Goal: Information Seeking & Learning: Learn about a topic

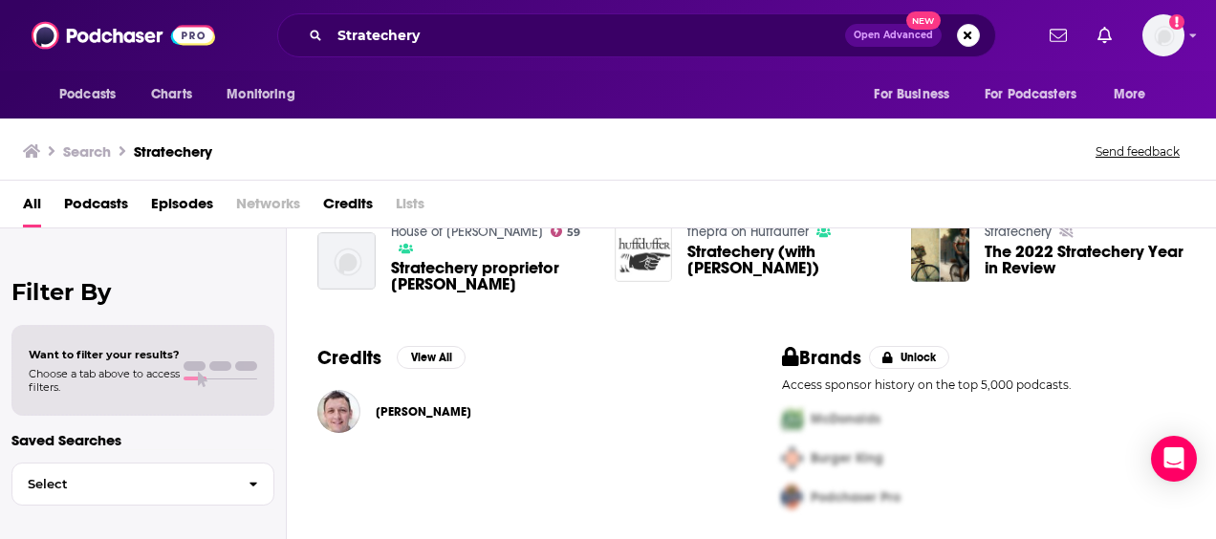
scroll to position [203, 0]
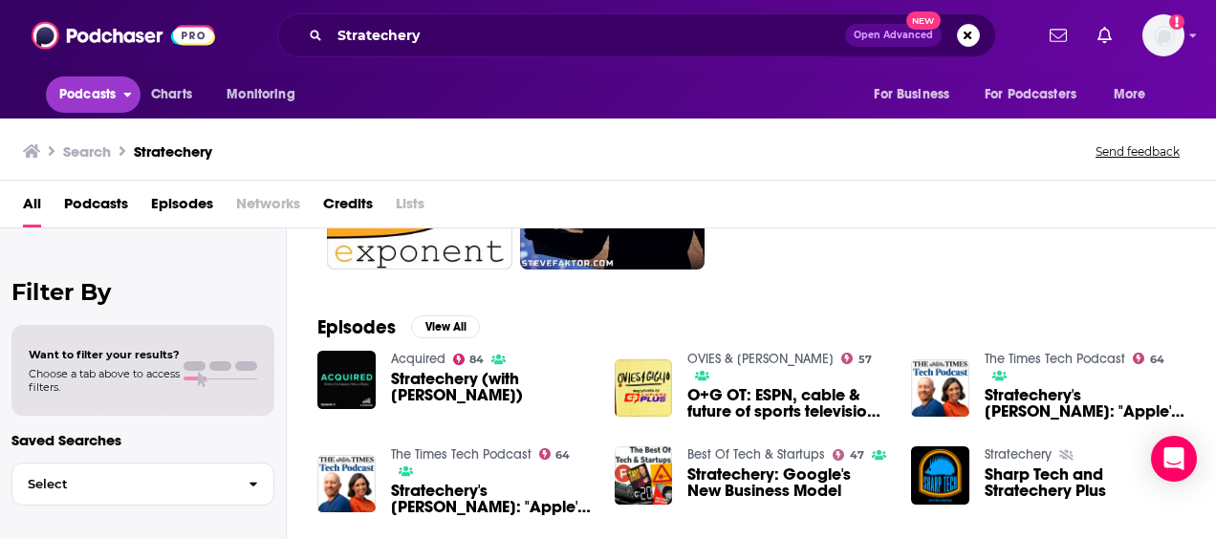
click at [98, 96] on span "Podcasts" at bounding box center [87, 94] width 56 height 27
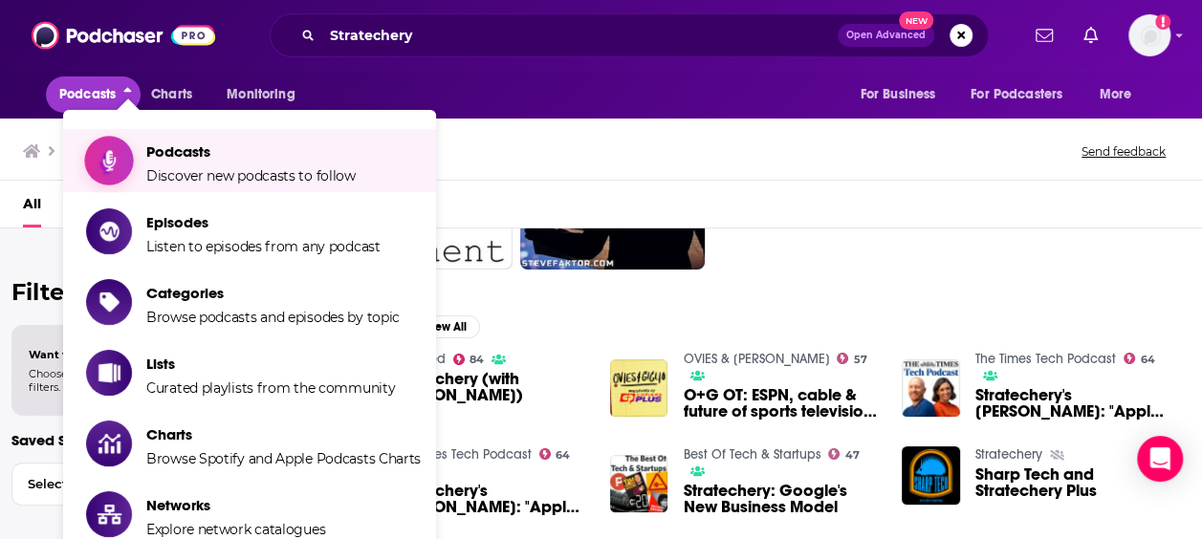
click at [117, 168] on icon "Show item sub-menu" at bounding box center [110, 160] width 24 height 25
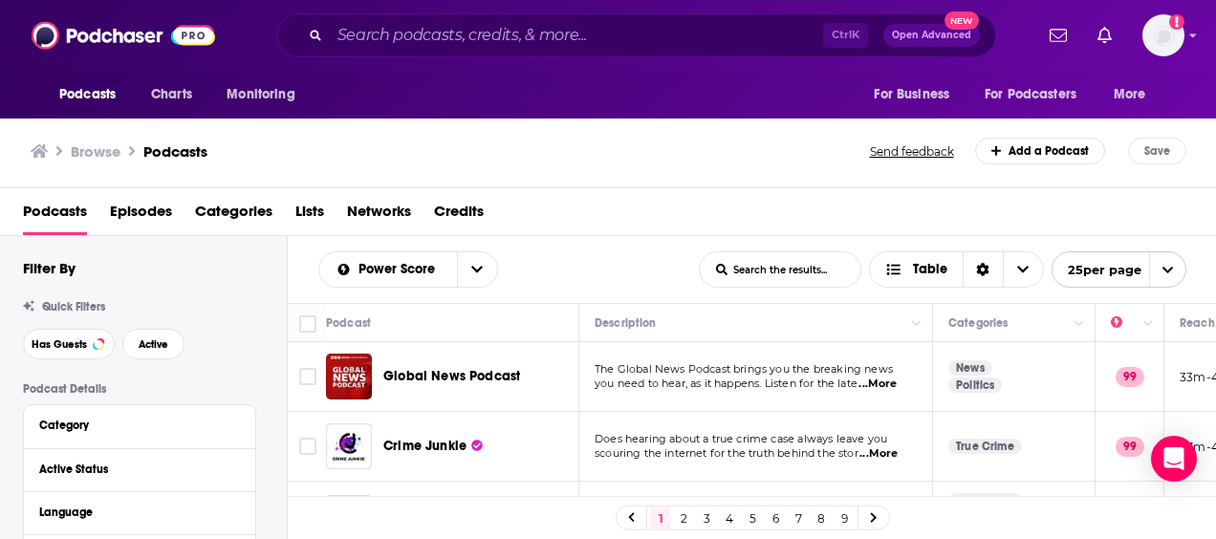
click at [462, 159] on div "Browse Podcasts" at bounding box center [451, 151] width 841 height 27
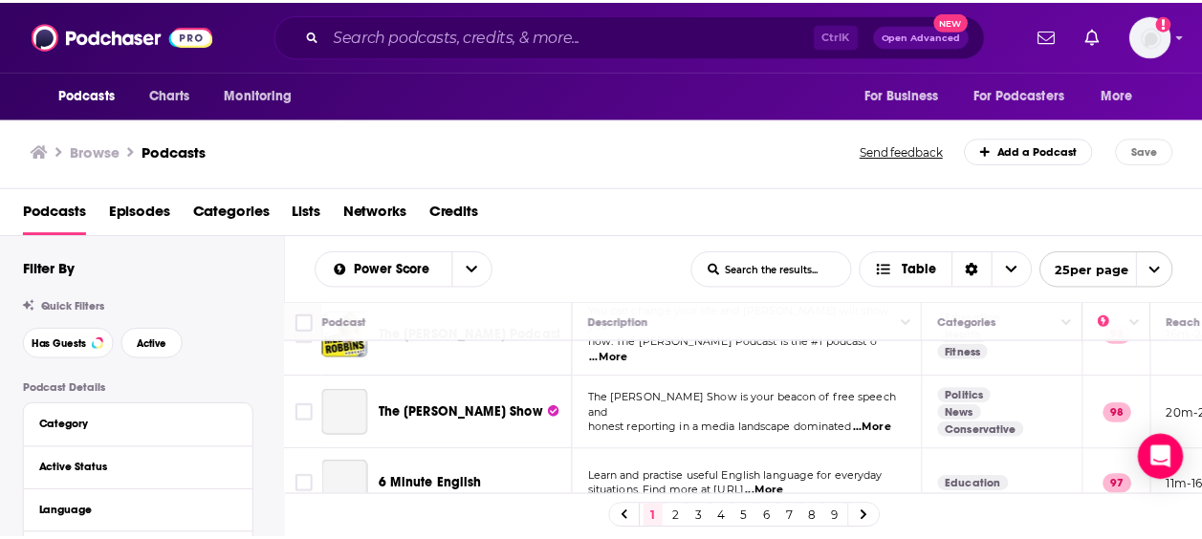
scroll to position [574, 0]
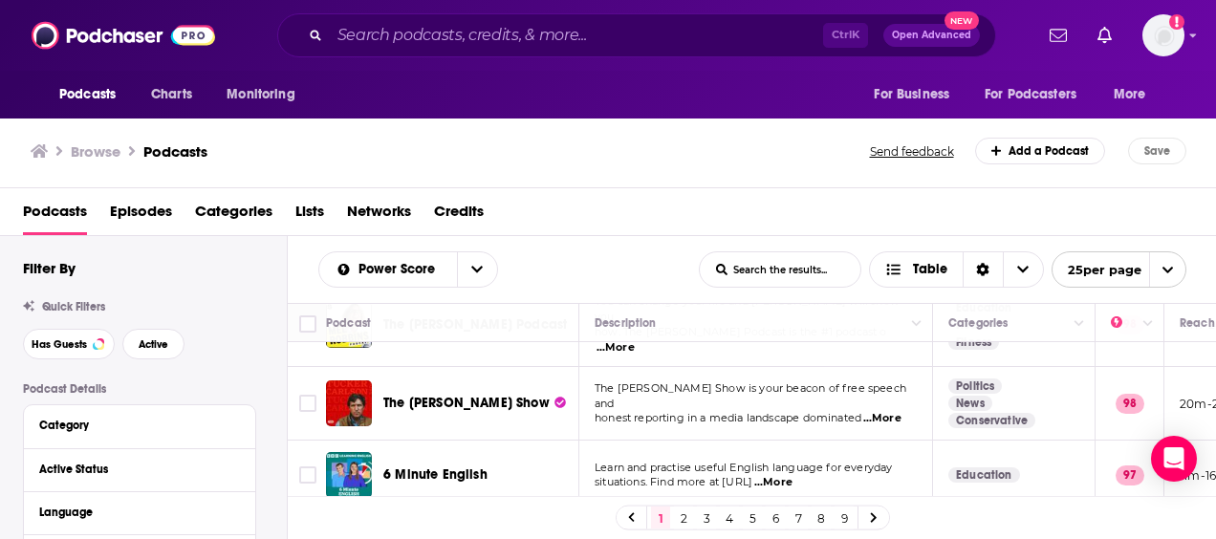
click at [224, 205] on span "Categories" at bounding box center [233, 215] width 77 height 39
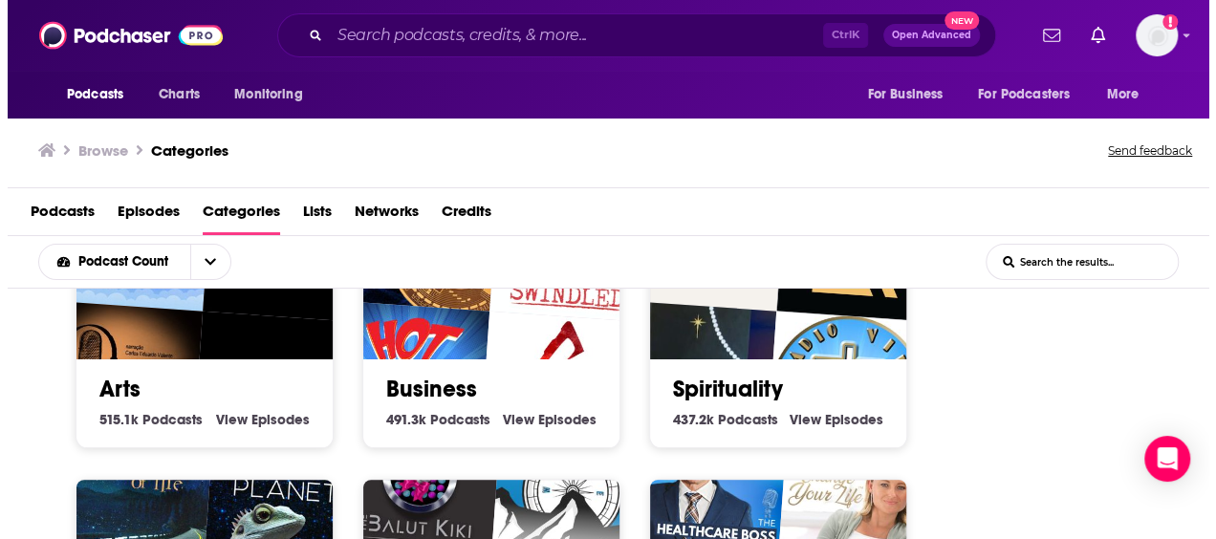
scroll to position [382, 0]
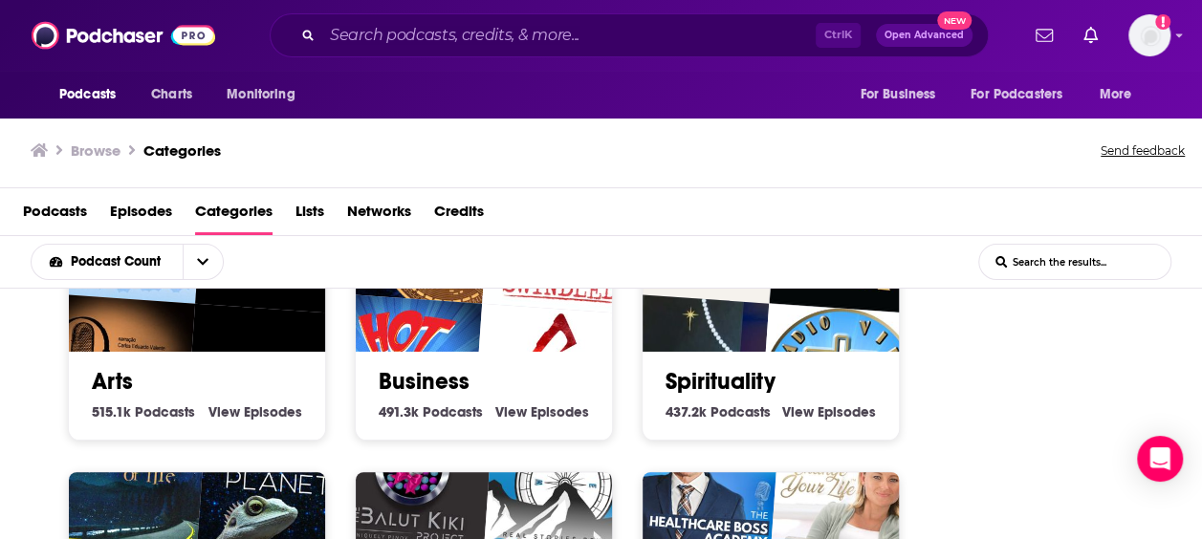
click at [499, 344] on img "Skills for Mars" at bounding box center [553, 385] width 164 height 164
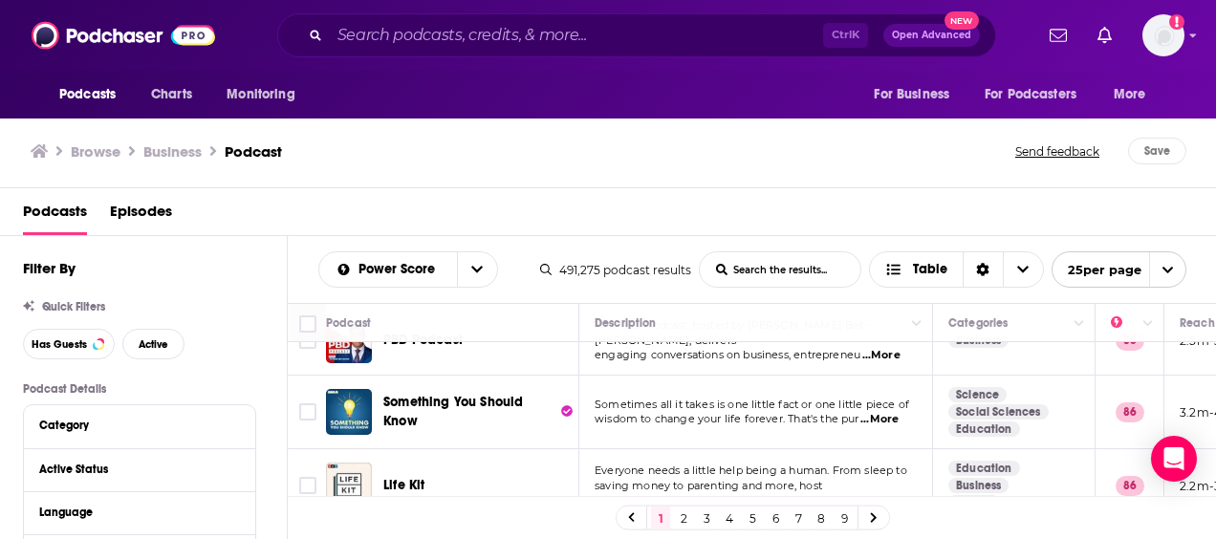
scroll to position [1679, 0]
click at [685, 516] on link "2" at bounding box center [683, 518] width 19 height 23
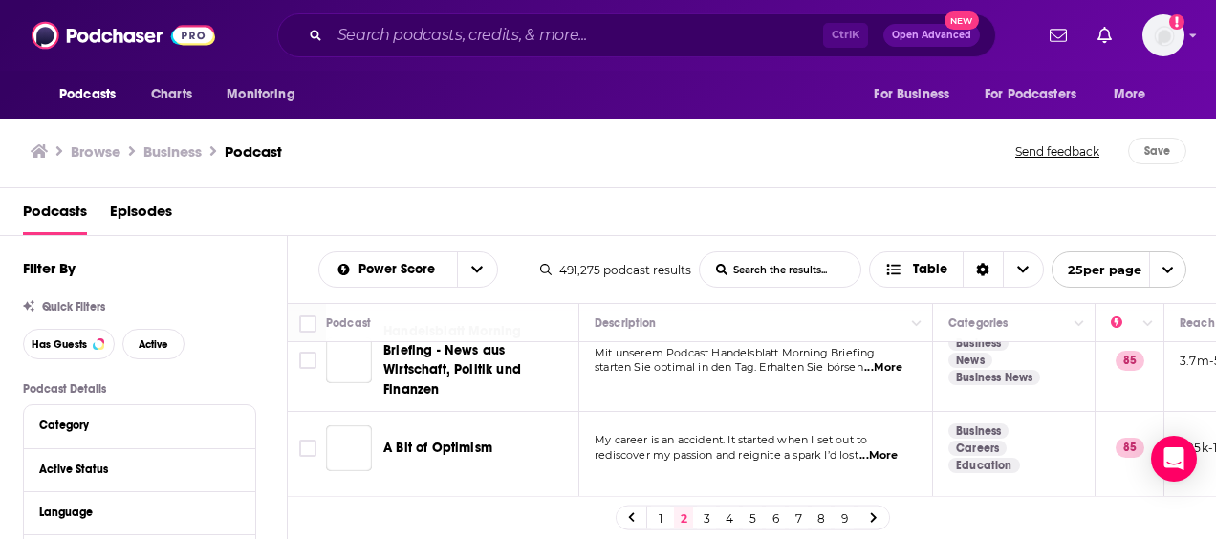
scroll to position [382, 0]
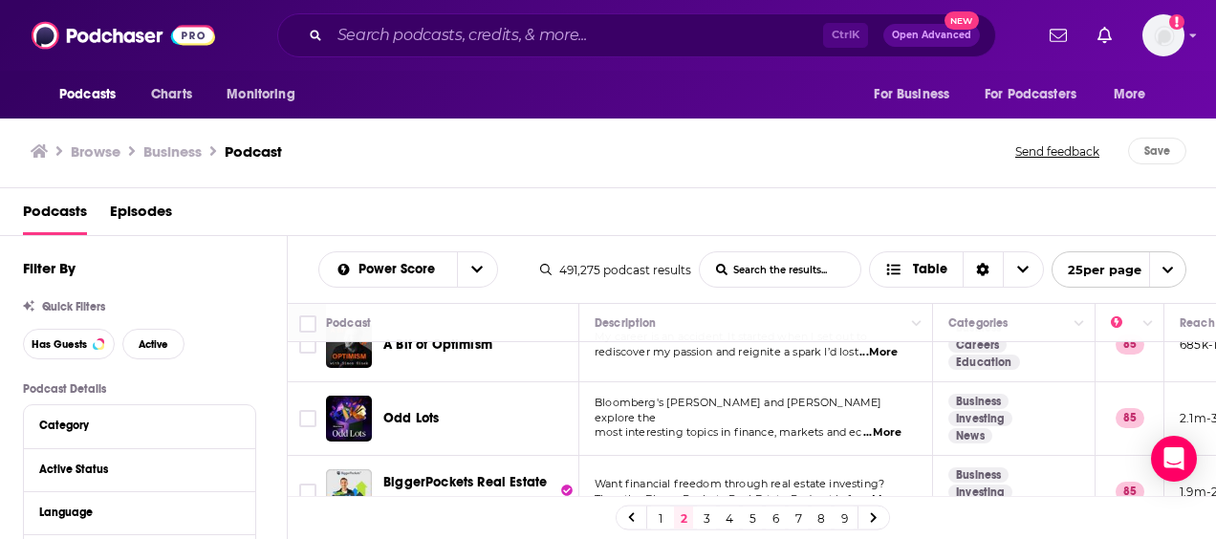
drag, startPoint x: 704, startPoint y: 516, endPoint x: 710, endPoint y: 495, distance: 22.1
click at [704, 516] on link "3" at bounding box center [706, 518] width 19 height 23
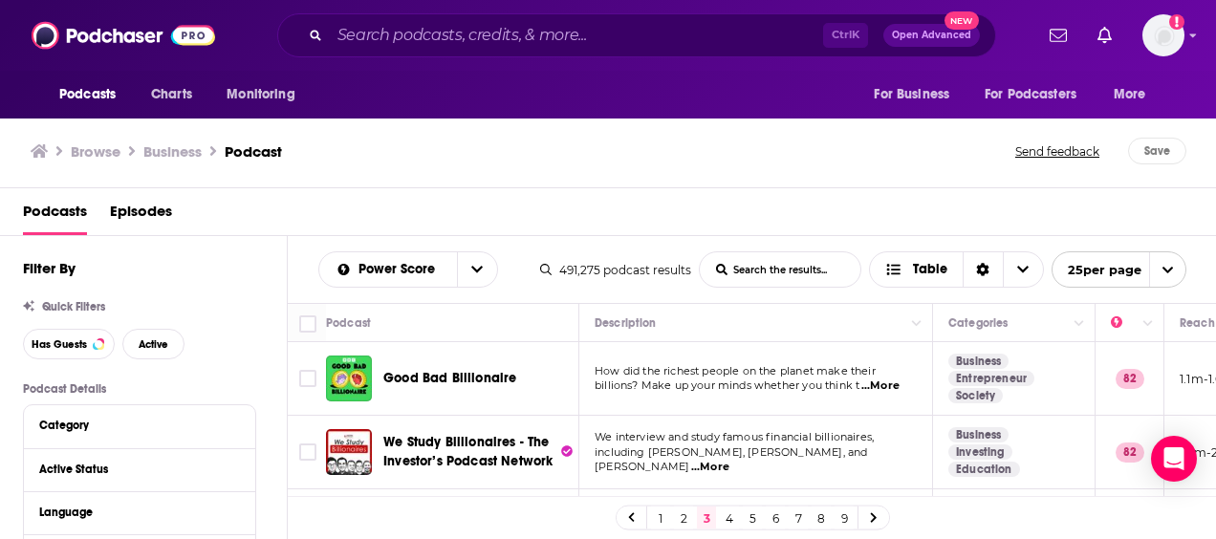
scroll to position [983, 0]
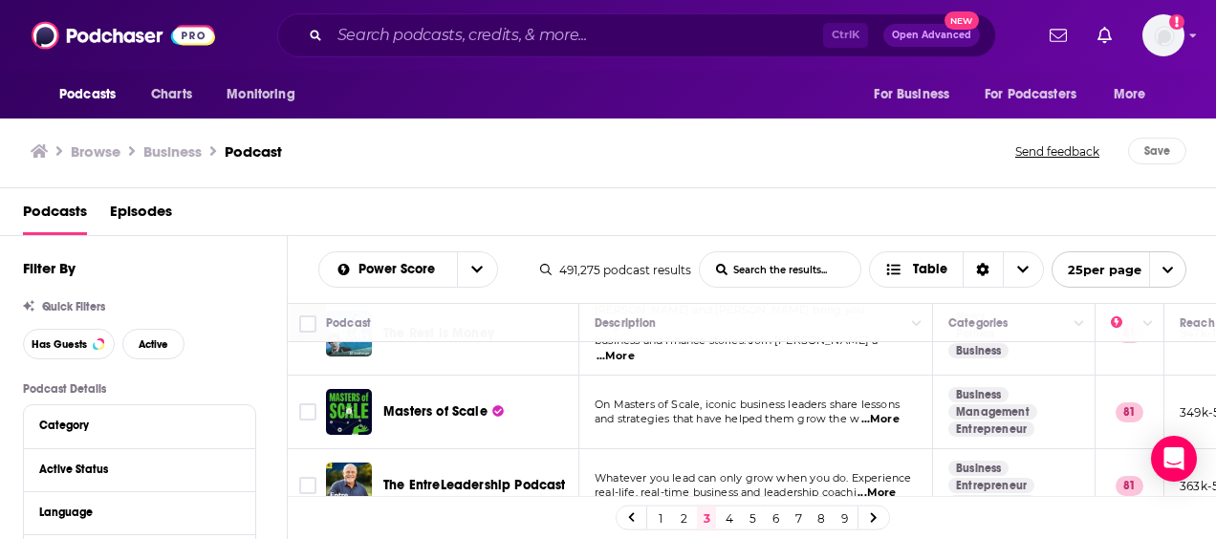
drag, startPoint x: 727, startPoint y: 520, endPoint x: 698, endPoint y: 96, distance: 425.4
click at [727, 520] on link "4" at bounding box center [729, 518] width 19 height 23
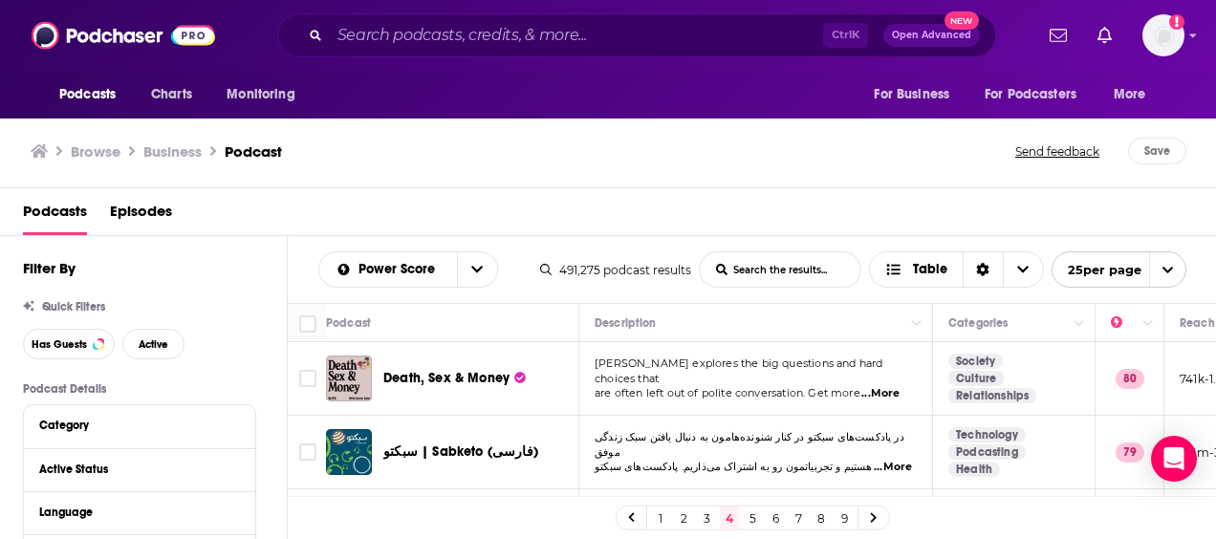
scroll to position [1292, 0]
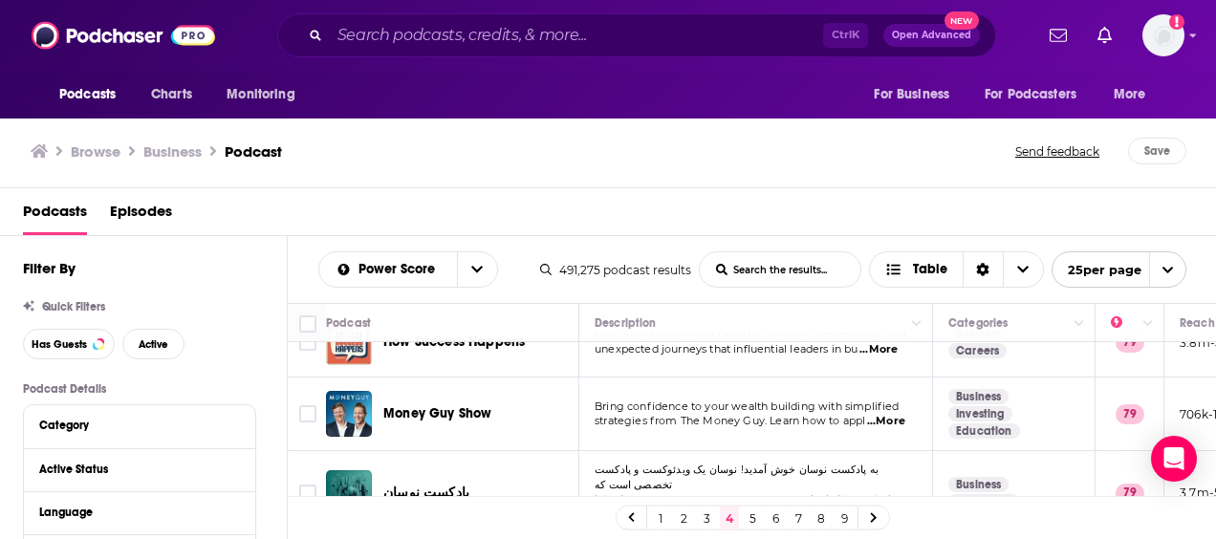
drag, startPoint x: 751, startPoint y: 525, endPoint x: 742, endPoint y: 117, distance: 408.3
click at [751, 525] on link "5" at bounding box center [752, 518] width 19 height 23
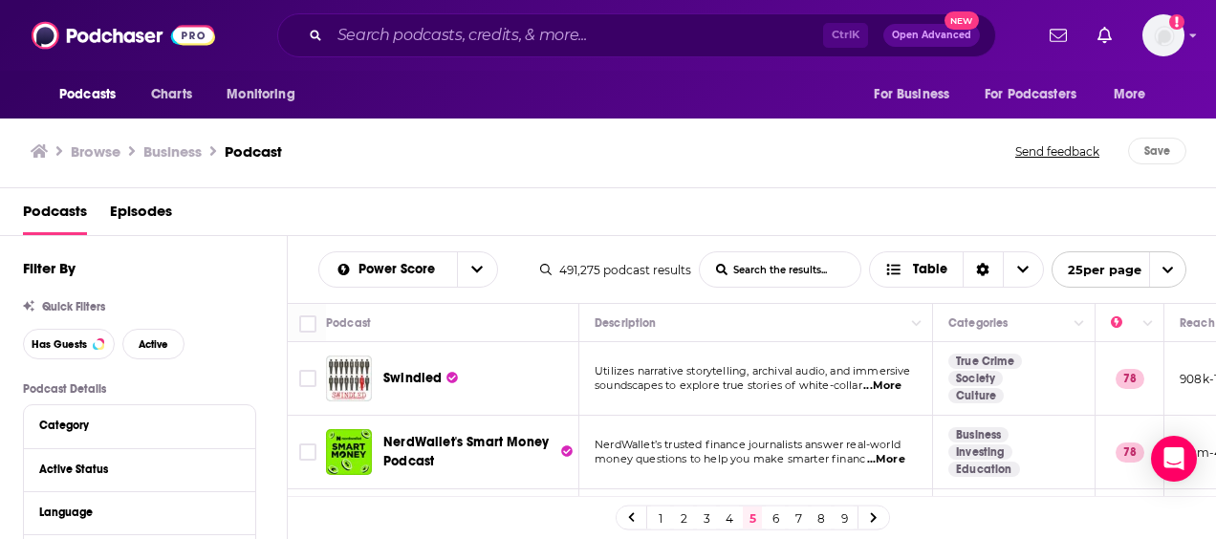
click at [89, 145] on h3 "Browse" at bounding box center [96, 151] width 50 height 18
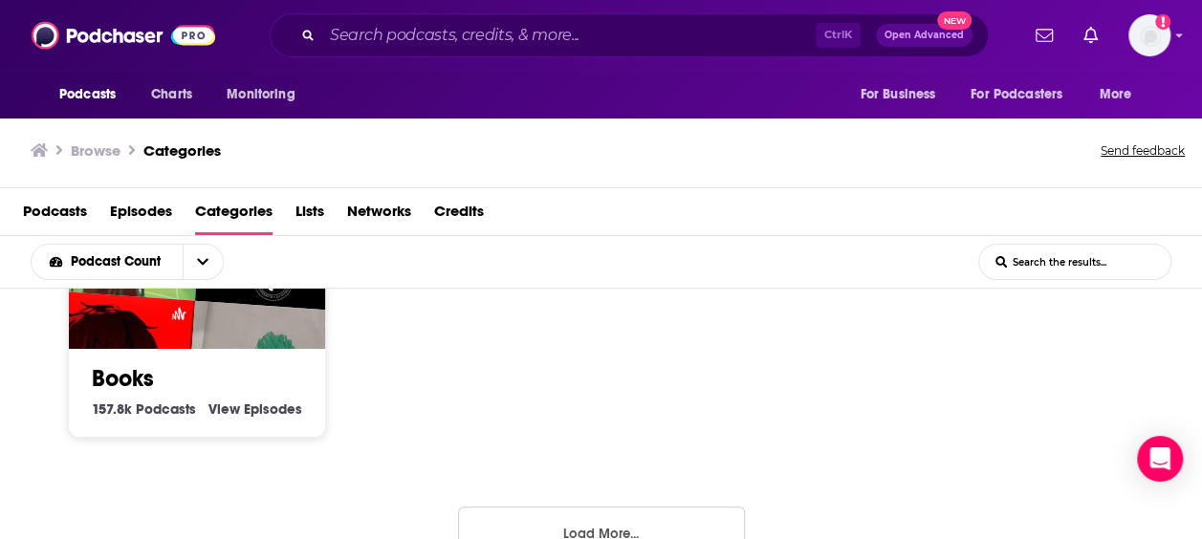
scroll to position [1511, 0]
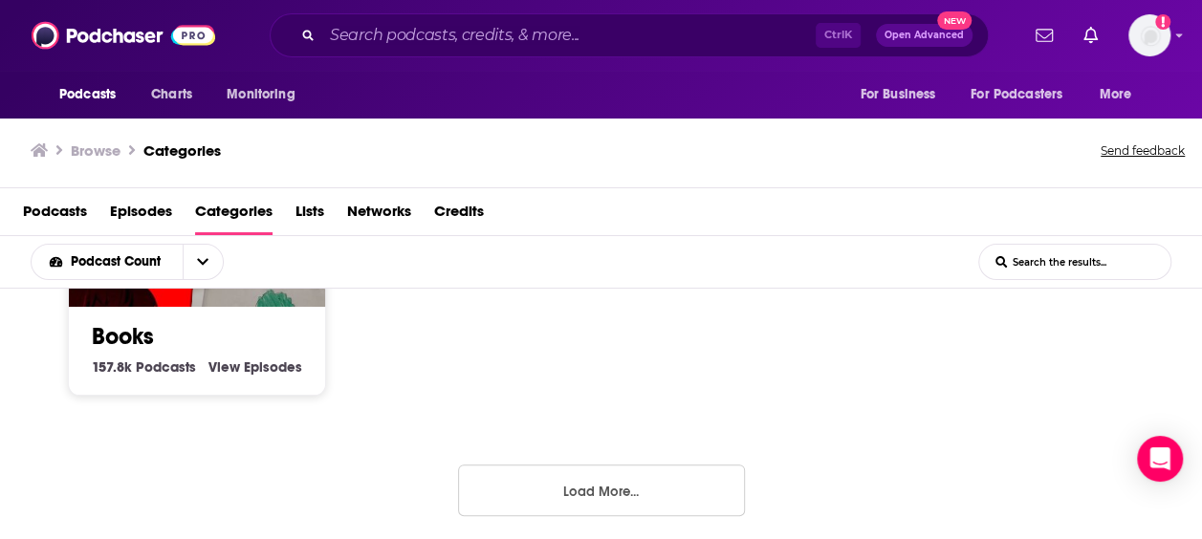
click at [680, 501] on button "Load More..." at bounding box center [601, 491] width 287 height 52
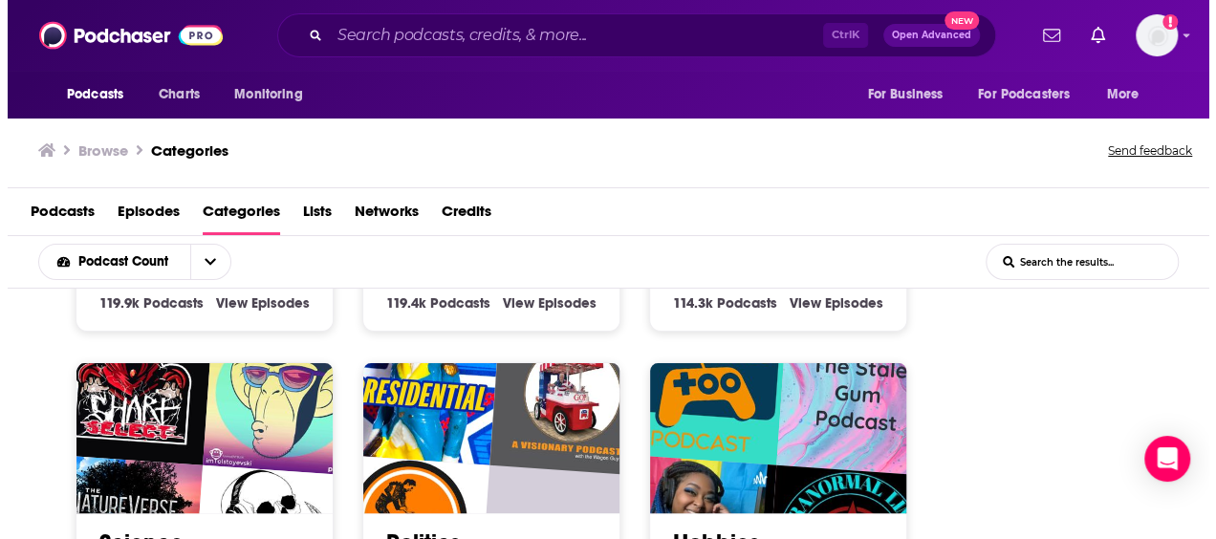
scroll to position [2021, 0]
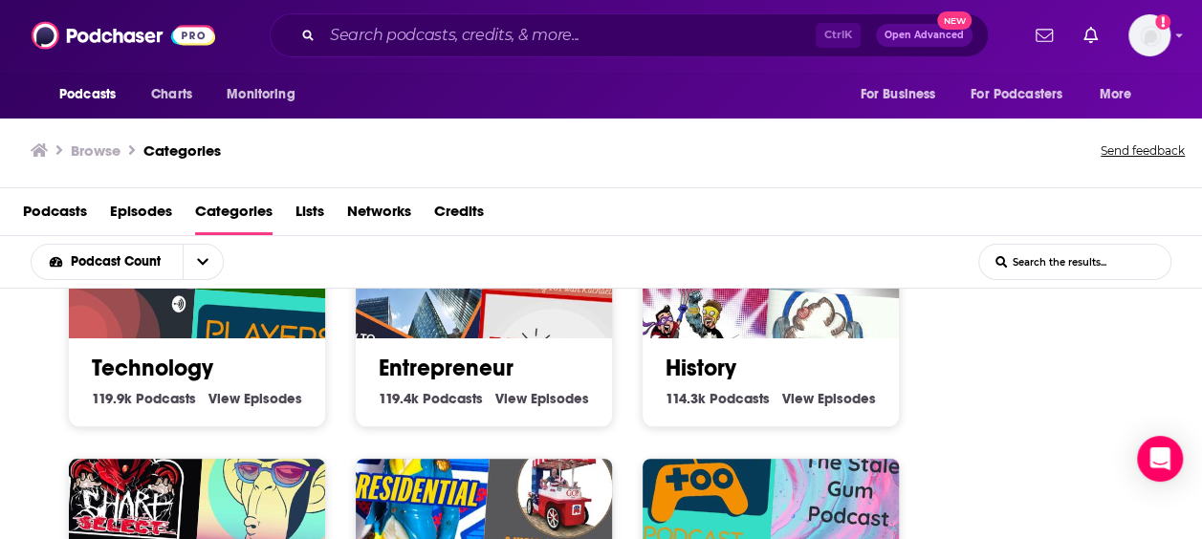
click at [250, 314] on img "PlayersToo Podcast - A Video Game Podcast For Gamers Like You, By Gamers Like Y…" at bounding box center [267, 372] width 164 height 164
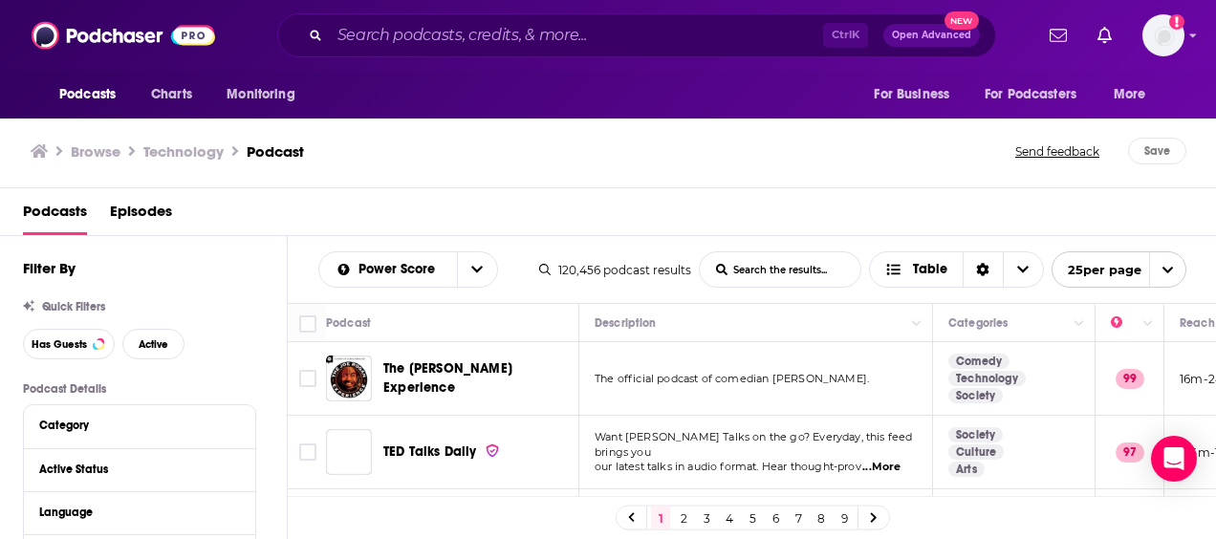
scroll to position [1449, 0]
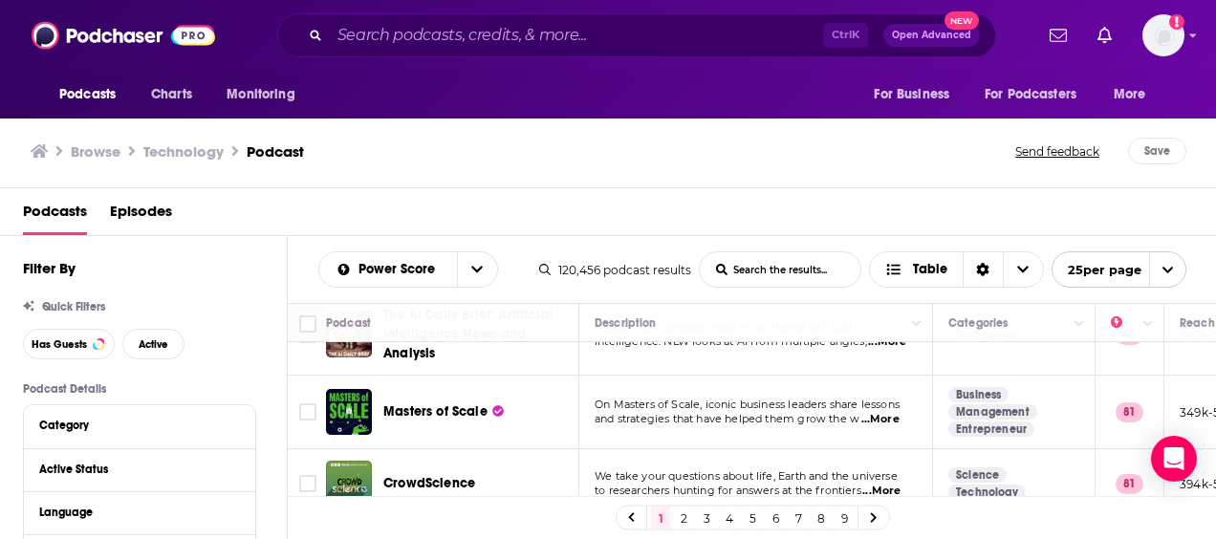
click at [685, 516] on link "2" at bounding box center [683, 518] width 19 height 23
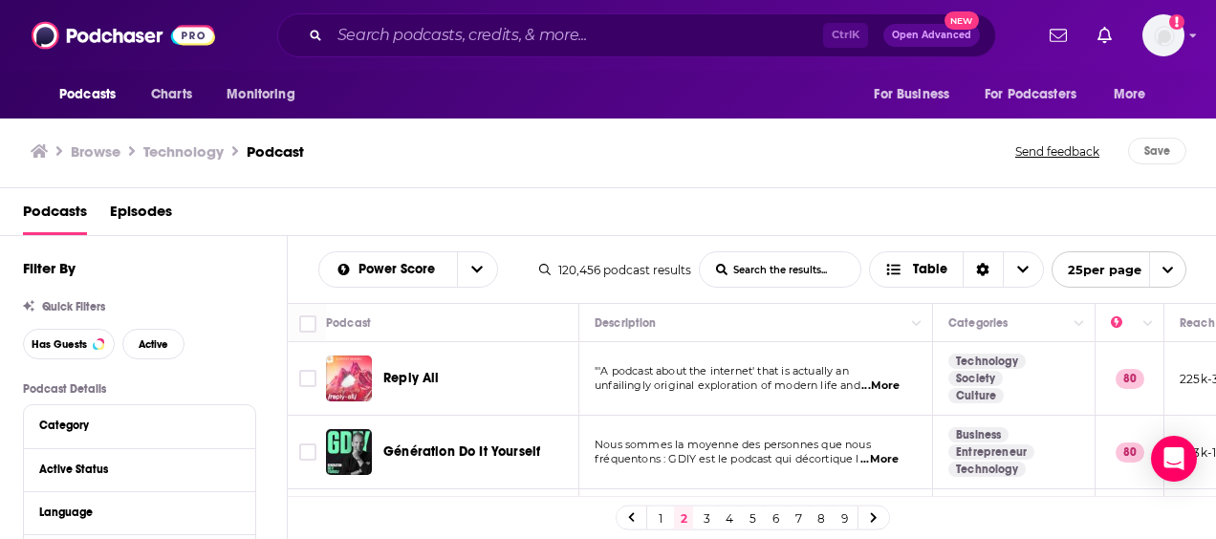
click at [707, 515] on link "3" at bounding box center [706, 518] width 19 height 23
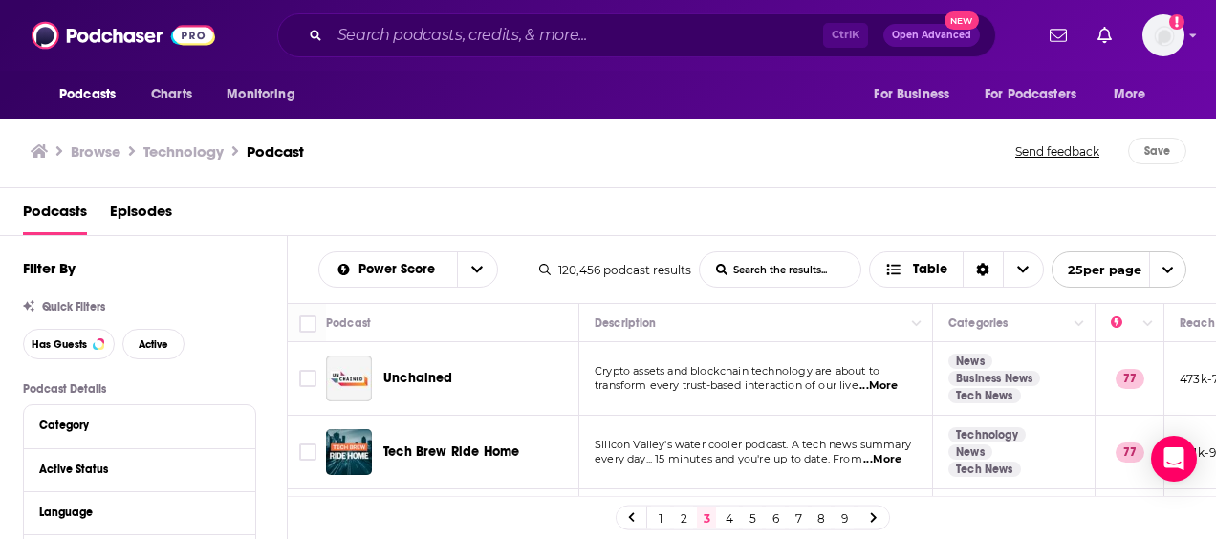
click at [732, 521] on link "4" at bounding box center [729, 518] width 19 height 23
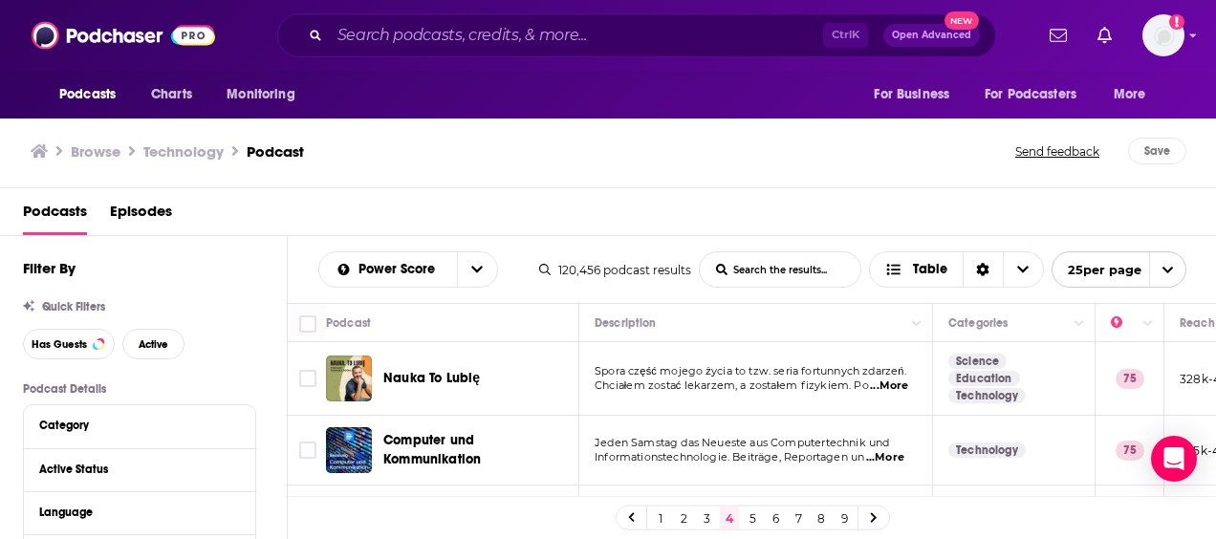
drag, startPoint x: 749, startPoint y: 520, endPoint x: 782, endPoint y: 94, distance: 427.7
click at [749, 520] on link "5" at bounding box center [752, 518] width 19 height 23
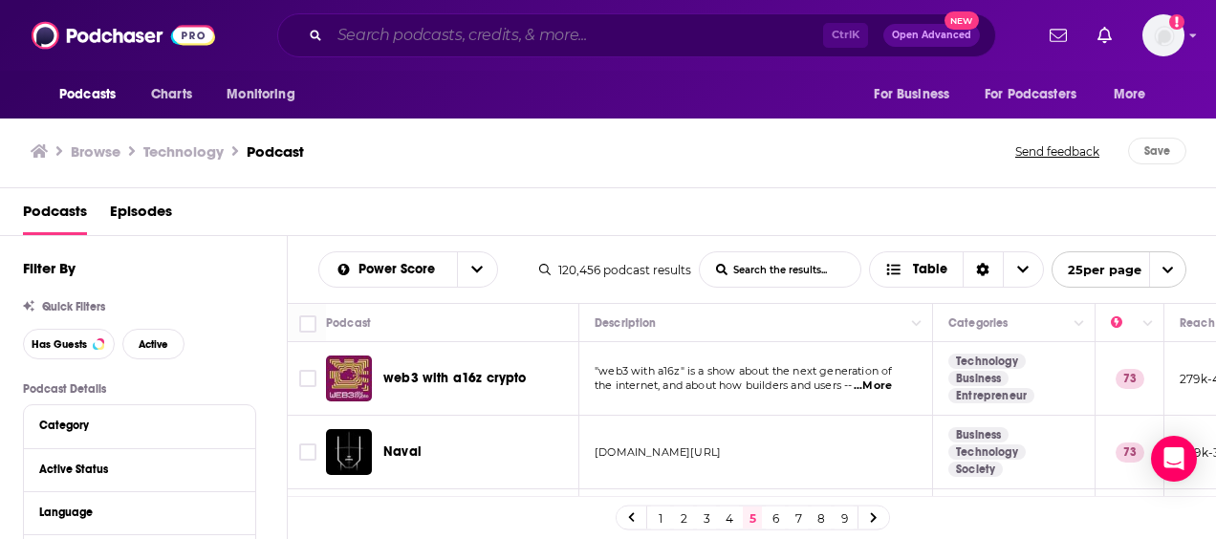
click at [419, 34] on input "Search podcasts, credits, & more..." at bounding box center [576, 35] width 493 height 31
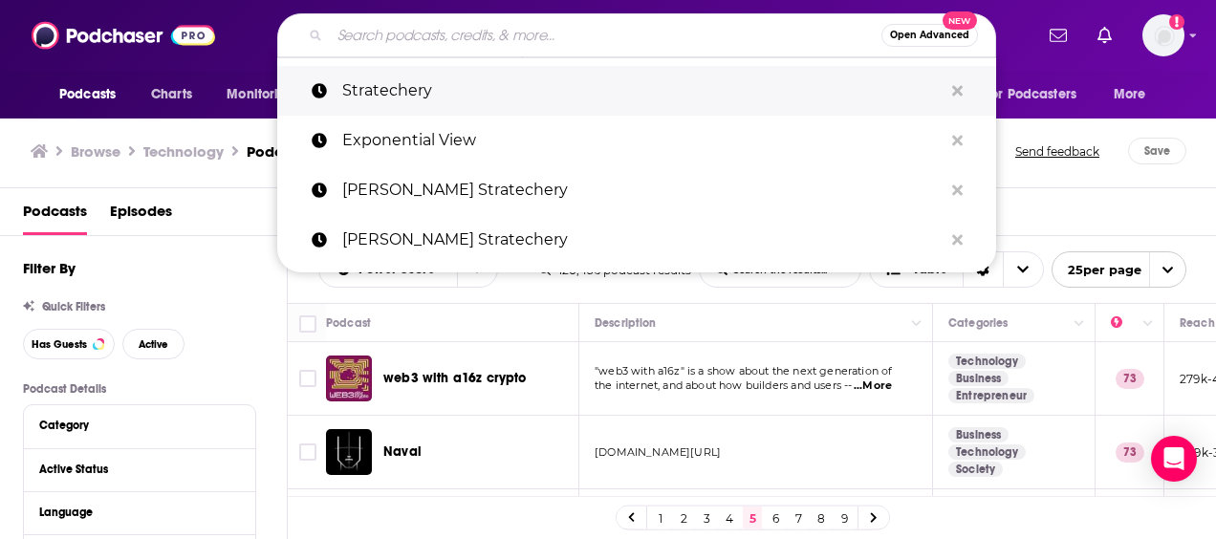
click at [415, 78] on p "Stratechery" at bounding box center [642, 91] width 600 height 50
type input "Stratechery"
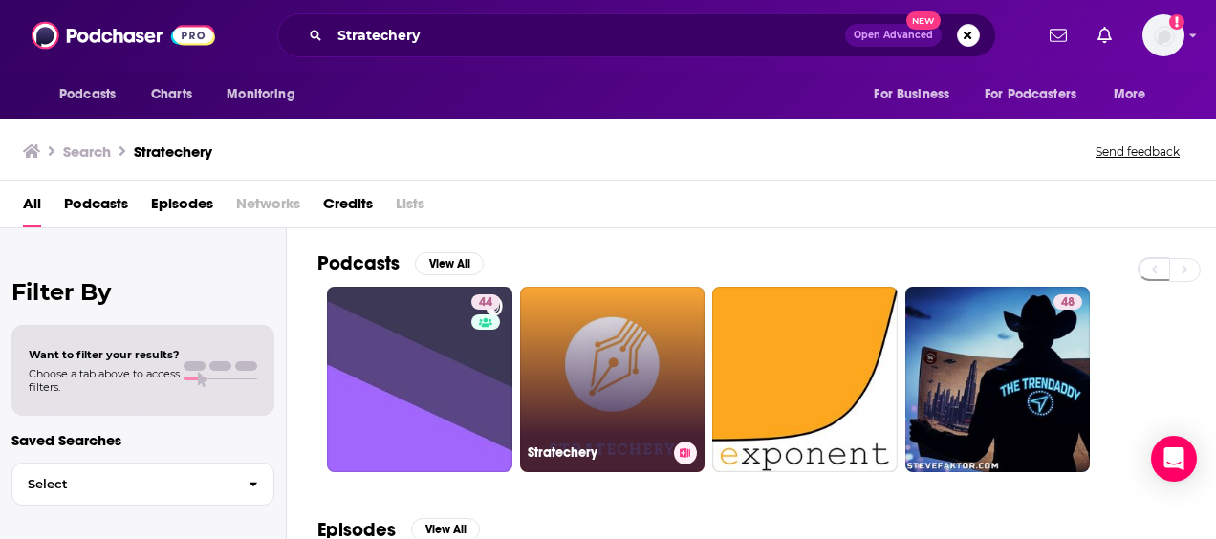
click at [632, 358] on link "Stratechery" at bounding box center [612, 379] width 185 height 185
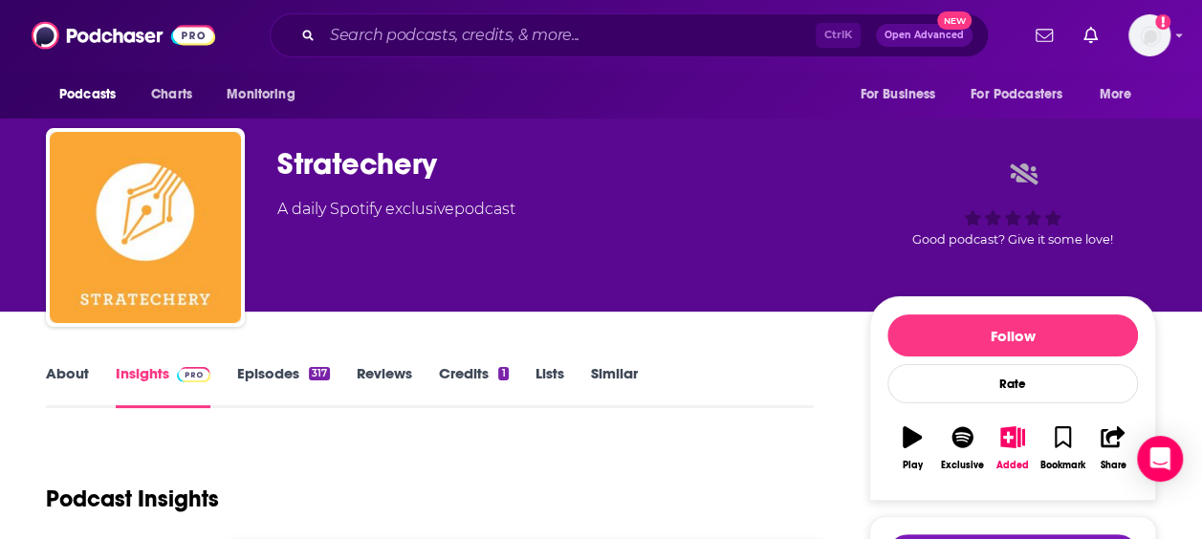
click at [262, 375] on link "Episodes 317" at bounding box center [283, 386] width 93 height 44
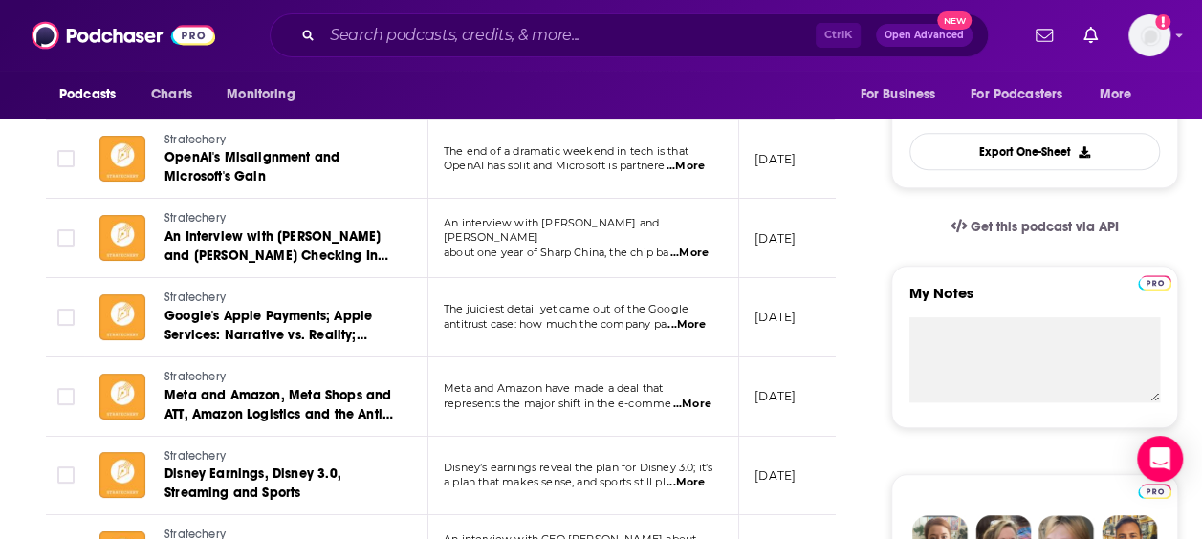
scroll to position [127, 0]
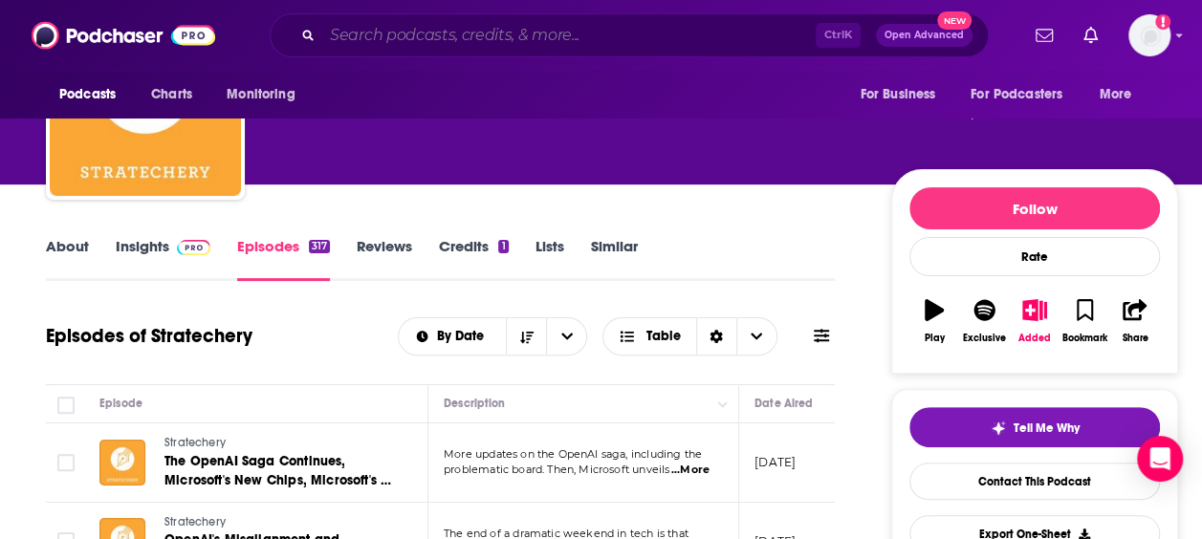
click at [432, 38] on input "Search podcasts, credits, & more..." at bounding box center [568, 35] width 493 height 31
paste input "Manager Tools"
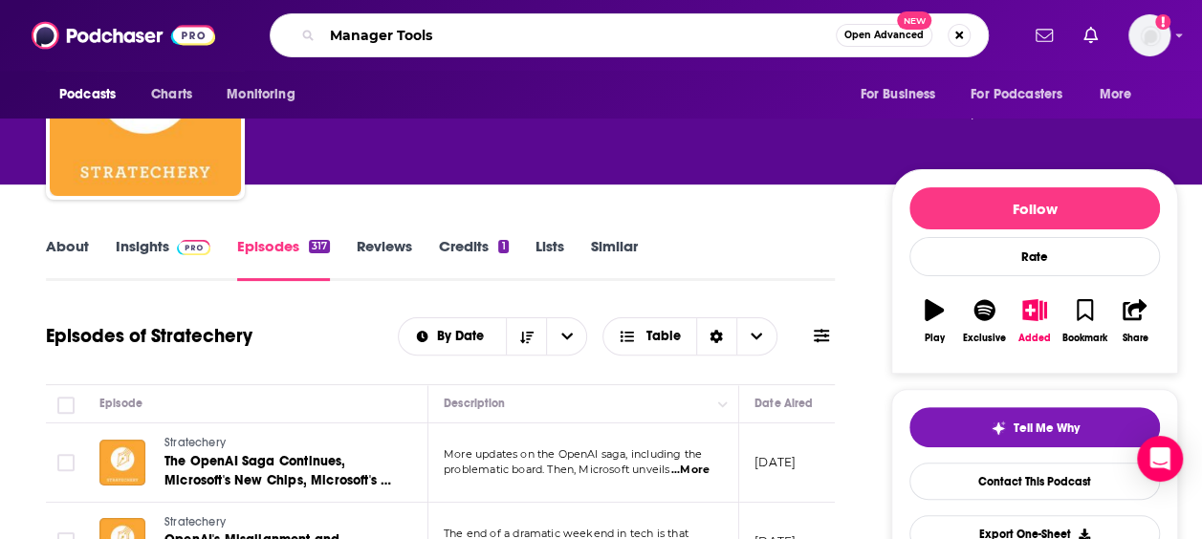
type input "Manager Tools"
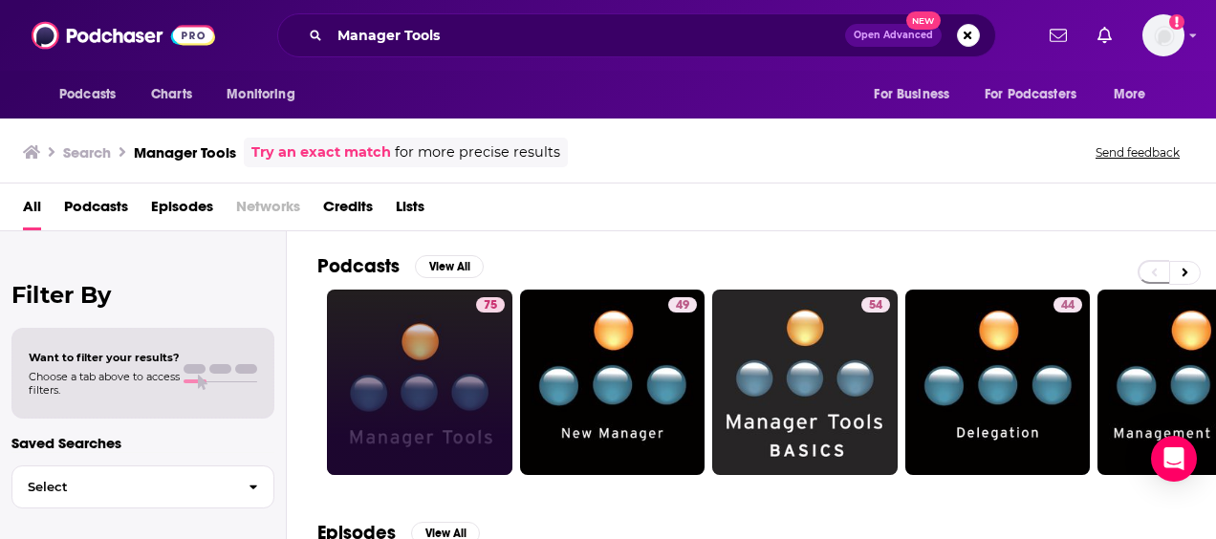
click at [497, 378] on div "75" at bounding box center [490, 382] width 29 height 170
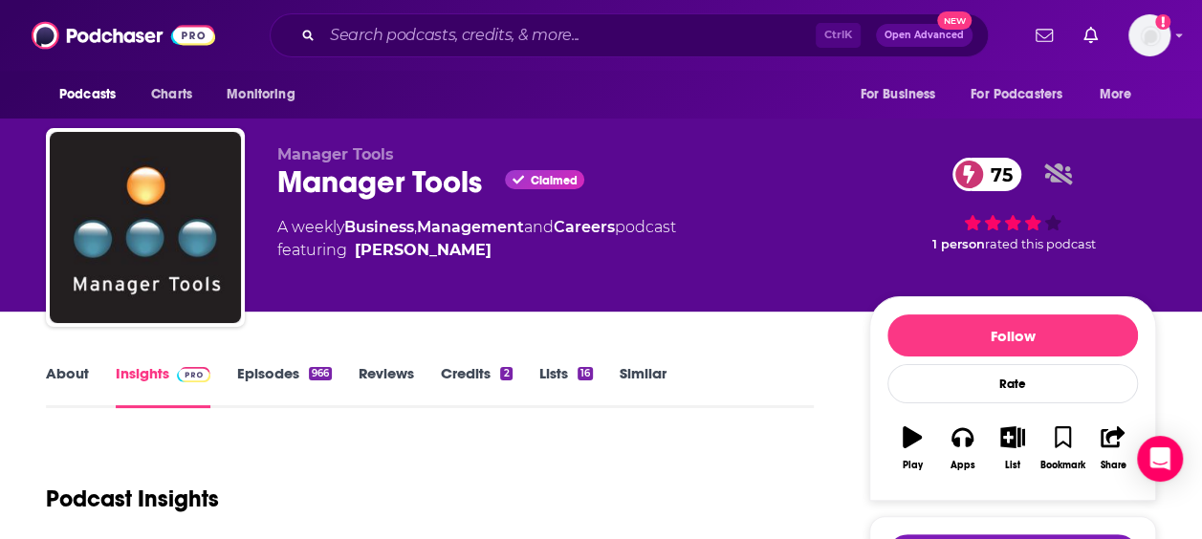
scroll to position [318, 0]
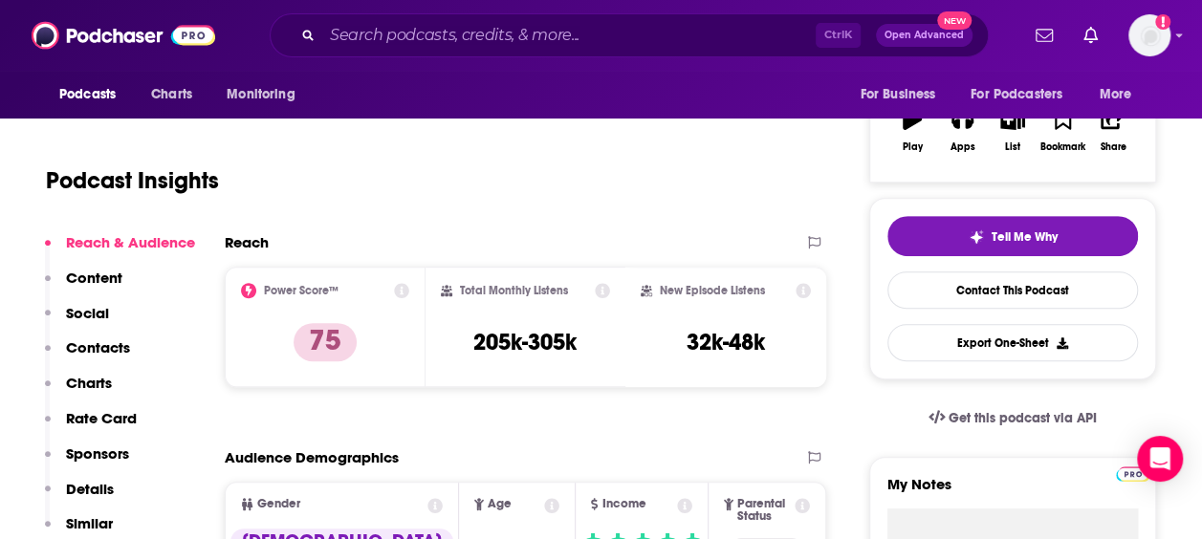
click at [452, 19] on div "Ctrl K Open Advanced New" at bounding box center [629, 35] width 719 height 44
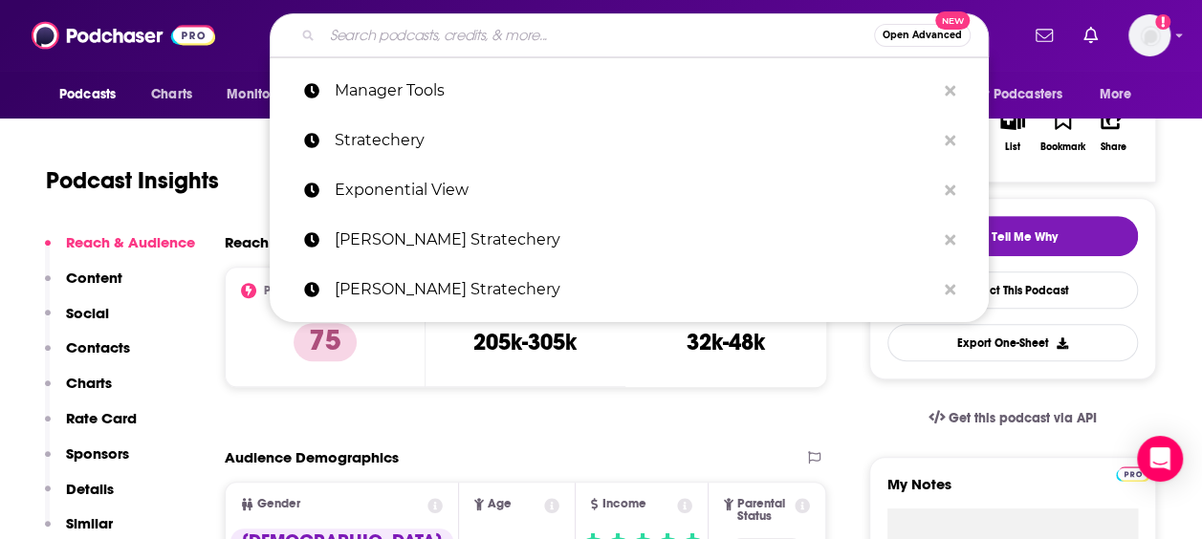
click at [452, 25] on input "Search podcasts, credits, & more..." at bounding box center [598, 35] width 552 height 31
paste input "The Journal"
type input "The Journal"
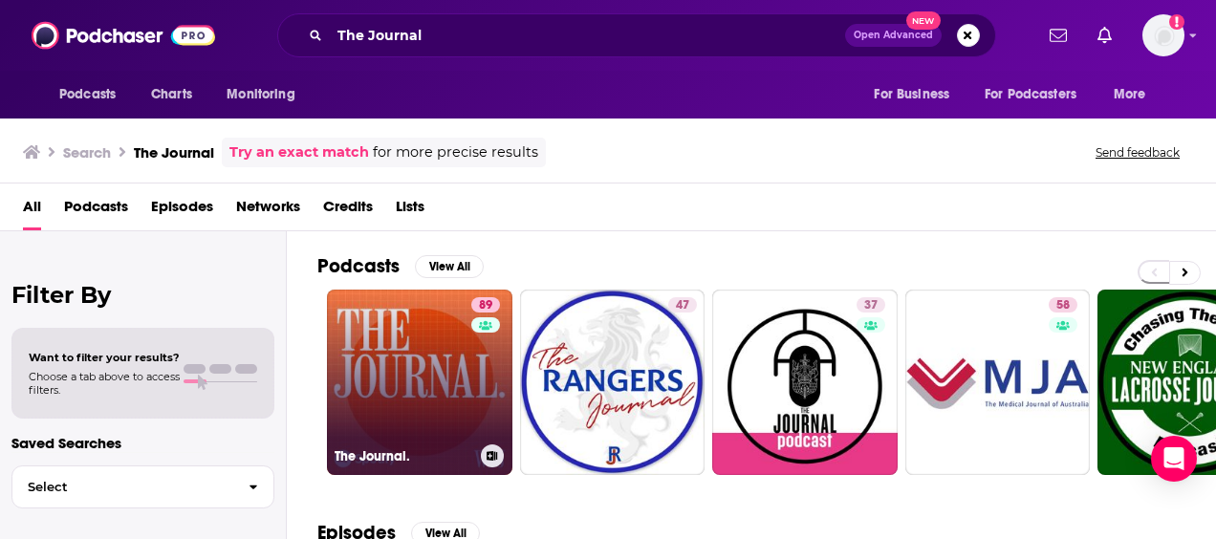
click at [396, 388] on link "89 The Journal." at bounding box center [419, 382] width 185 height 185
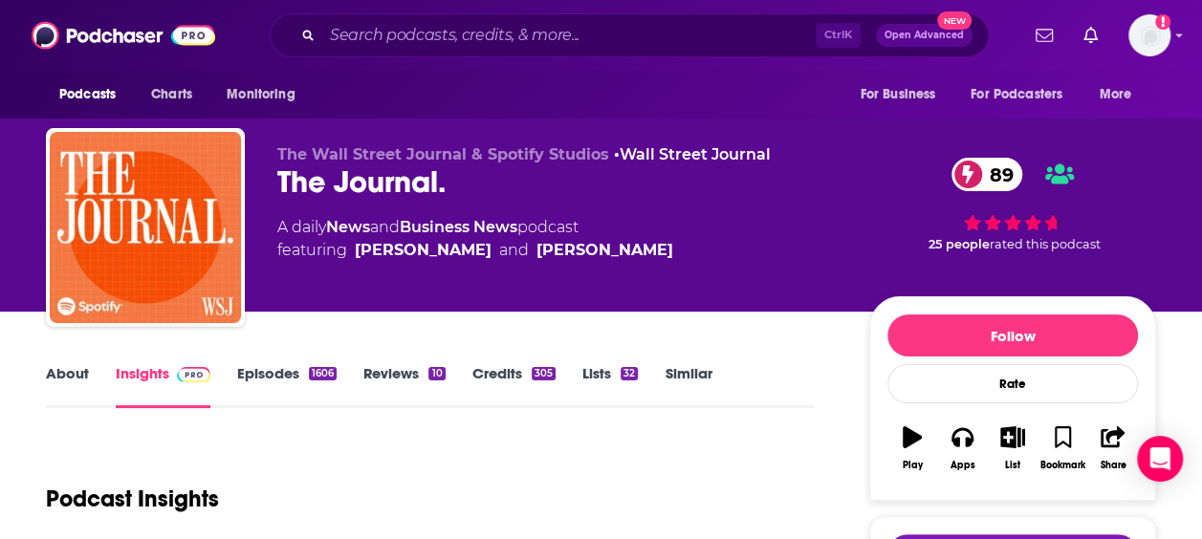
scroll to position [382, 0]
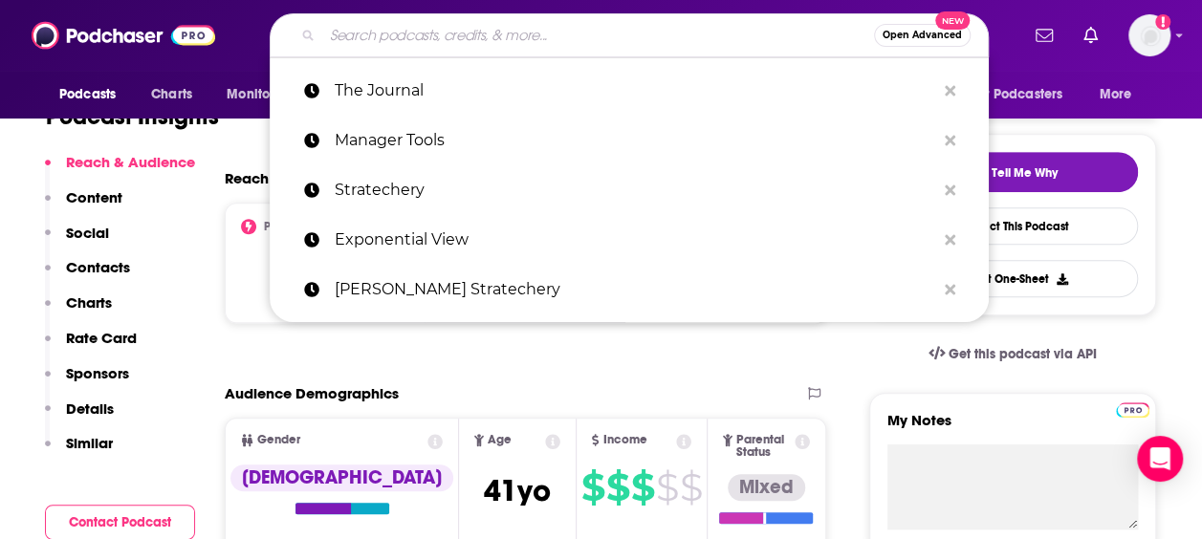
click at [535, 42] on input "Search podcasts, credits, & more..." at bounding box center [598, 35] width 552 height 31
paste input "The CEO Show"
type input "The CEO Show"
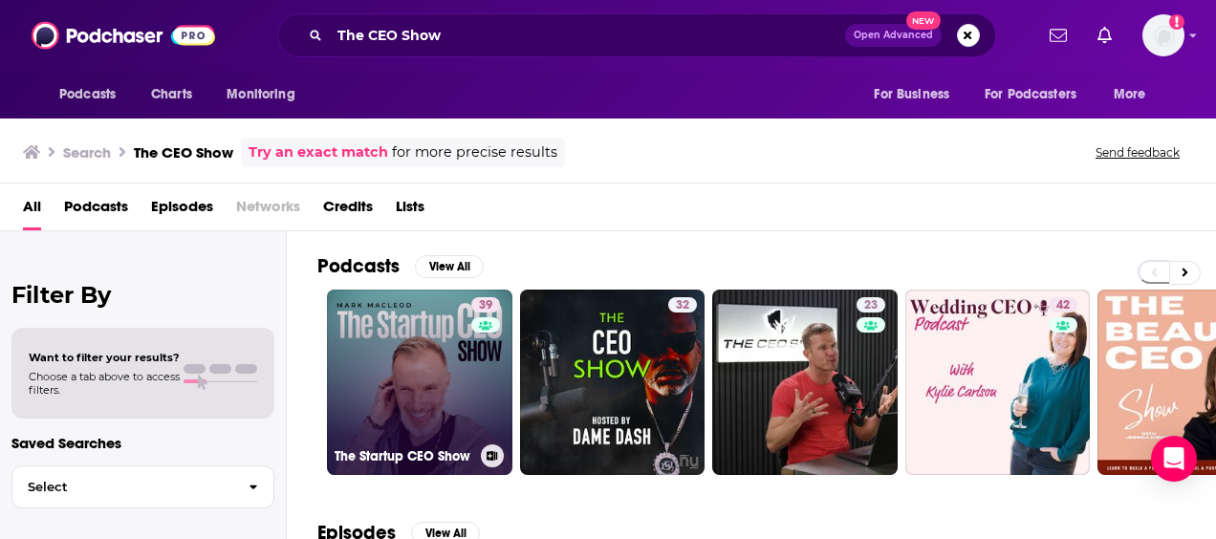
click at [405, 359] on link "39 The Startup CEO Show" at bounding box center [419, 382] width 185 height 185
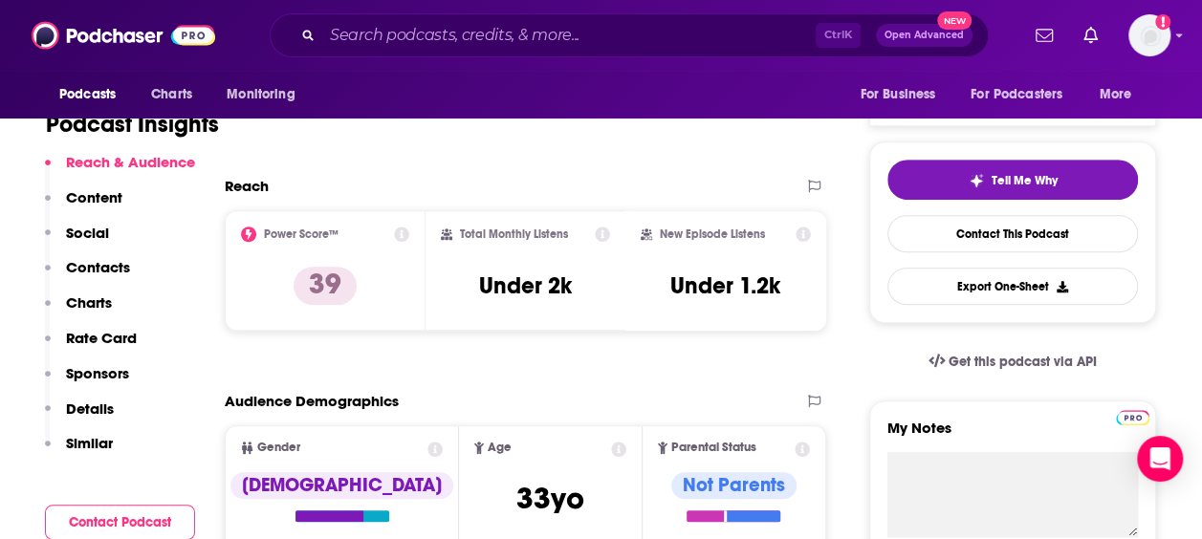
scroll to position [382, 0]
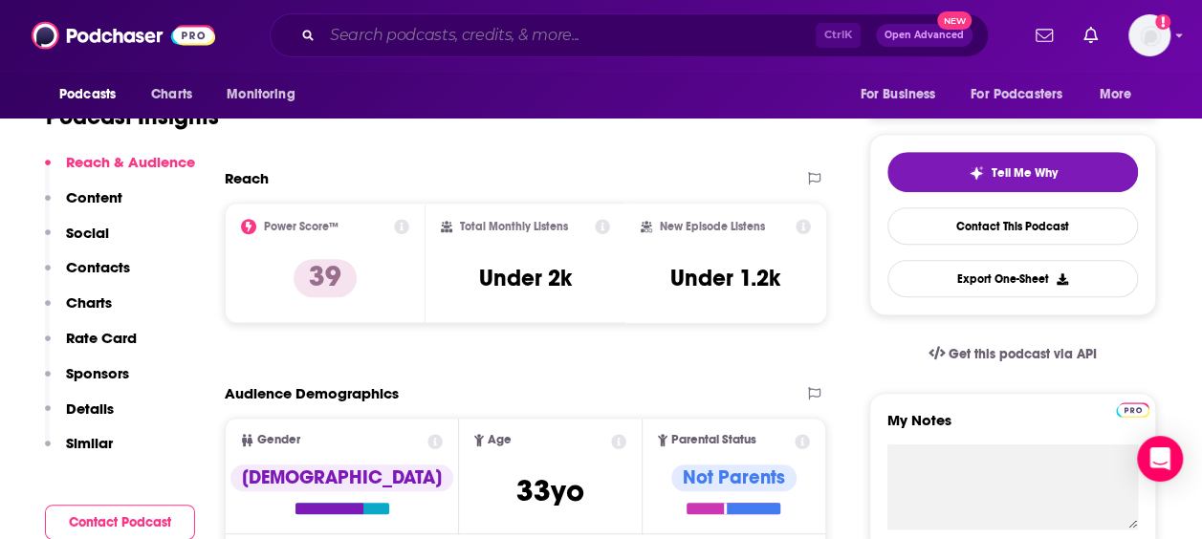
click at [416, 38] on input "Search podcasts, credits, & more..." at bounding box center [568, 35] width 493 height 31
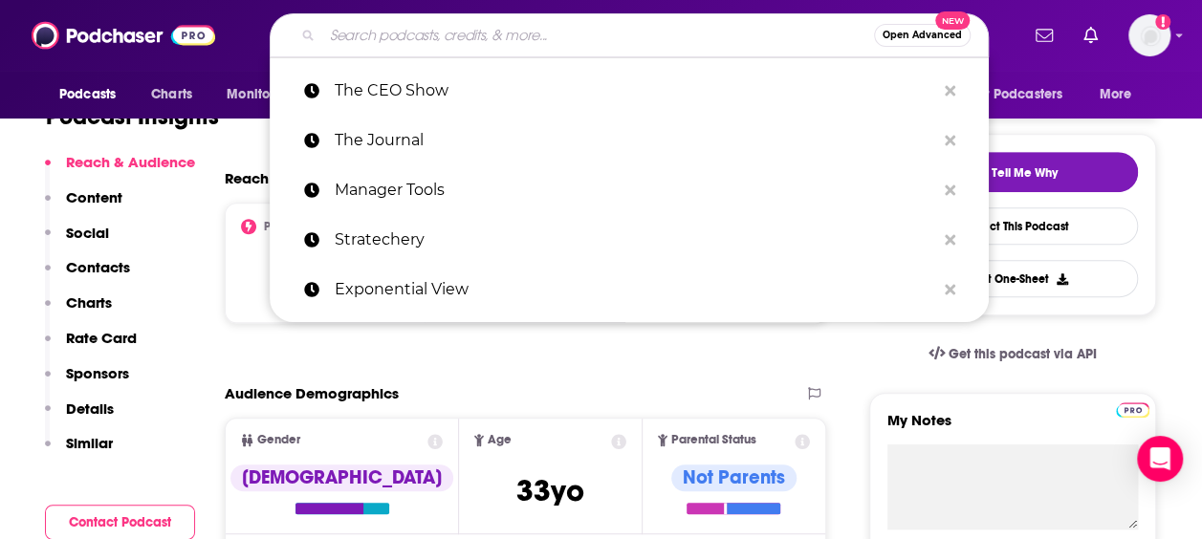
paste input "HBR IdeaCast"
type input "HBR IdeaCast"
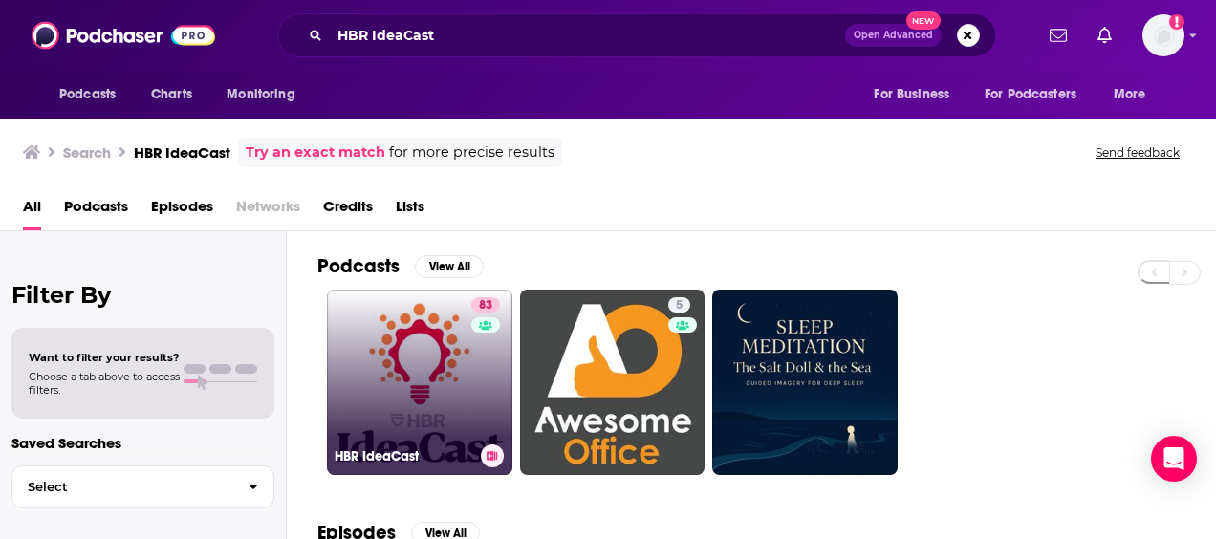
click at [411, 323] on link "83 [PERSON_NAME]" at bounding box center [419, 382] width 185 height 185
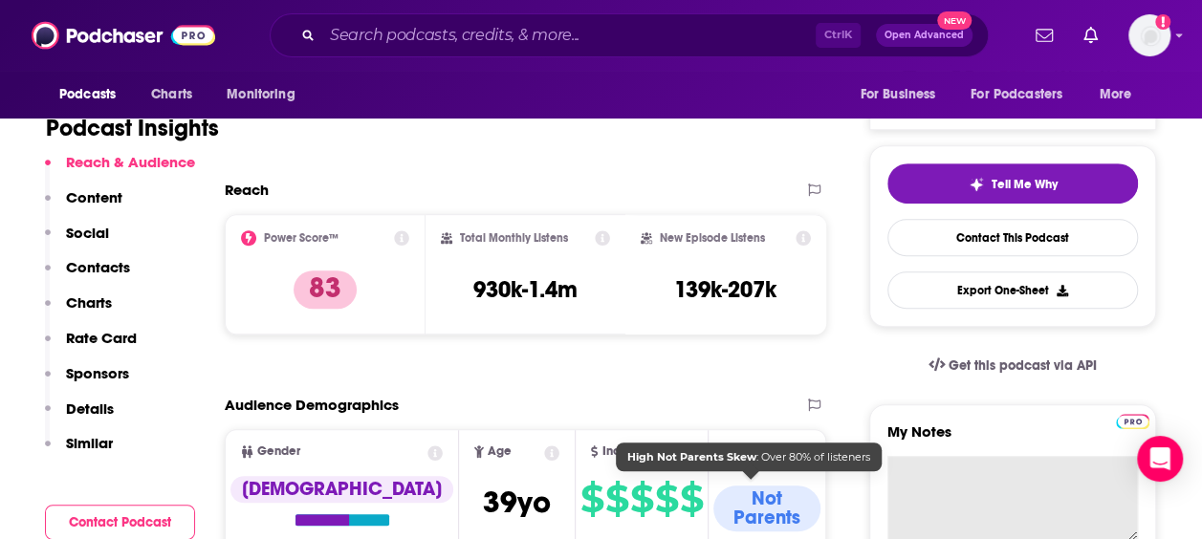
scroll to position [382, 0]
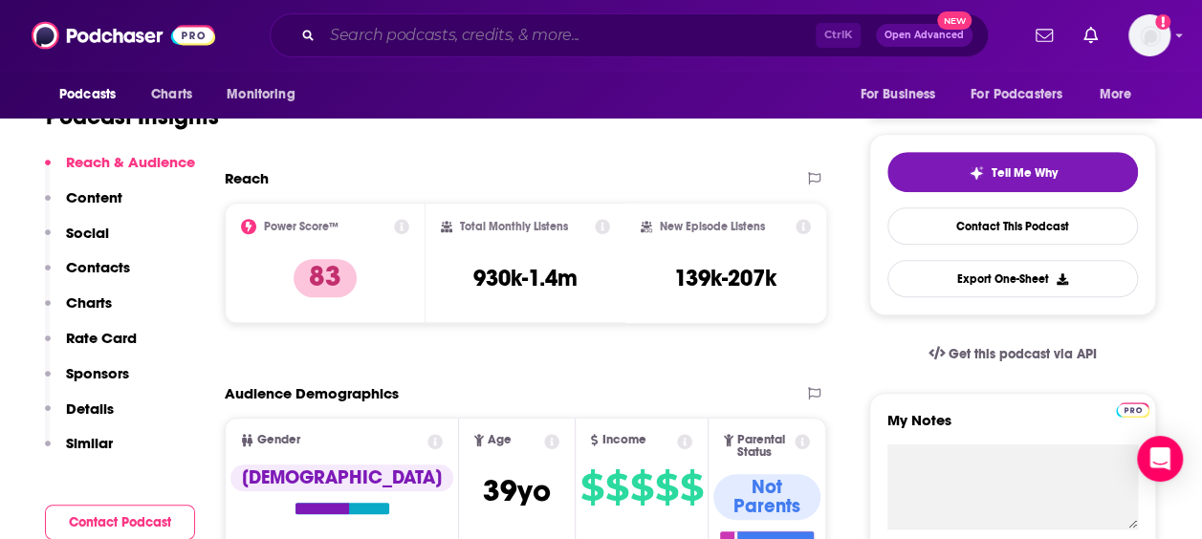
click at [508, 36] on input "Search podcasts, credits, & more..." at bounding box center [568, 35] width 493 height 31
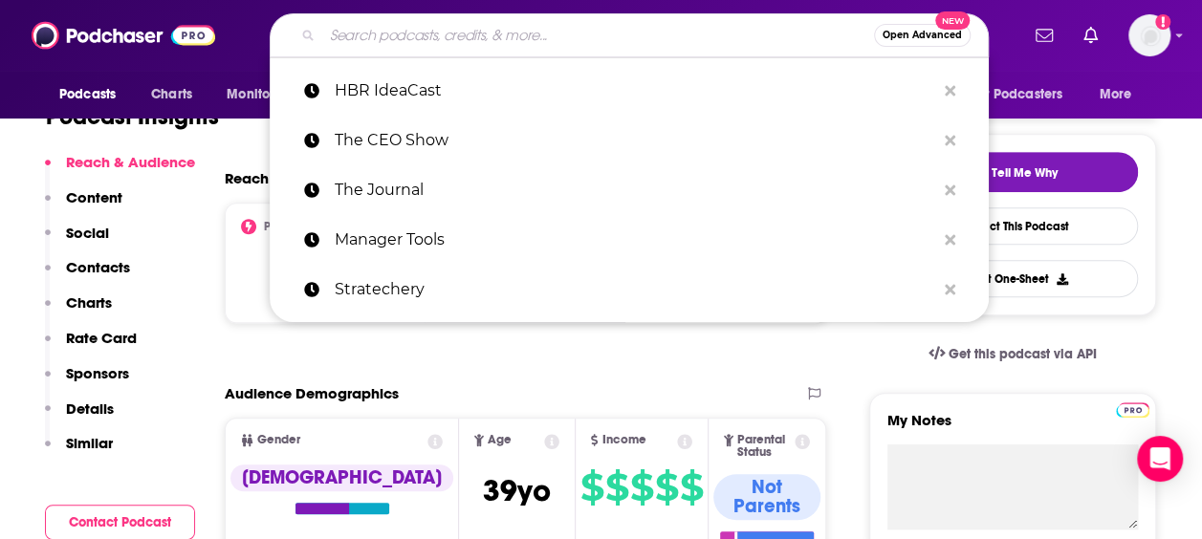
paste input "McKinsey Podcast"
type input "McKinsey Podcast"
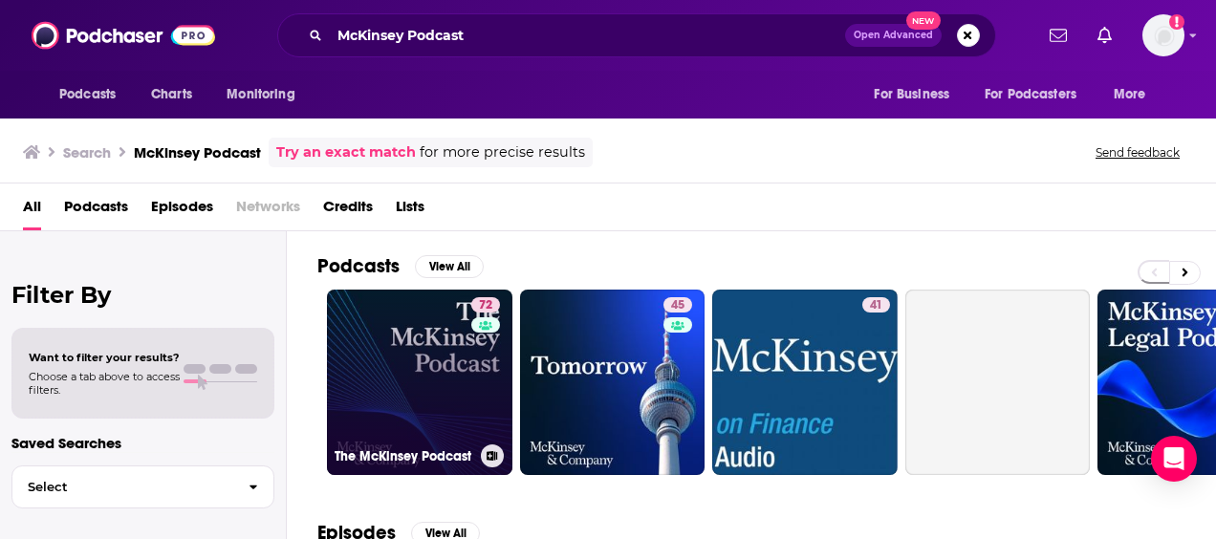
click at [415, 364] on link "72 The McKinsey Podcast" at bounding box center [419, 382] width 185 height 185
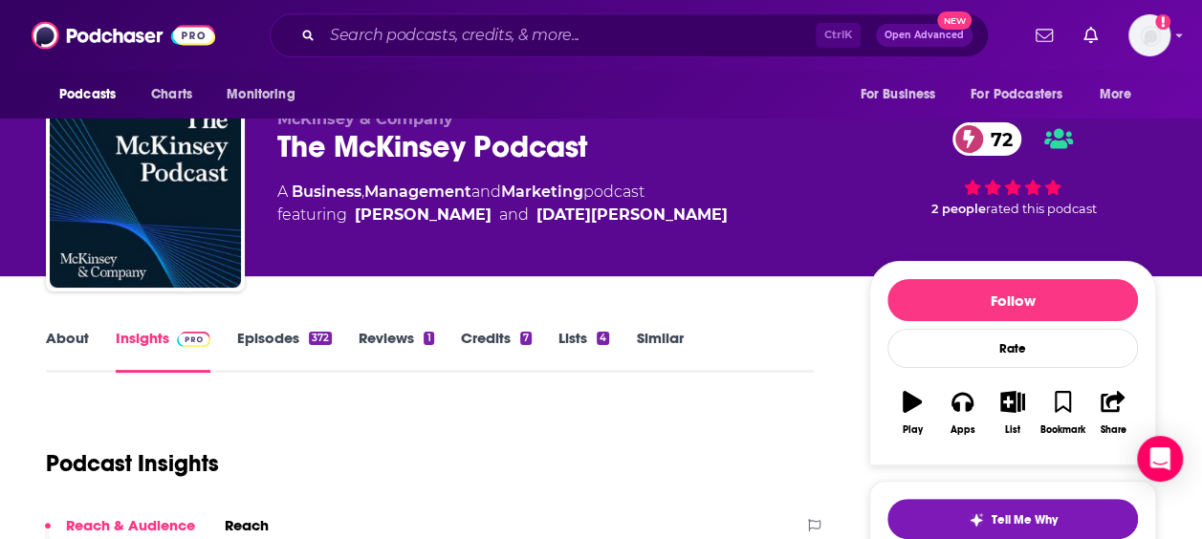
scroll to position [382, 0]
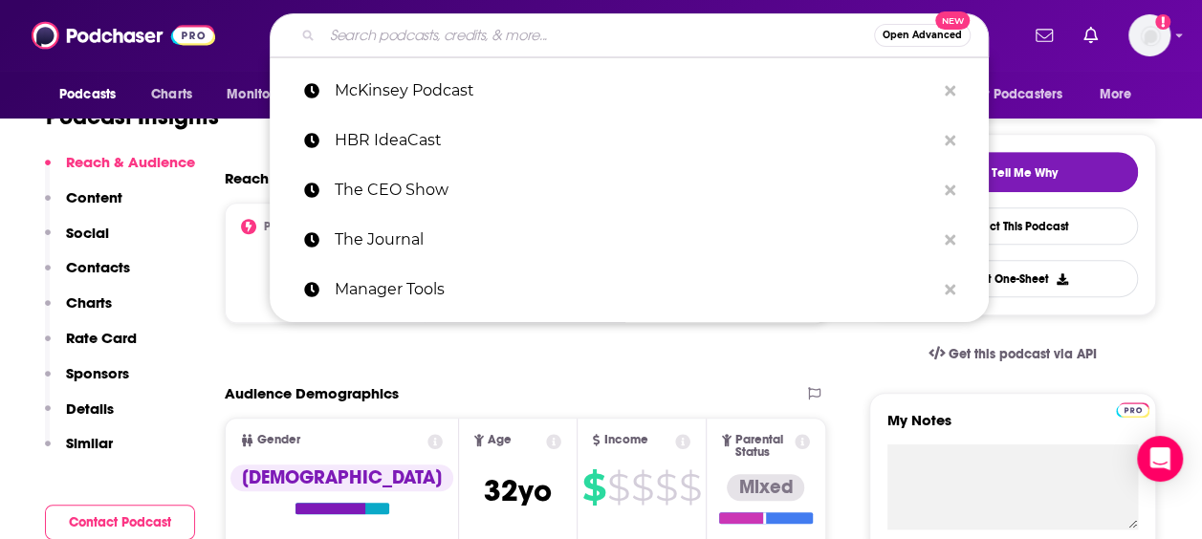
click at [511, 24] on input "Search podcasts, credits, & more..." at bounding box center [598, 35] width 552 height 31
paste input "The [PERSON_NAME] Show"
type input "The [PERSON_NAME] Show"
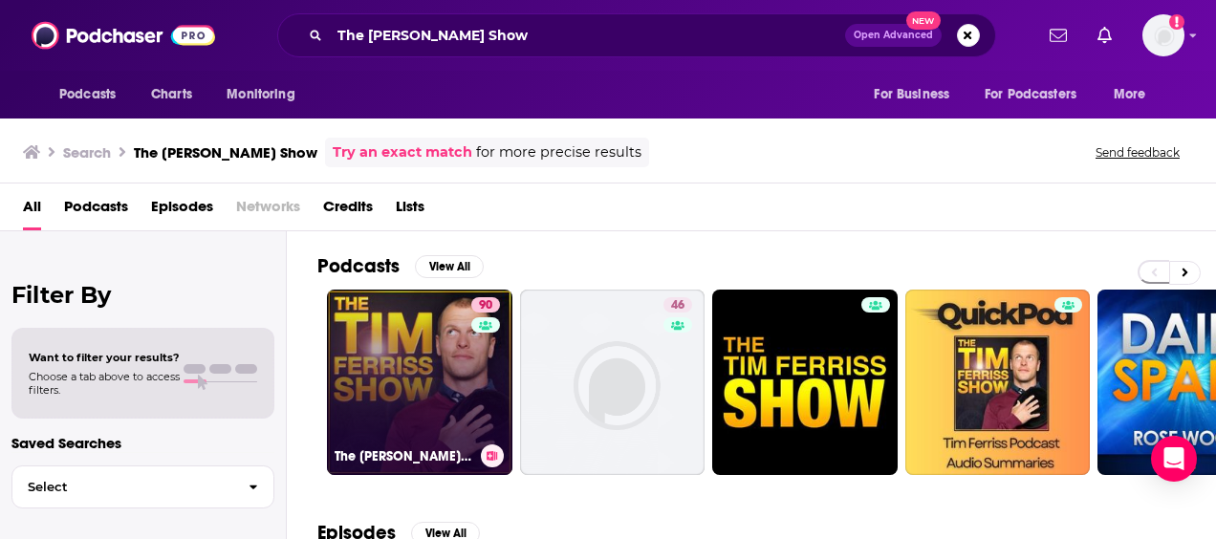
click at [413, 377] on link "90 The [PERSON_NAME] Show" at bounding box center [419, 382] width 185 height 185
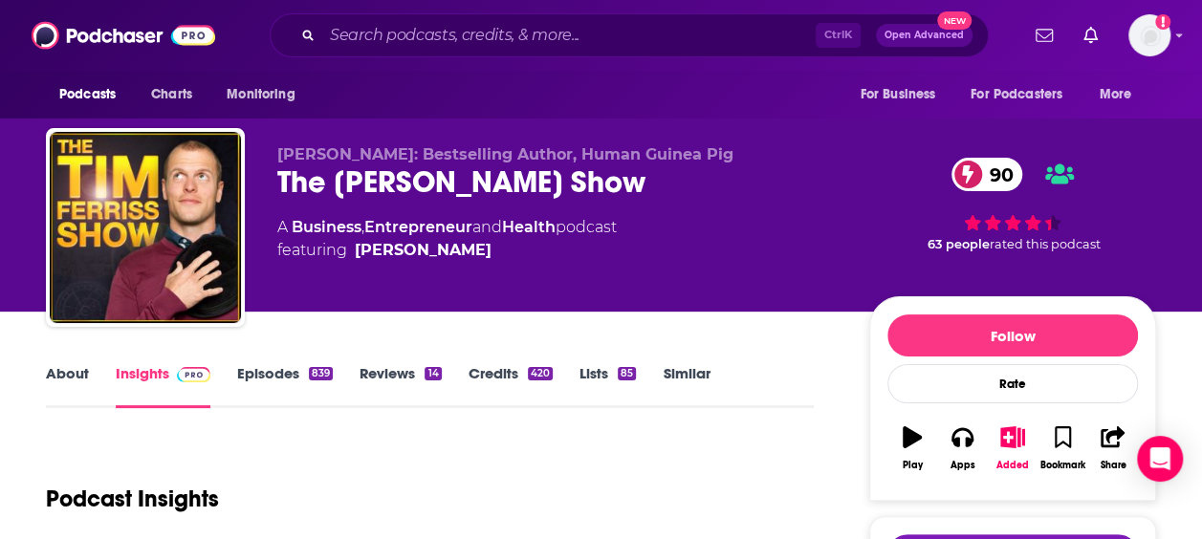
scroll to position [318, 0]
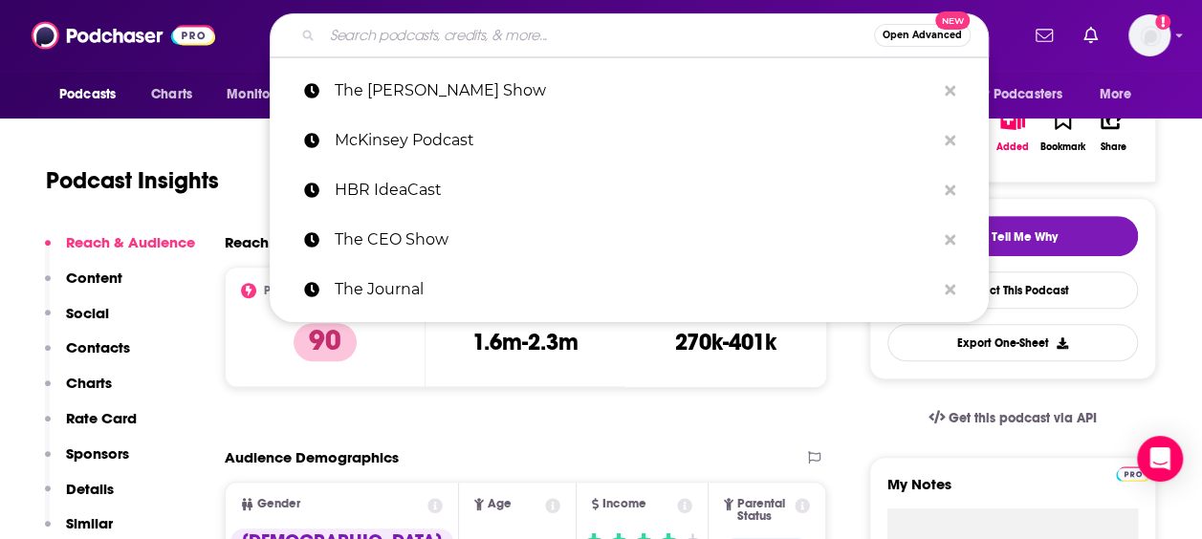
click at [430, 33] on input "Search podcasts, credits, & more..." at bounding box center [598, 35] width 552 height 31
paste input "The [PERSON_NAME] Podcast"
type input "The [PERSON_NAME] Podcast"
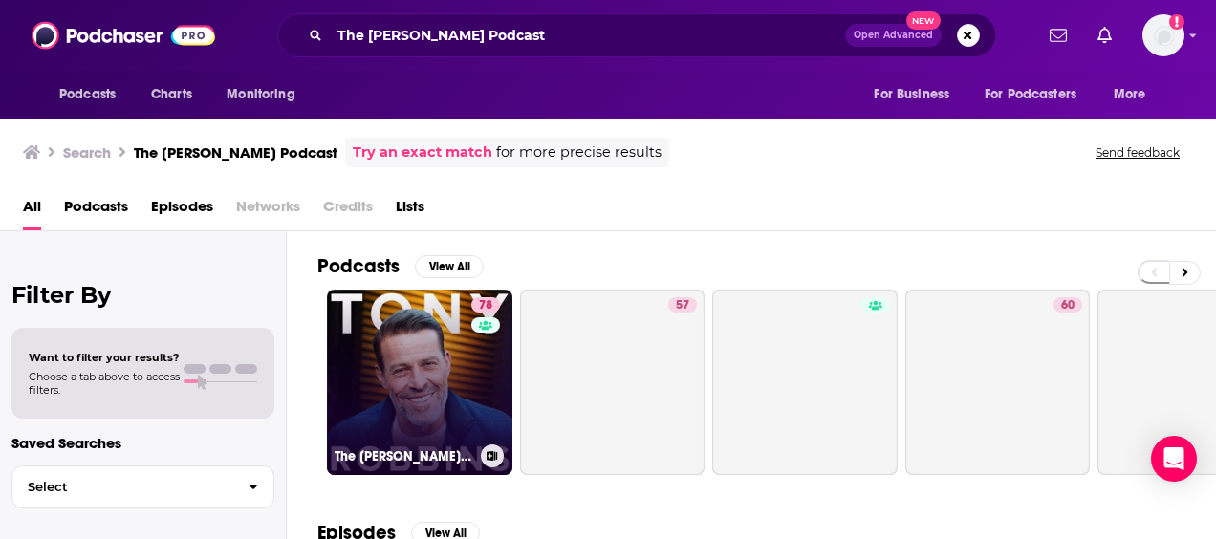
click at [377, 408] on link "78 The [PERSON_NAME] Podcast" at bounding box center [419, 382] width 185 height 185
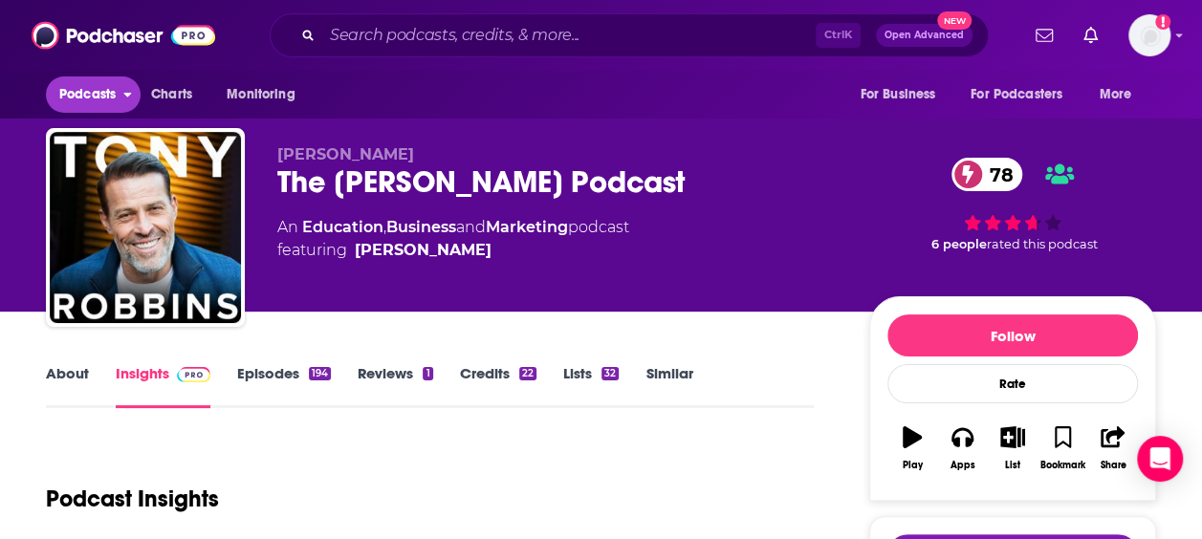
click at [98, 87] on span "Podcasts" at bounding box center [87, 94] width 56 height 27
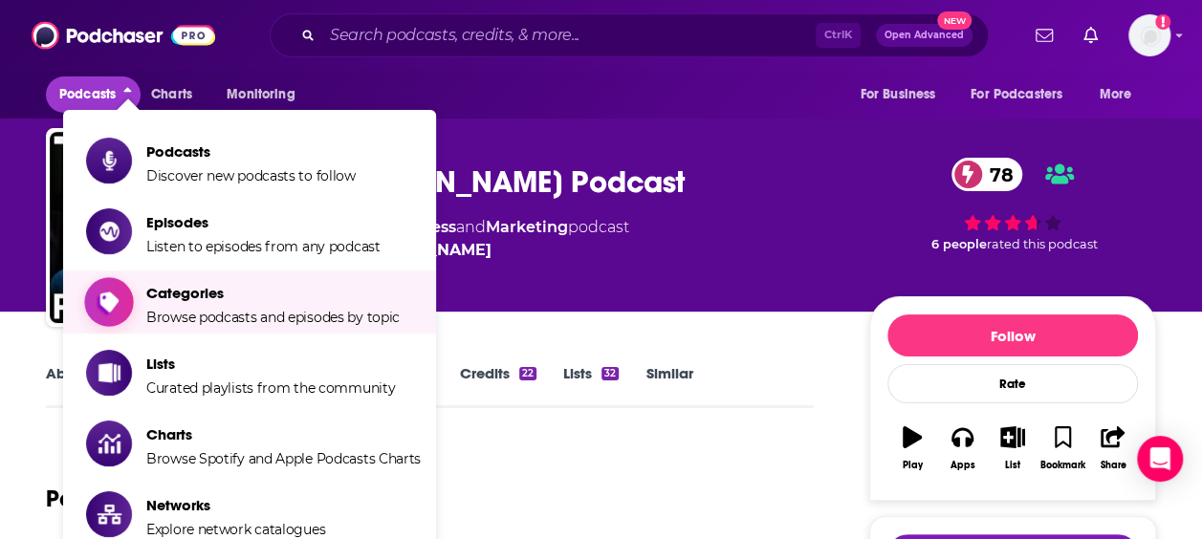
click at [261, 317] on span "Browse podcasts and episodes by topic" at bounding box center [272, 317] width 253 height 17
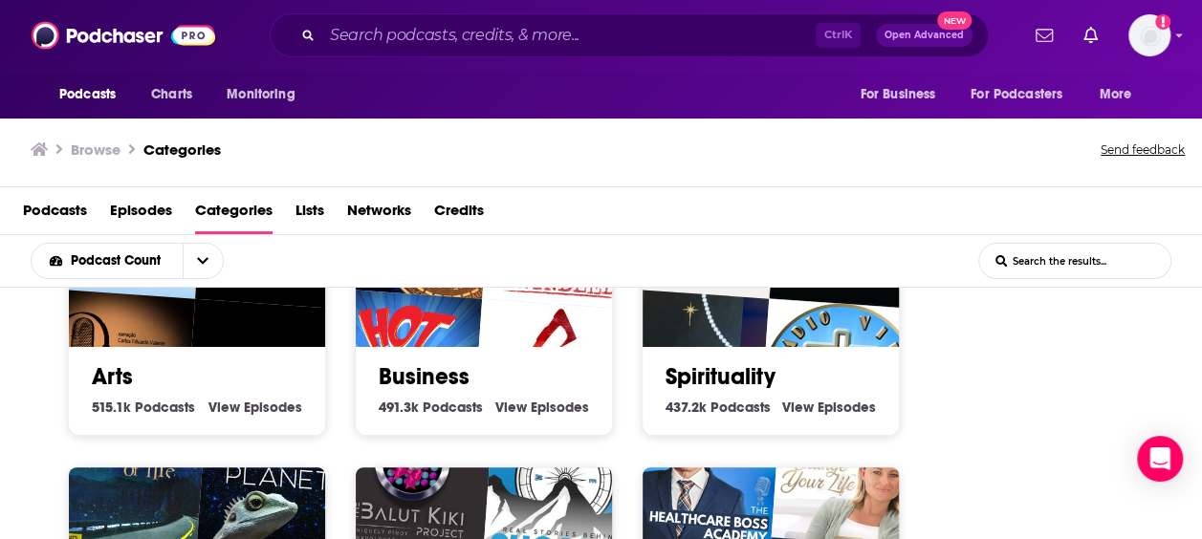
scroll to position [382, 0]
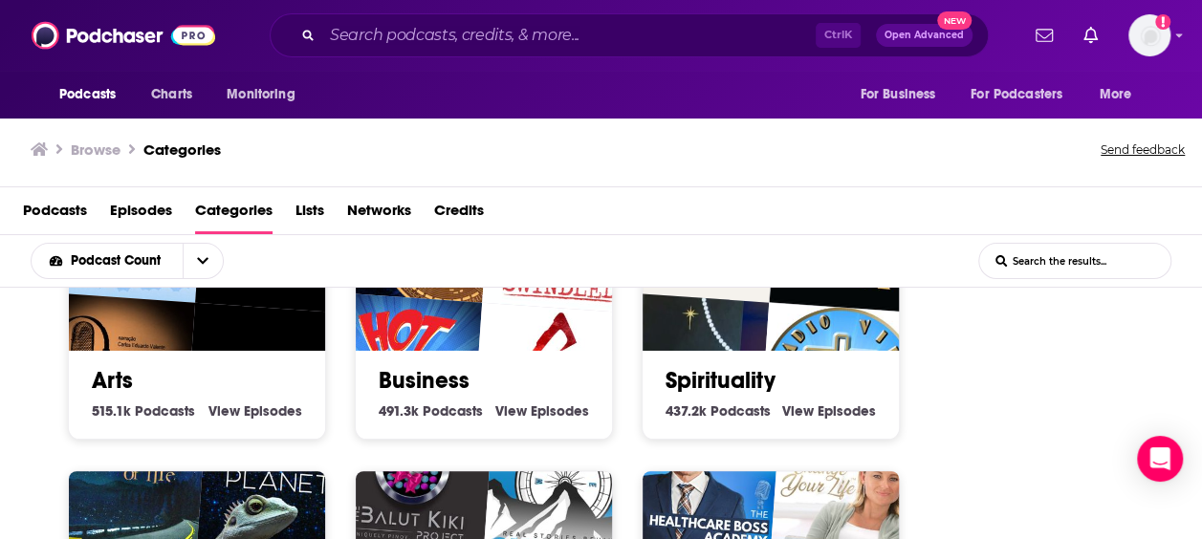
click at [467, 305] on img "Hot Breath! (Learn Comedy from the Pros)" at bounding box center [399, 374] width 164 height 164
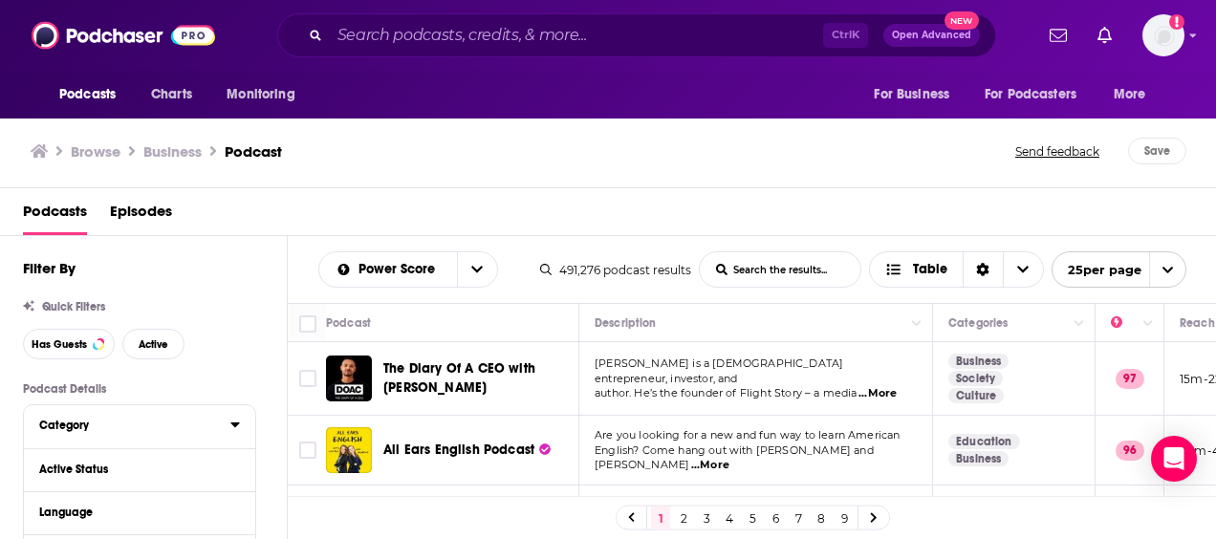
click at [230, 421] on icon at bounding box center [235, 424] width 10 height 15
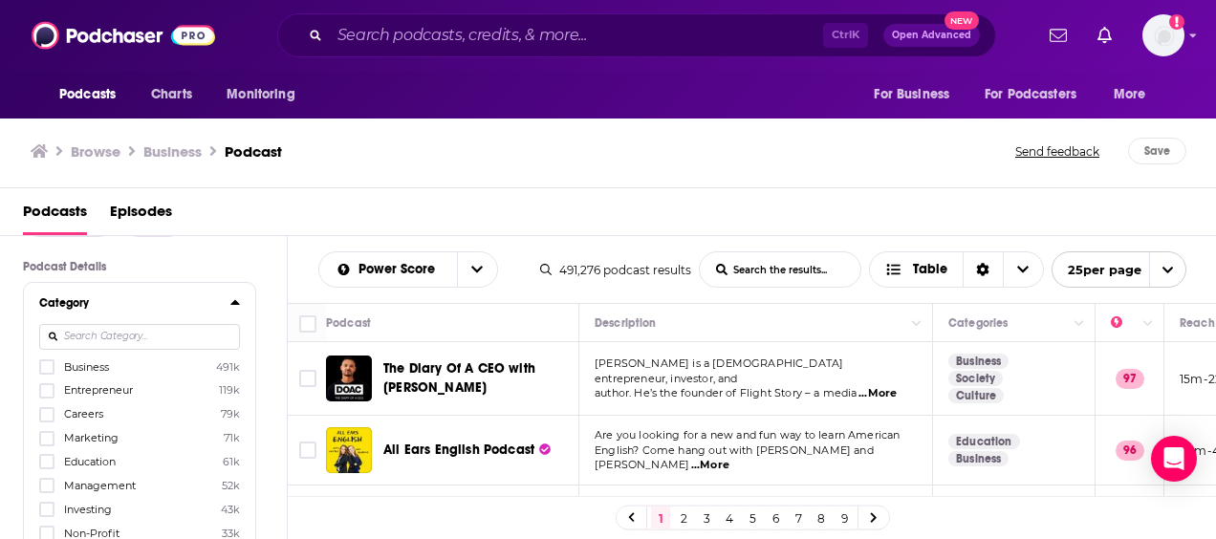
scroll to position [127, 0]
click at [230, 298] on icon at bounding box center [235, 297] width 10 height 15
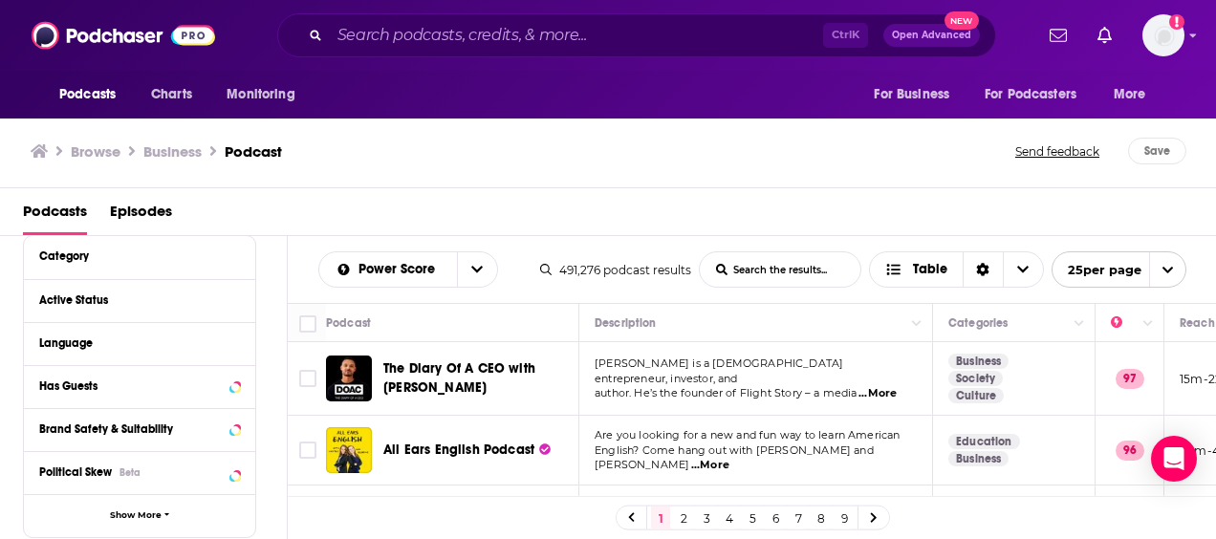
scroll to position [191, 0]
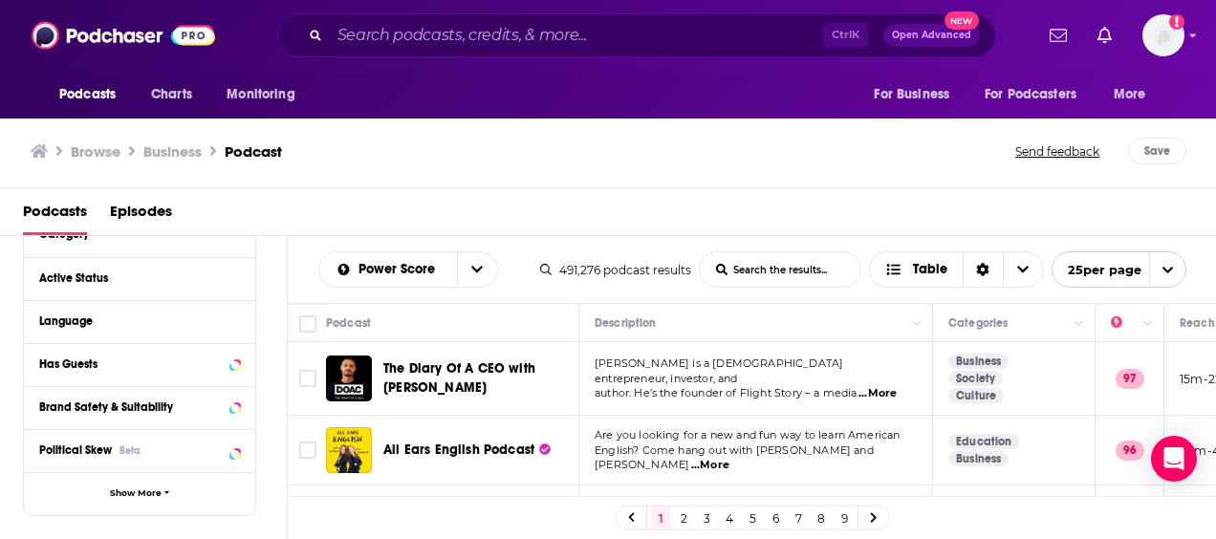
drag, startPoint x: 215, startPoint y: 365, endPoint x: 257, endPoint y: 369, distance: 42.2
click at [262, 373] on div "Podcast Details Category Active Status Language Has Guests Brand Safety & Suita…" at bounding box center [155, 531] width 264 height 680
click at [238, 365] on icon at bounding box center [235, 363] width 10 height 15
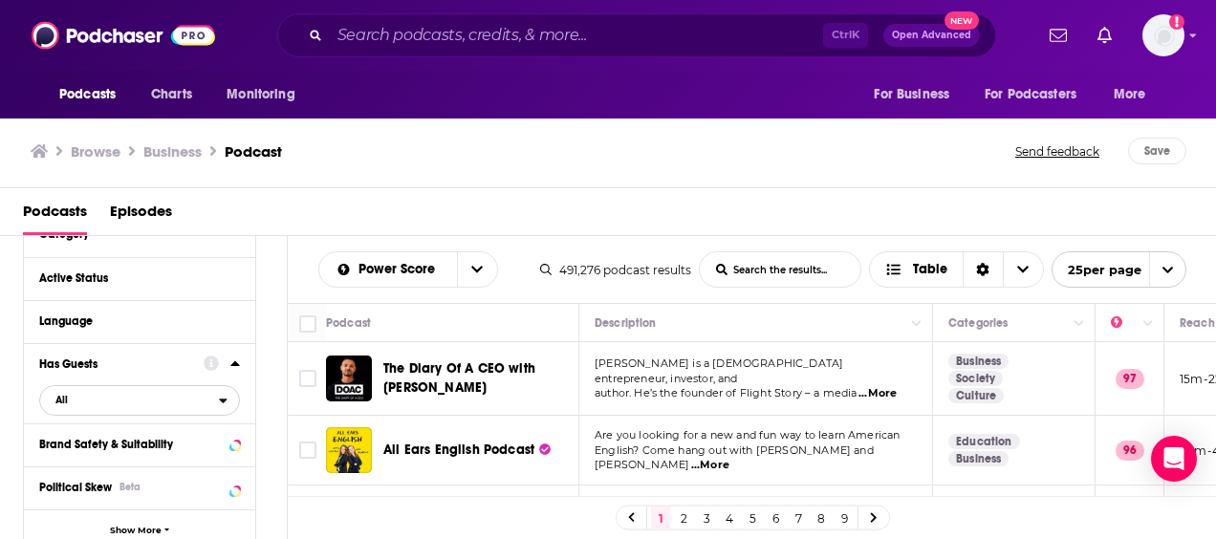
click at [174, 400] on span "All" at bounding box center [129, 399] width 179 height 25
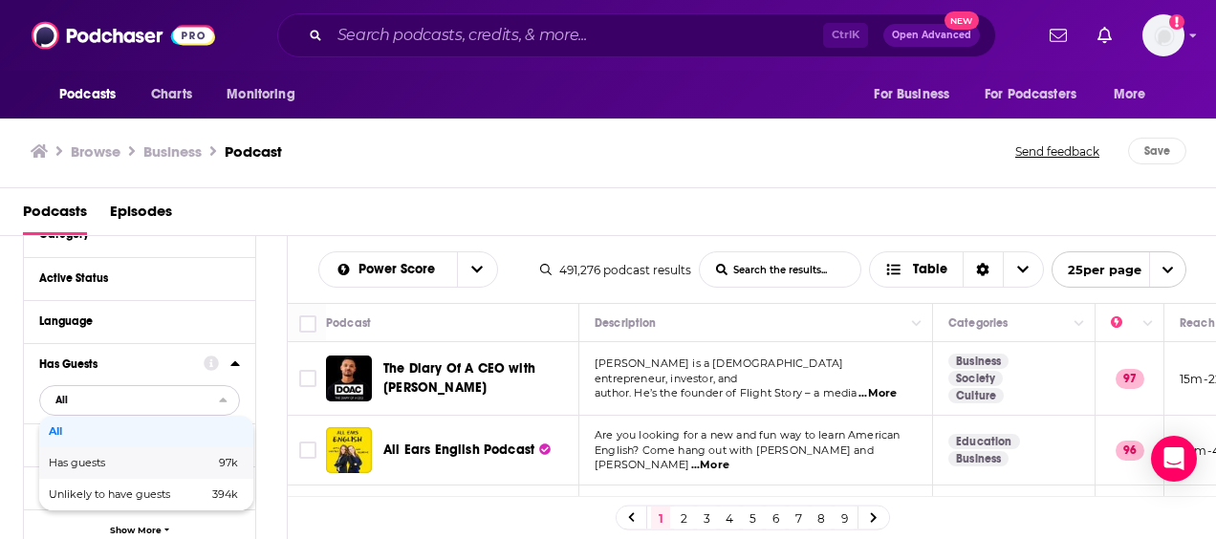
click at [193, 465] on span "97k" at bounding box center [199, 463] width 78 height 11
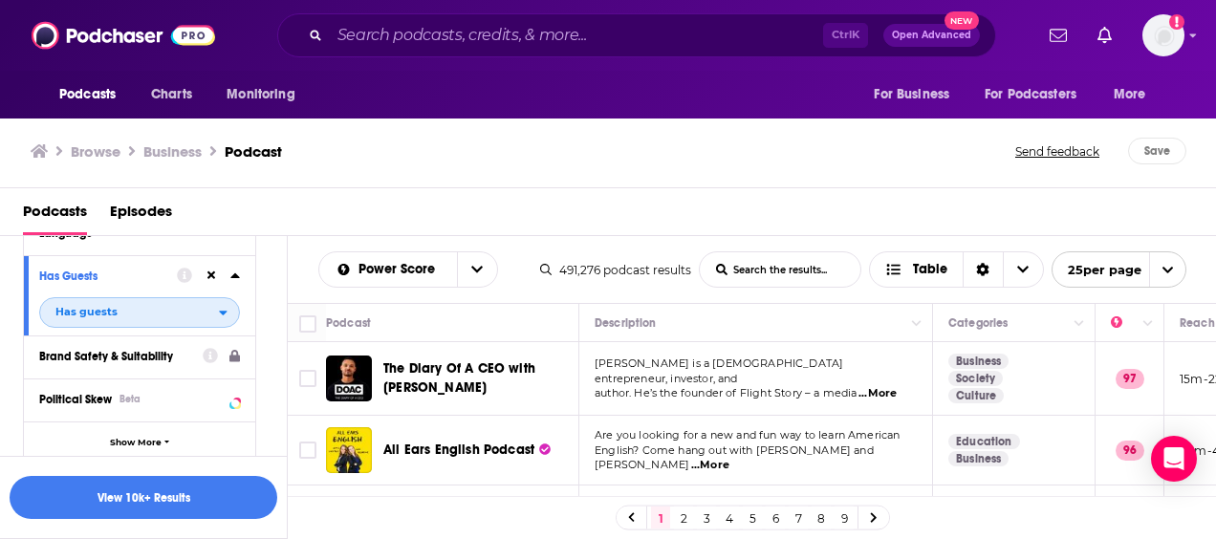
scroll to position [302, 0]
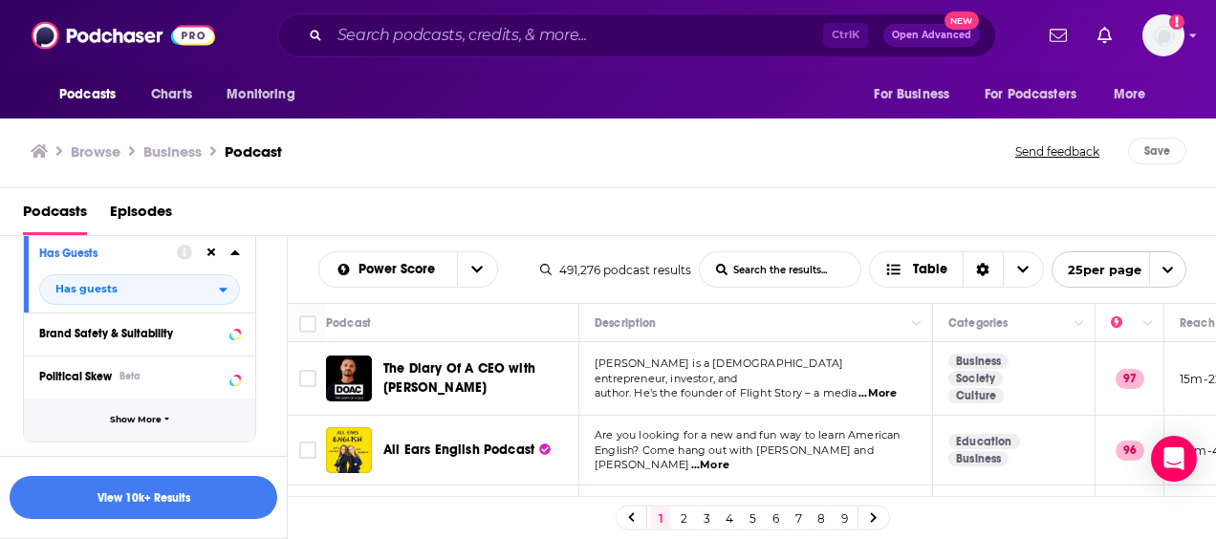
click at [153, 423] on span "Show More" at bounding box center [136, 420] width 52 height 11
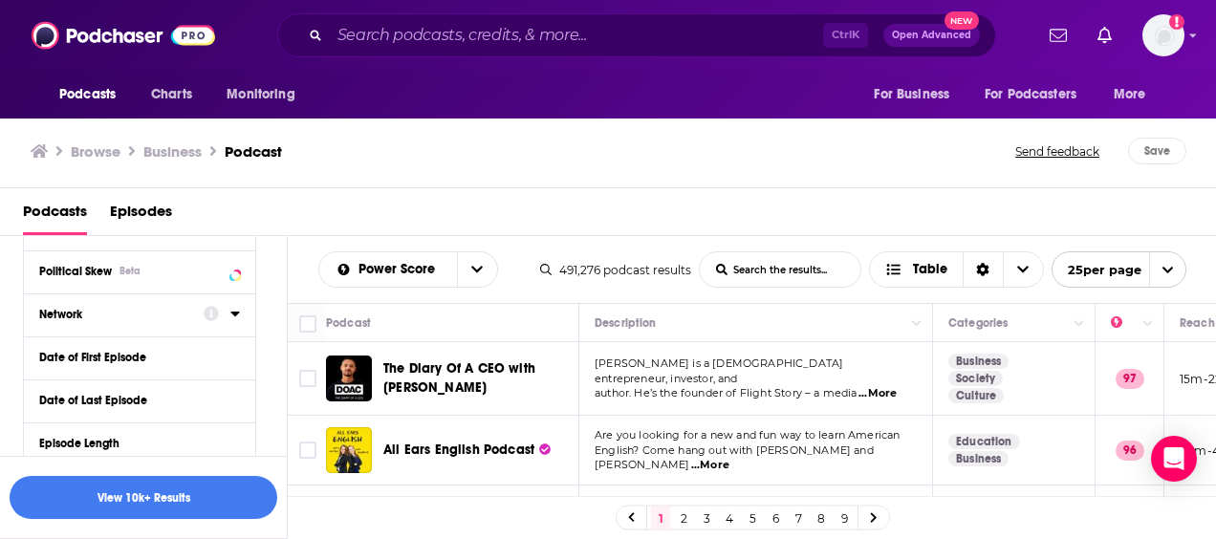
scroll to position [429, 0]
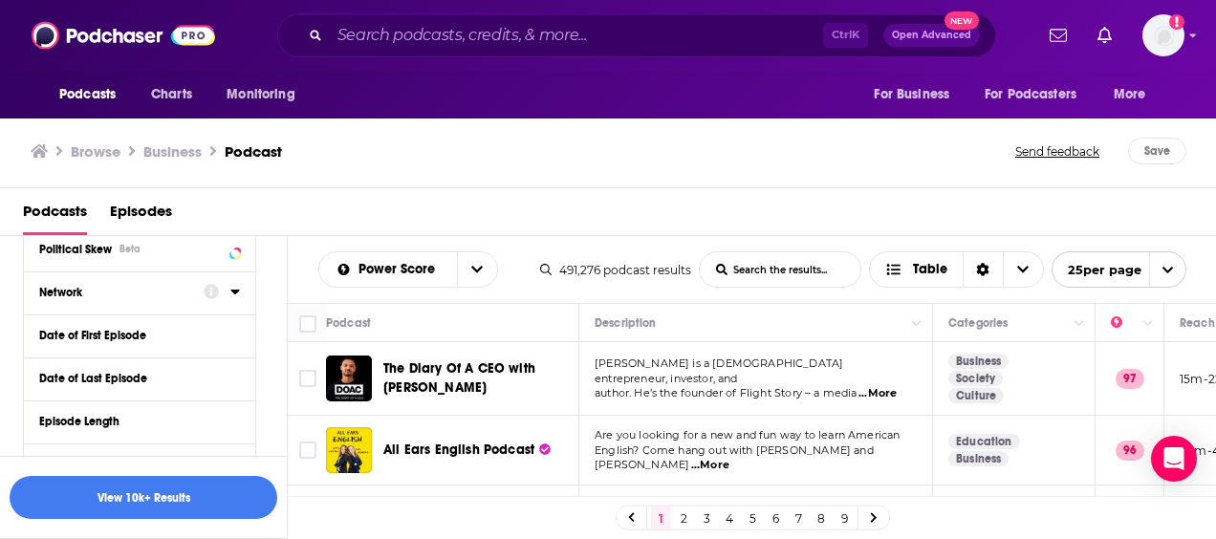
click at [239, 298] on icon at bounding box center [235, 291] width 10 height 15
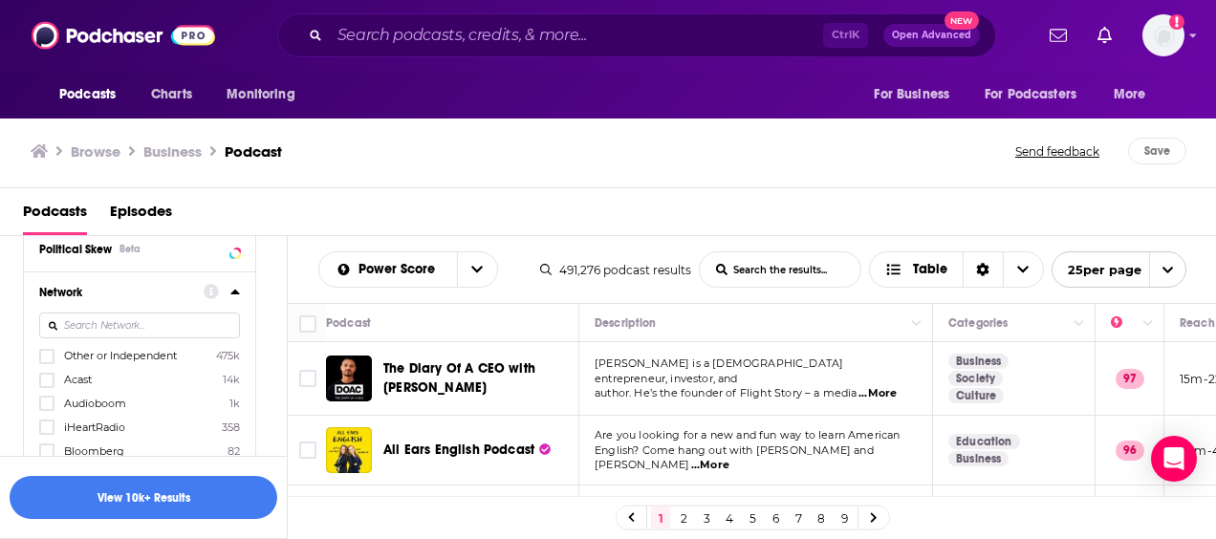
click at [239, 296] on icon at bounding box center [235, 291] width 10 height 15
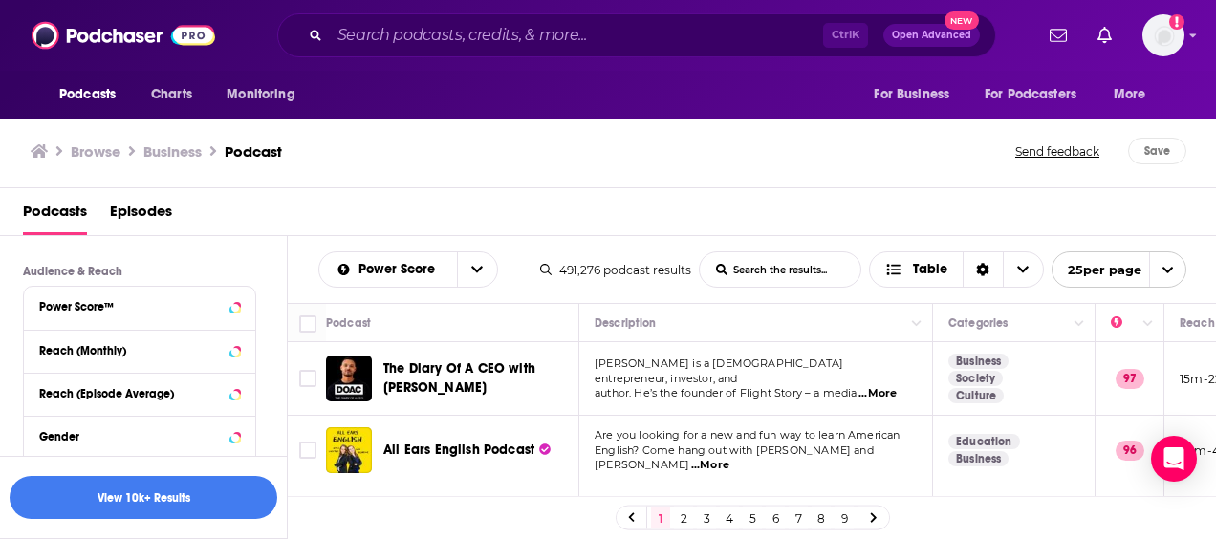
scroll to position [876, 0]
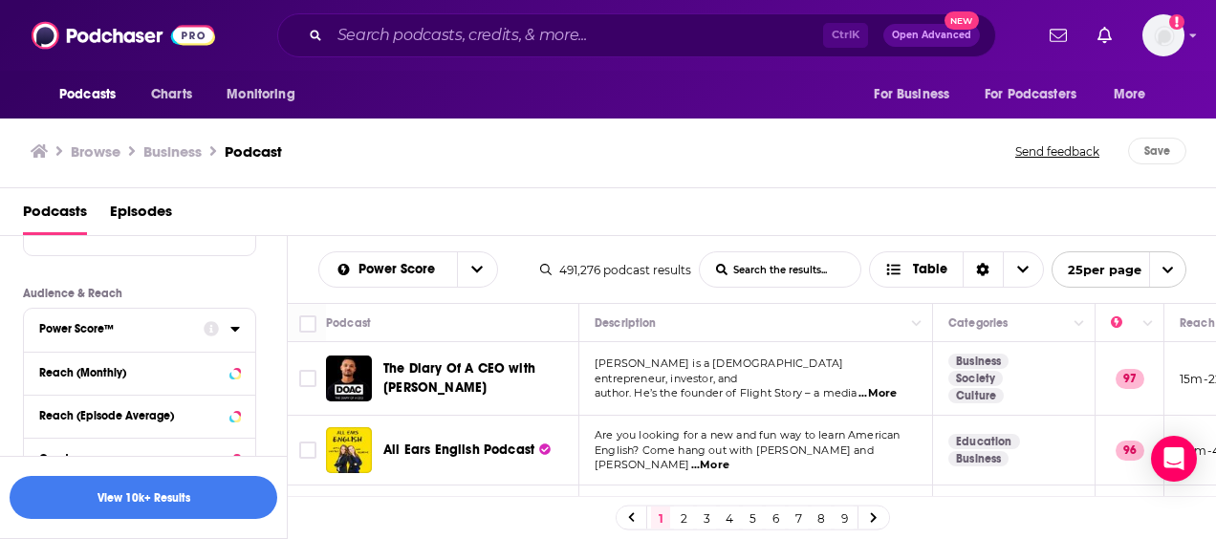
click at [233, 329] on icon at bounding box center [234, 329] width 9 height 5
click at [214, 325] on icon at bounding box center [211, 328] width 15 height 15
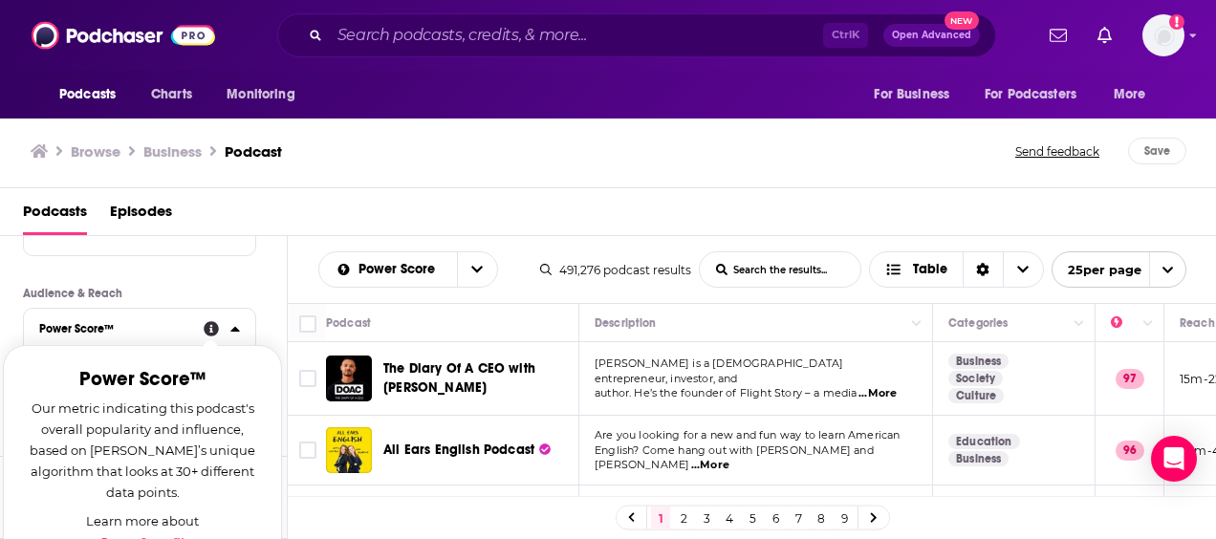
click at [273, 277] on div "Podcast Details Category Active Status Language Has Guests Has guests Brand Saf…" at bounding box center [155, 192] width 264 height 1371
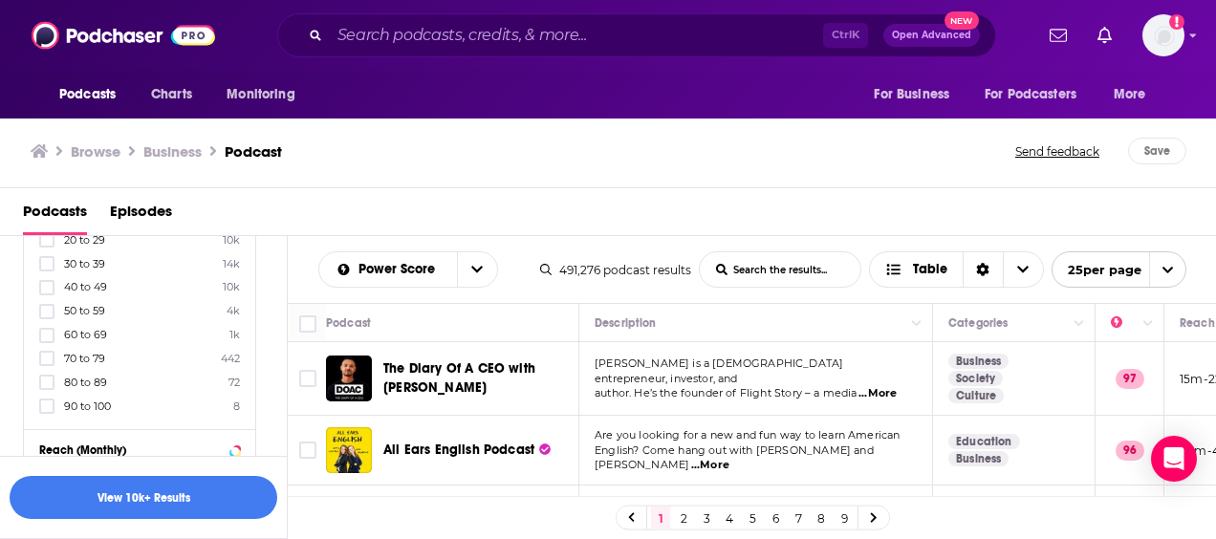
scroll to position [1067, 0]
click at [42, 401] on icon at bounding box center [46, 404] width 11 height 11
click at [48, 402] on icon at bounding box center [46, 404] width 11 height 11
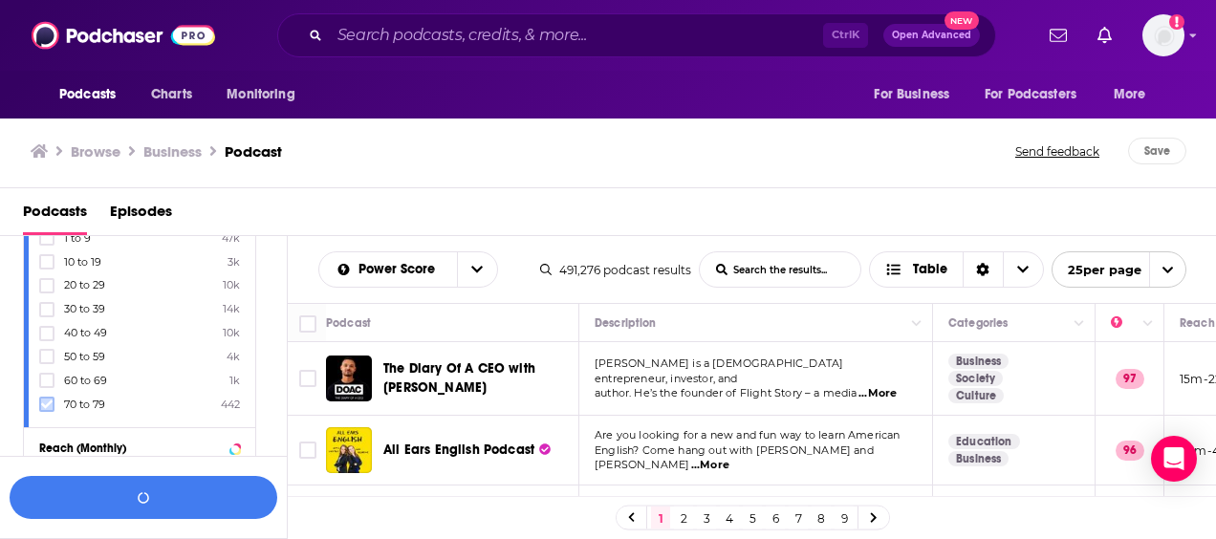
click at [52, 401] on icon at bounding box center [46, 405] width 11 height 9
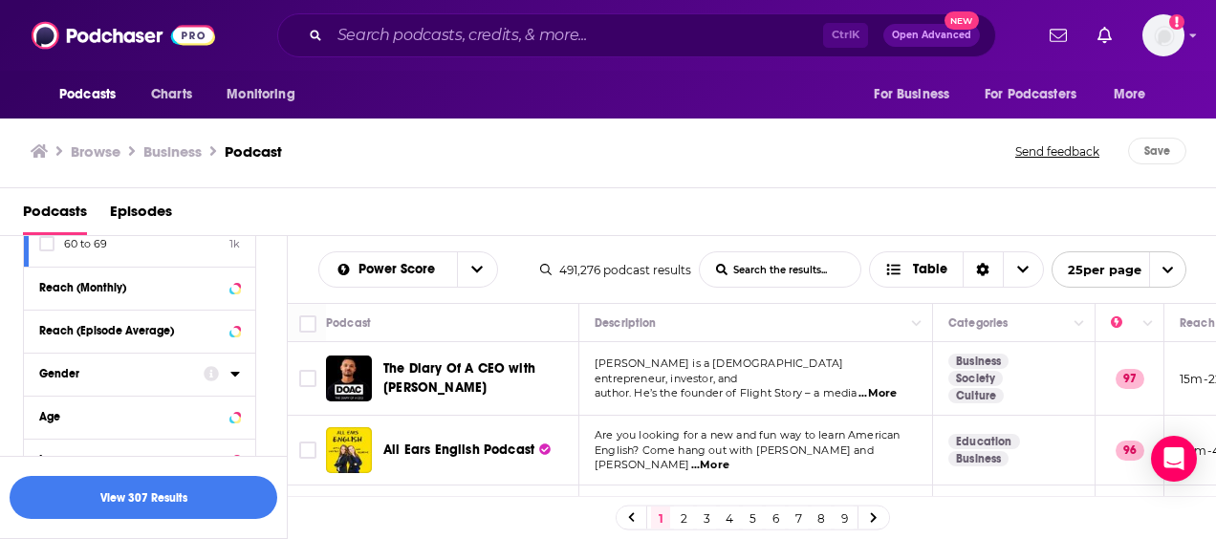
scroll to position [1258, 0]
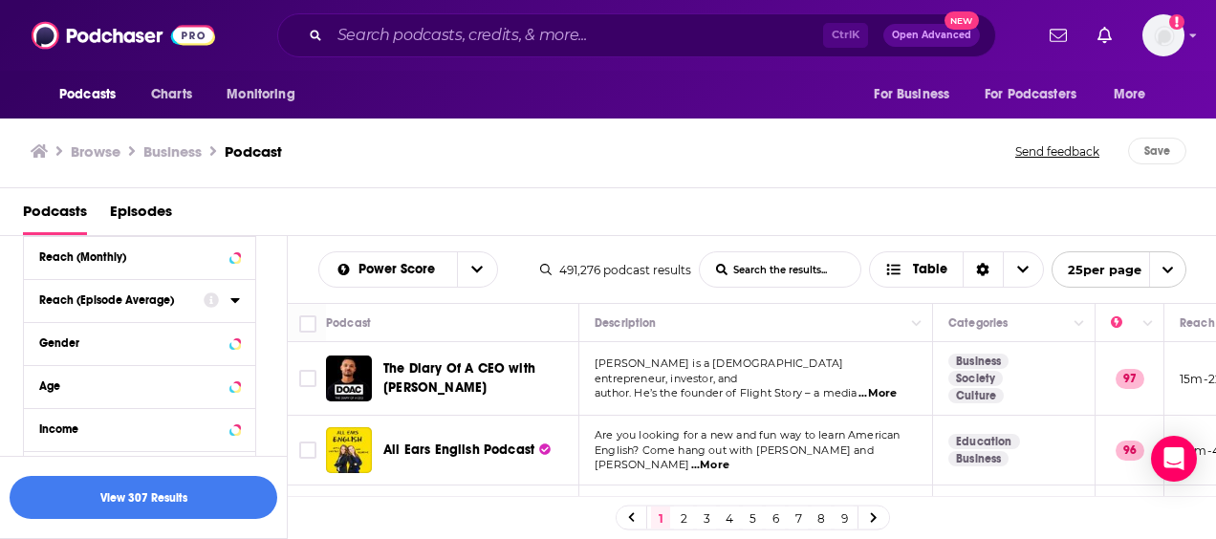
click at [235, 298] on icon at bounding box center [234, 300] width 9 height 5
click at [119, 329] on input "number" at bounding box center [87, 334] width 96 height 31
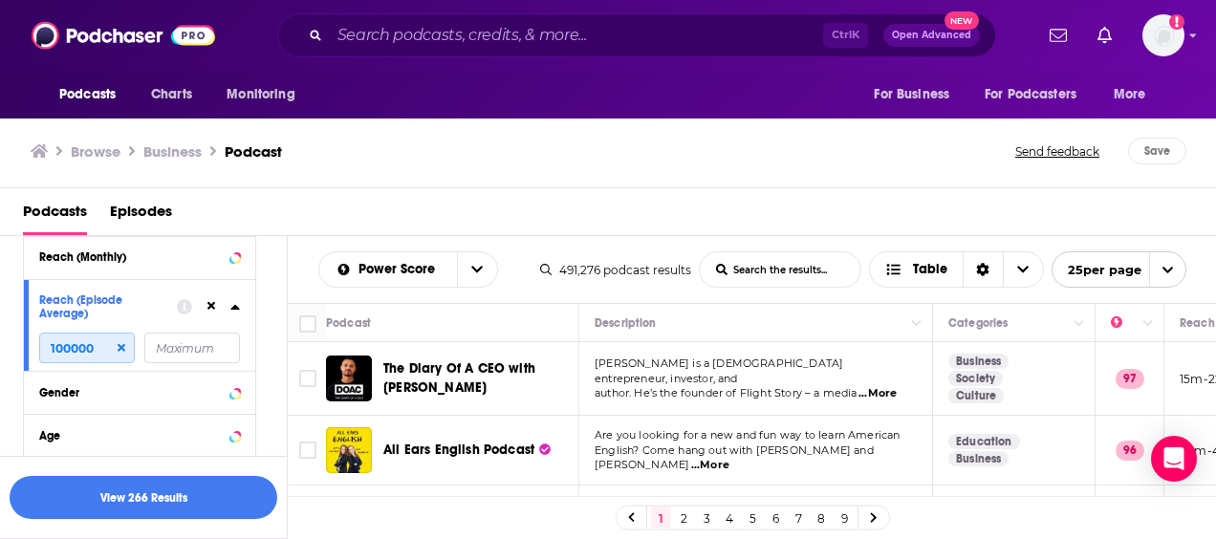
type input "100000"
click at [159, 350] on input "number" at bounding box center [192, 348] width 96 height 31
click at [195, 490] on button "View 220 Results" at bounding box center [144, 497] width 268 height 43
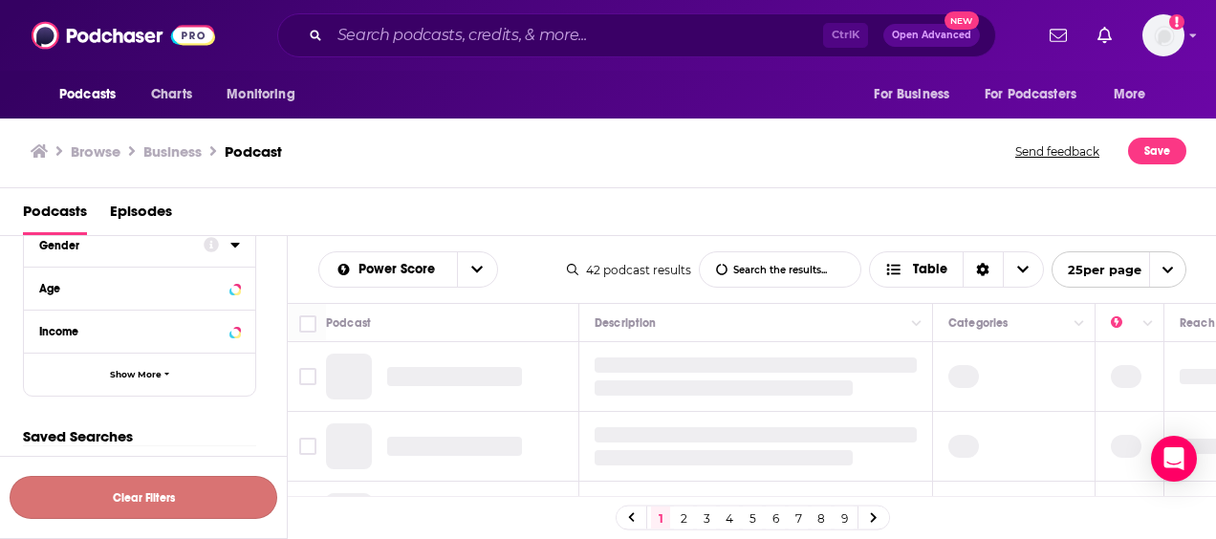
scroll to position [1073, 0]
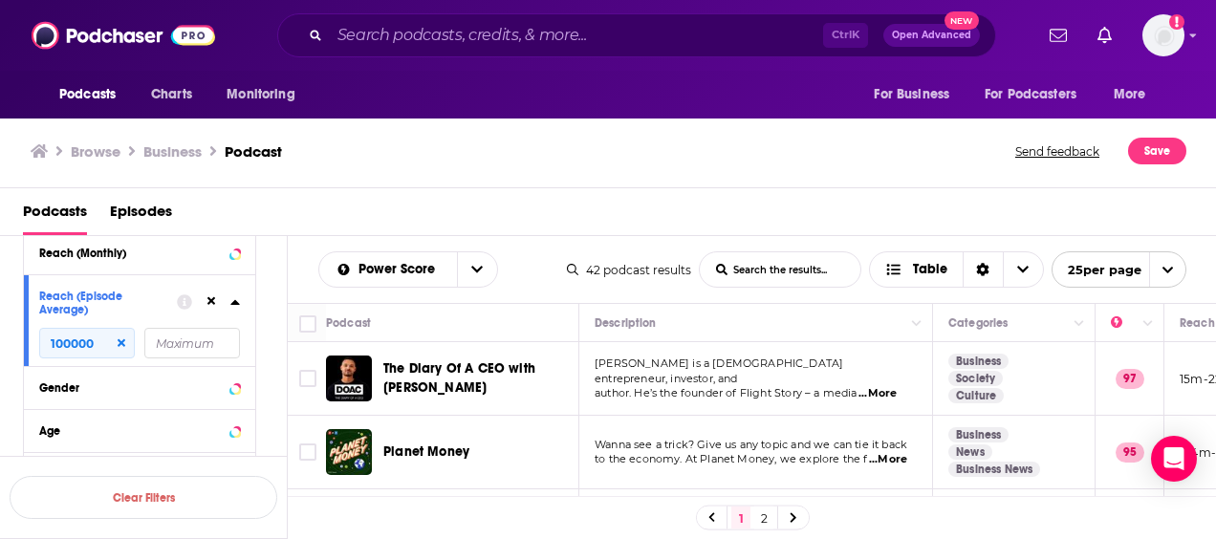
click at [234, 301] on icon at bounding box center [234, 302] width 9 height 5
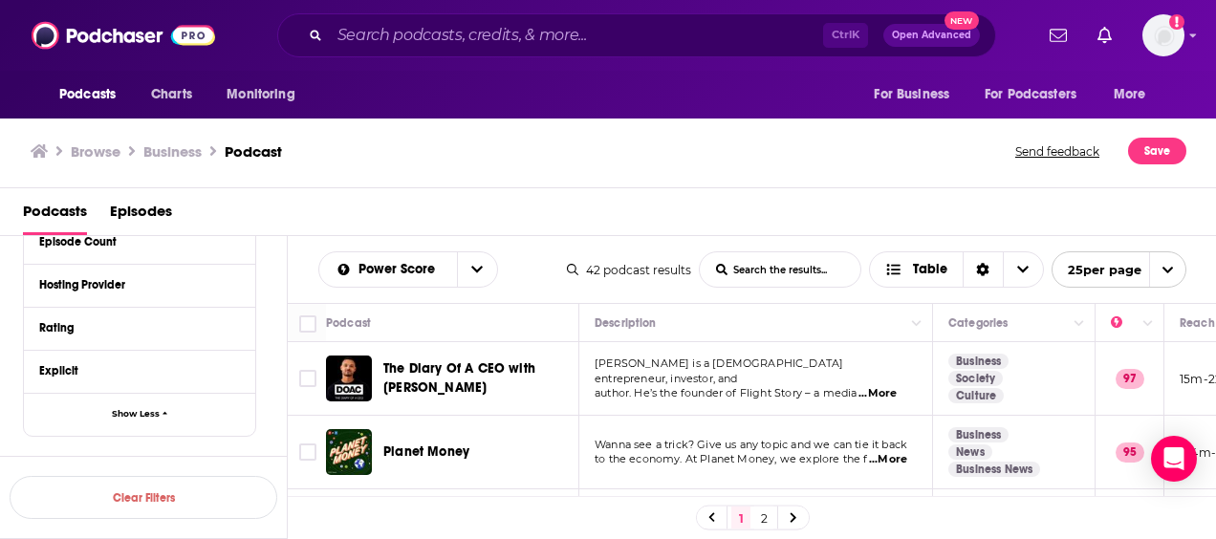
scroll to position [881, 0]
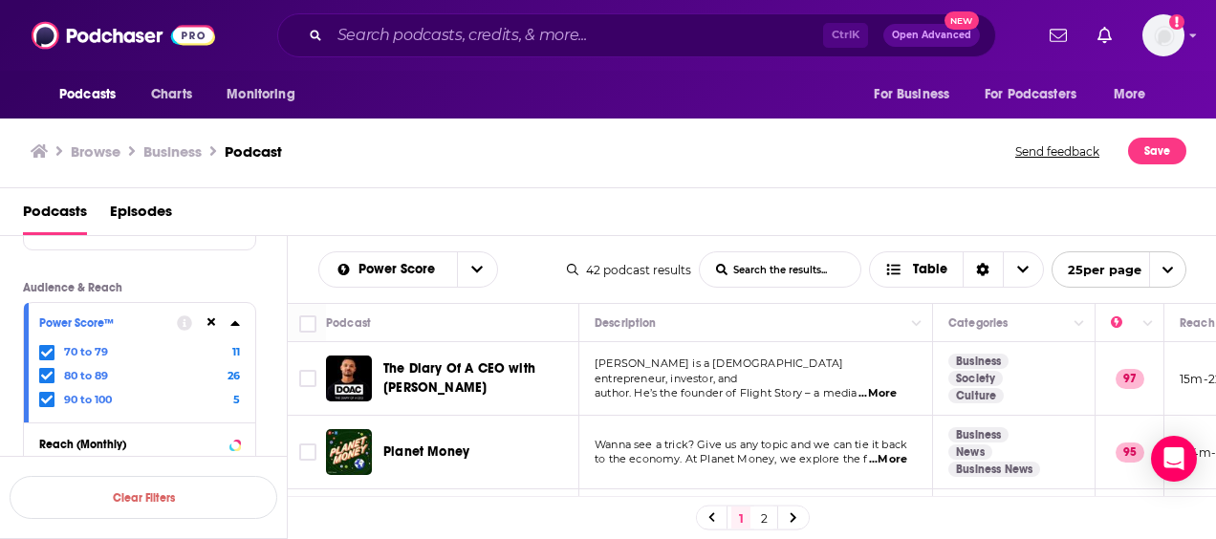
click at [236, 323] on icon at bounding box center [234, 322] width 9 height 5
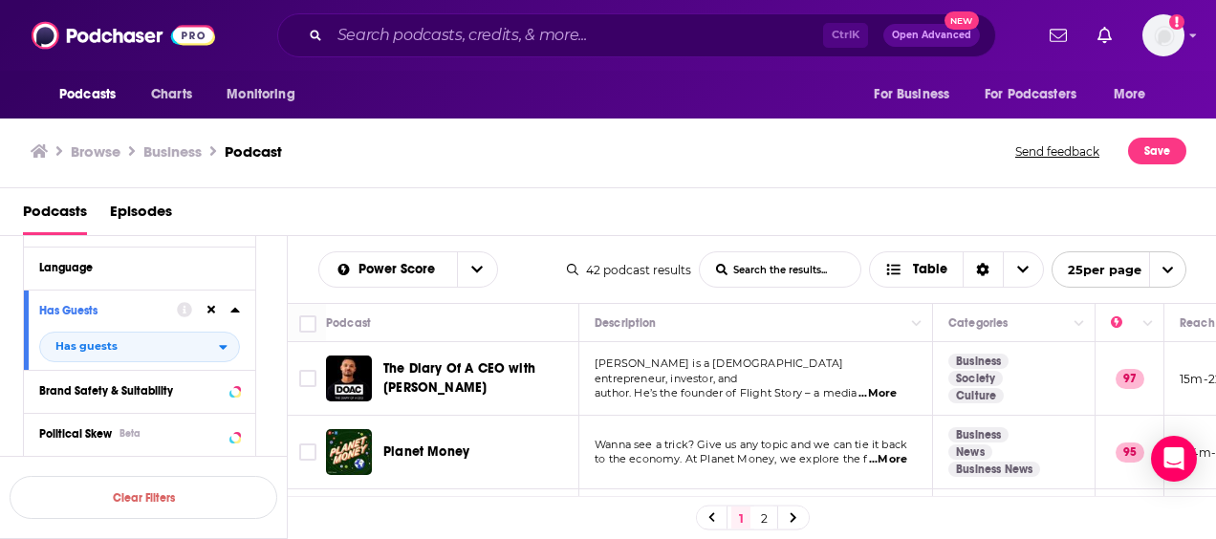
scroll to position [181, 0]
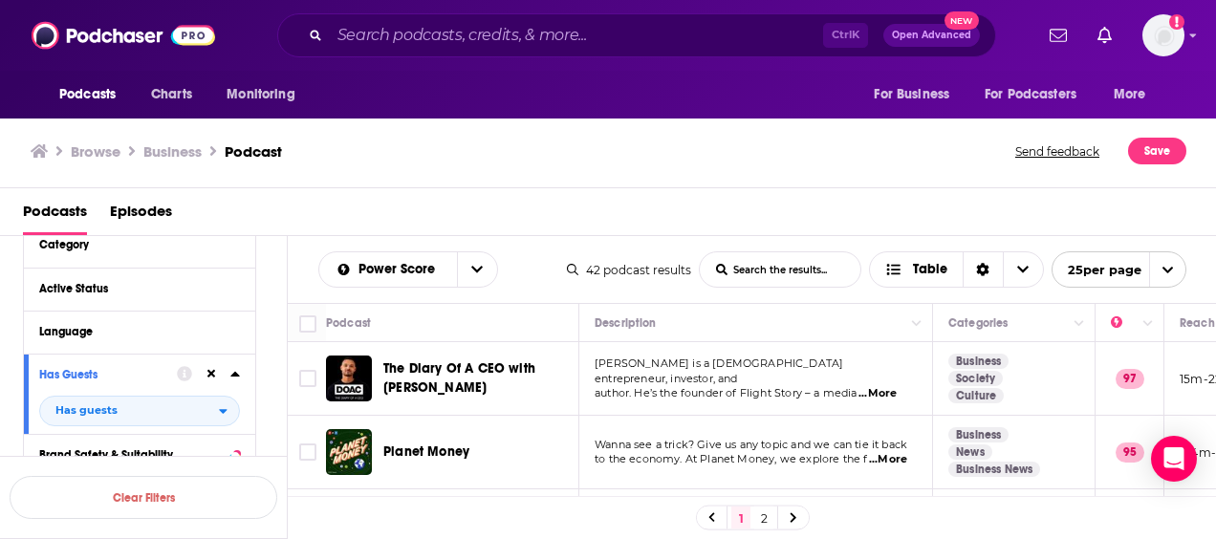
click at [237, 371] on icon at bounding box center [235, 373] width 10 height 15
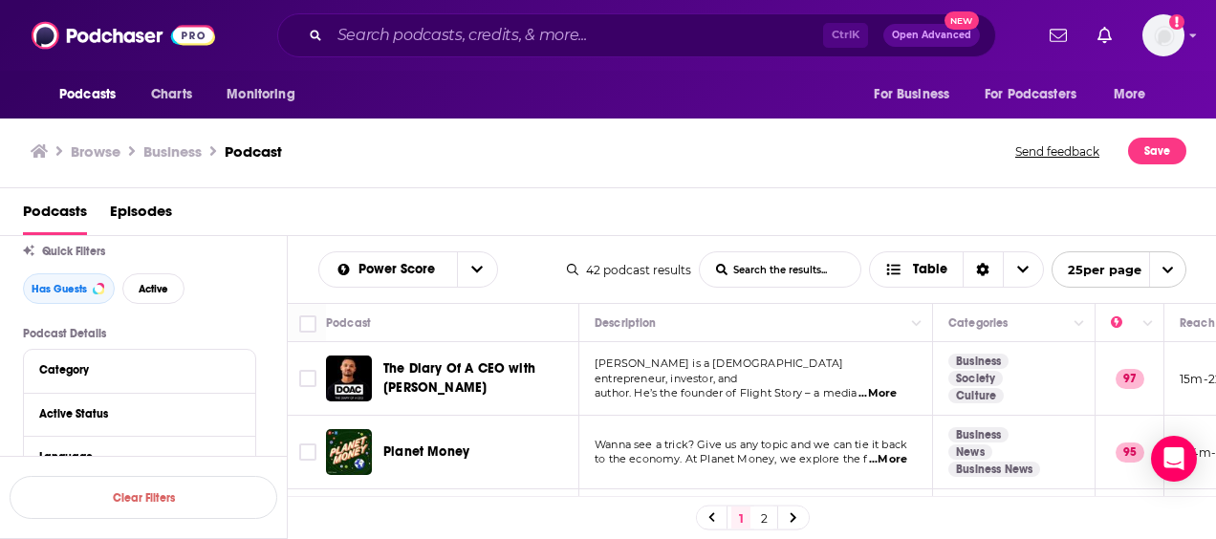
scroll to position [0, 0]
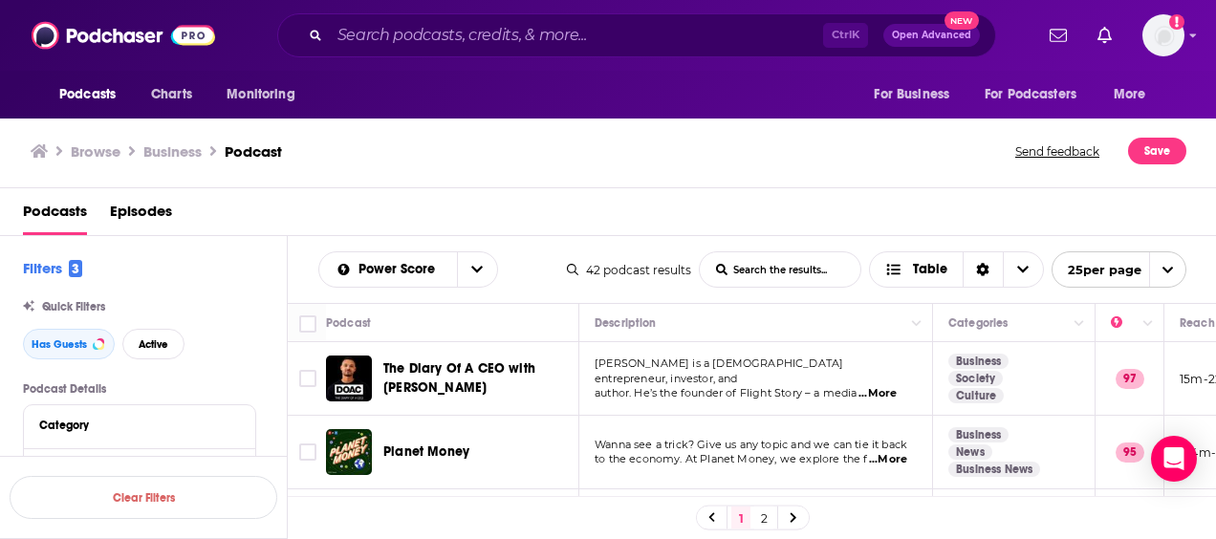
click at [649, 216] on div "Podcasts Episodes" at bounding box center [612, 215] width 1179 height 39
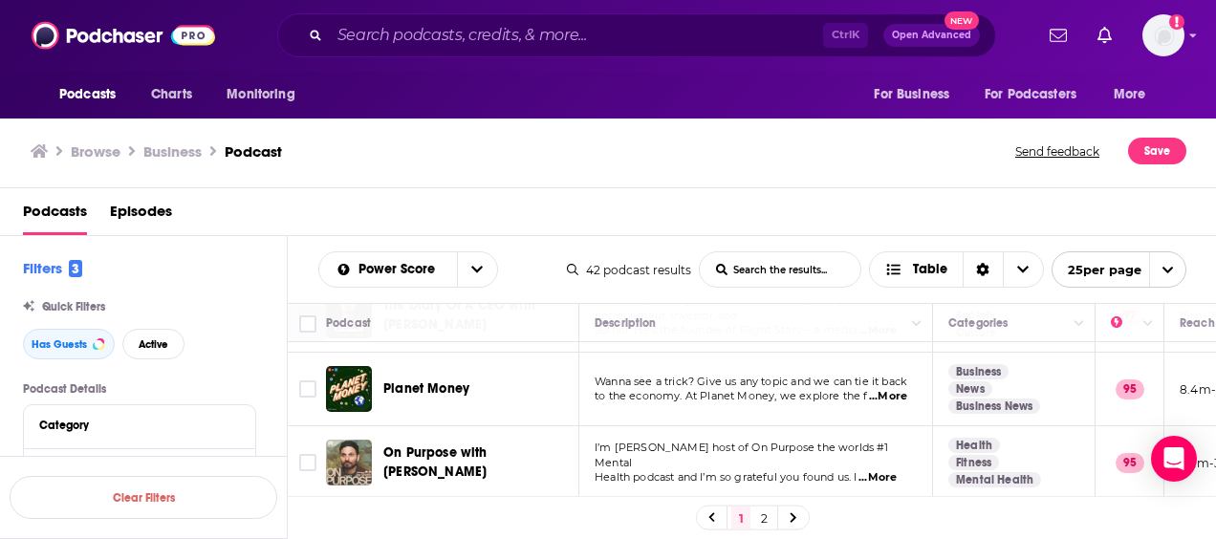
click at [887, 400] on span "...More" at bounding box center [888, 396] width 38 height 15
click at [774, 210] on div "Podcasts Episodes" at bounding box center [612, 215] width 1179 height 39
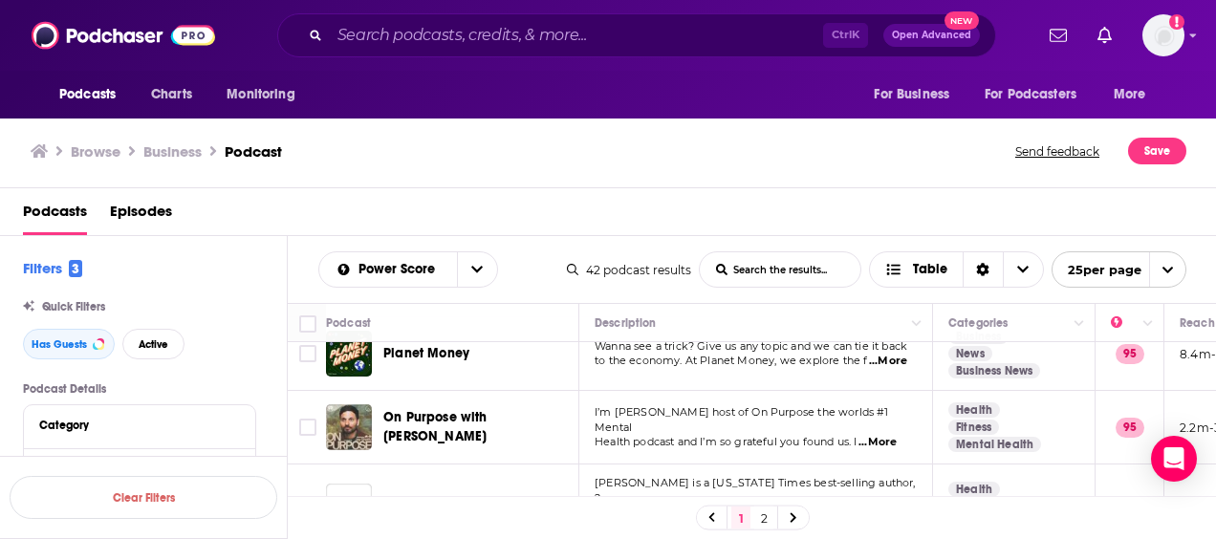
scroll to position [127, 0]
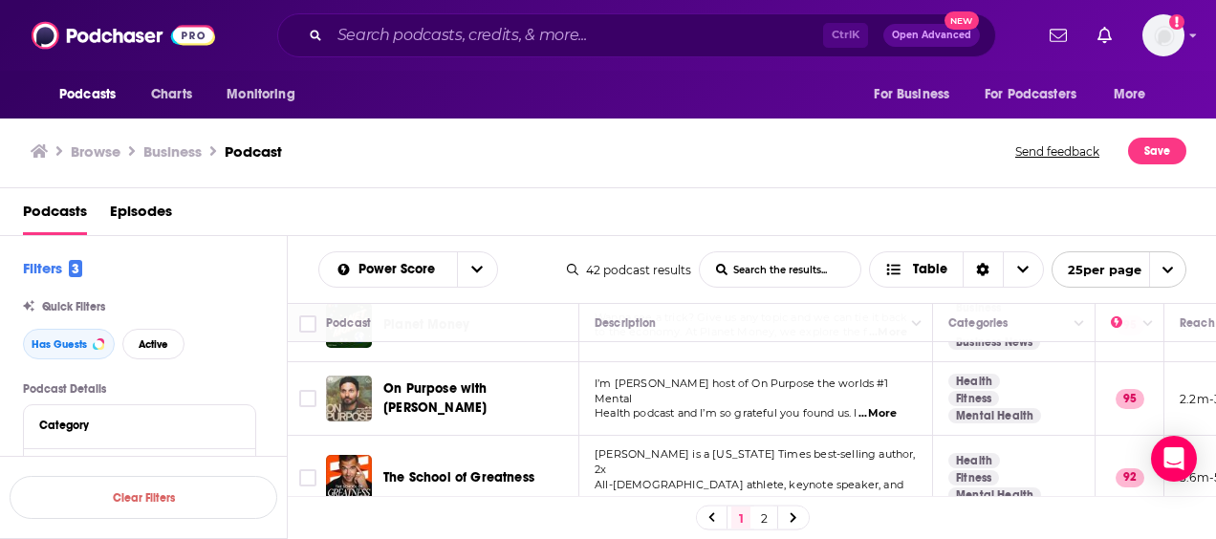
click at [891, 407] on span "...More" at bounding box center [878, 413] width 38 height 15
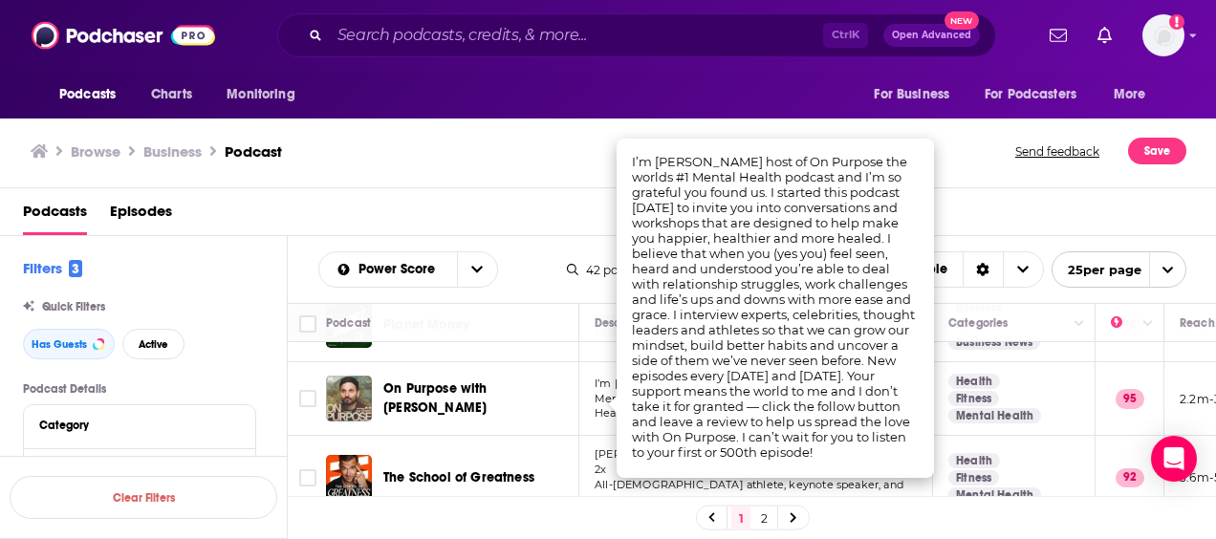
click at [520, 182] on div "Browse Business Podcast Send feedback Save" at bounding box center [608, 152] width 1217 height 74
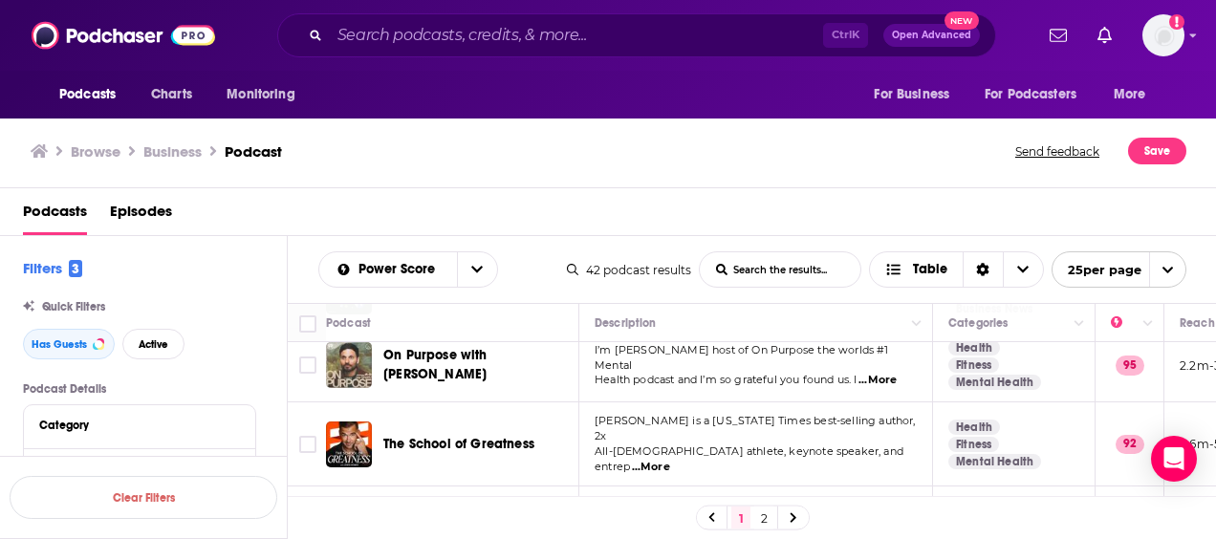
scroll to position [191, 0]
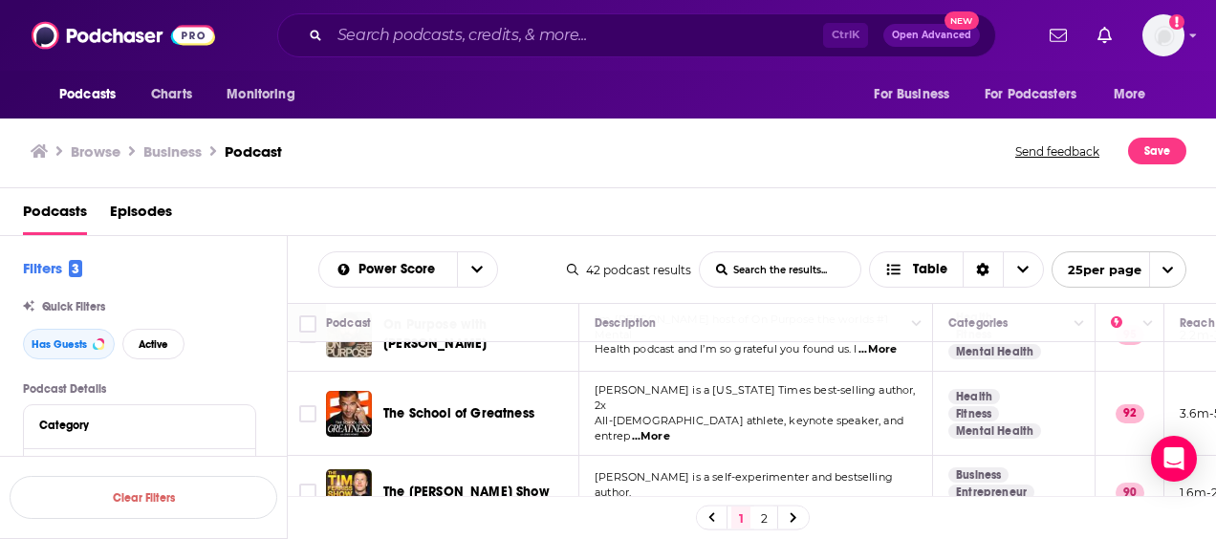
click at [670, 429] on span "...More" at bounding box center [651, 436] width 38 height 15
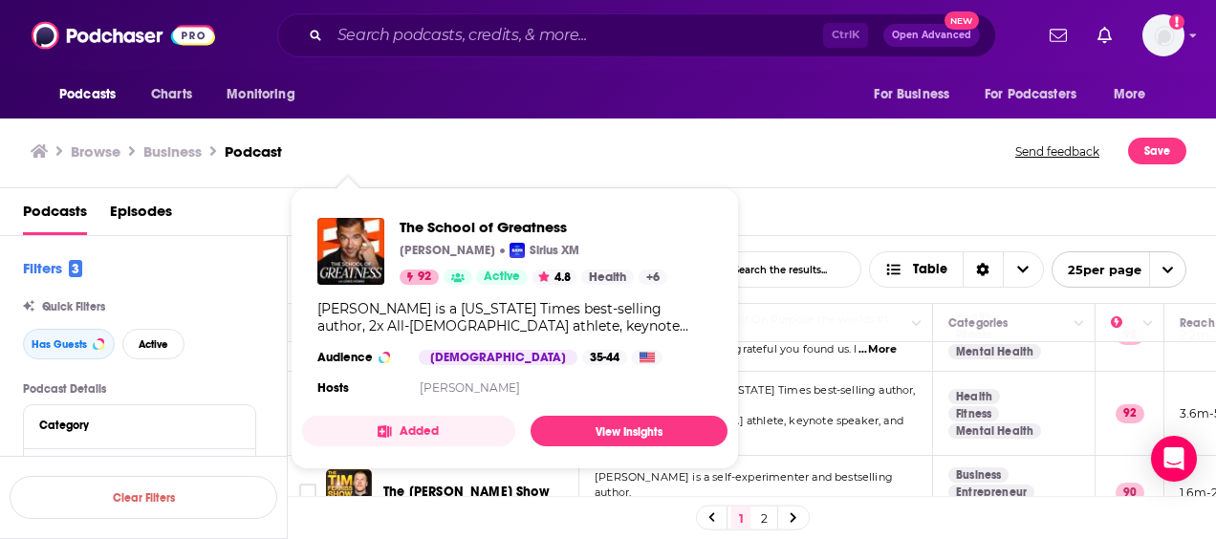
drag, startPoint x: 352, startPoint y: 396, endPoint x: 822, endPoint y: 143, distance: 533.8
click at [822, 143] on div "Browse Business Podcast" at bounding box center [524, 151] width 987 height 27
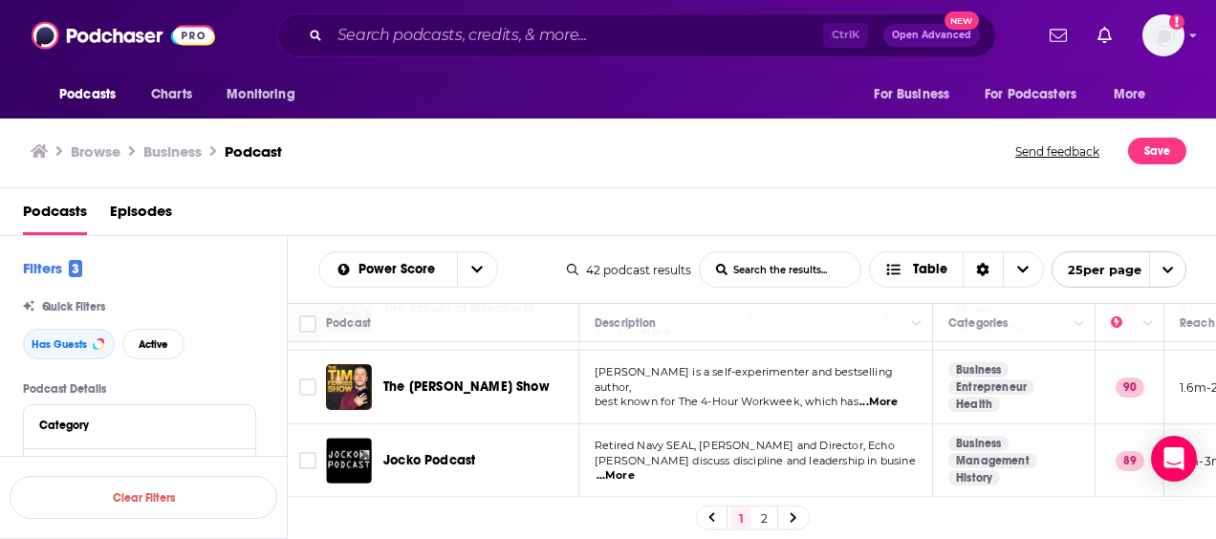
scroll to position [318, 0]
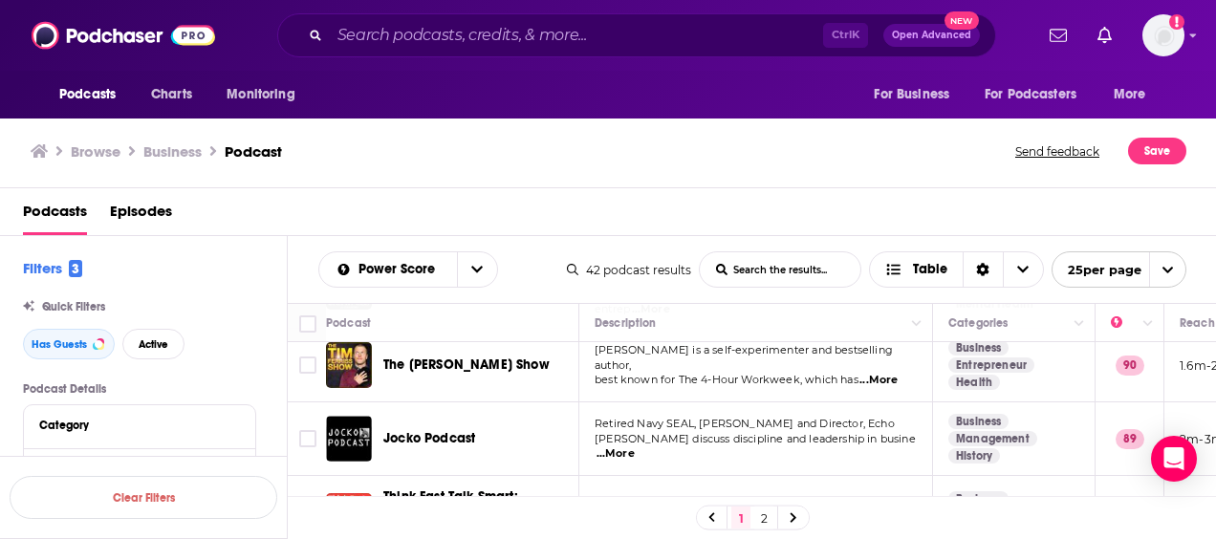
click at [635, 446] on span "...More" at bounding box center [616, 453] width 38 height 15
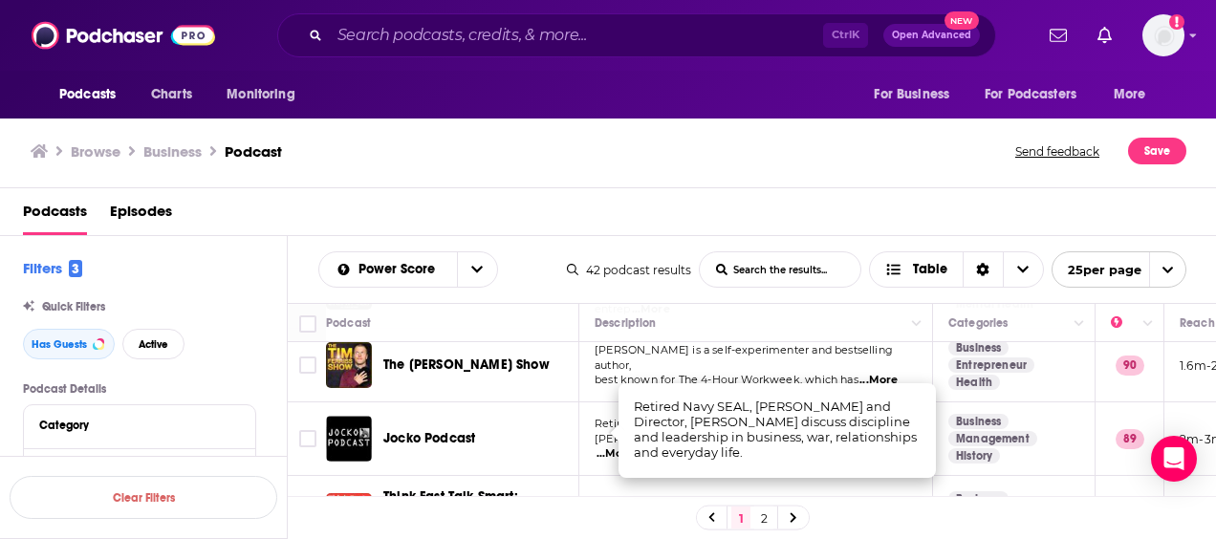
click at [851, 198] on div "Podcasts Episodes" at bounding box center [612, 215] width 1179 height 39
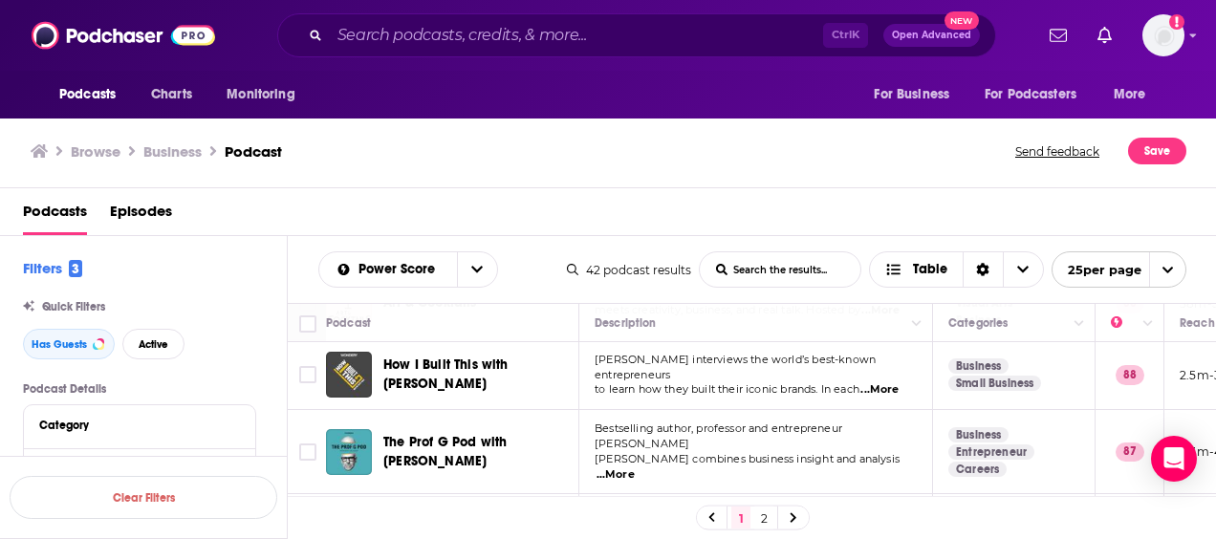
scroll to position [637, 0]
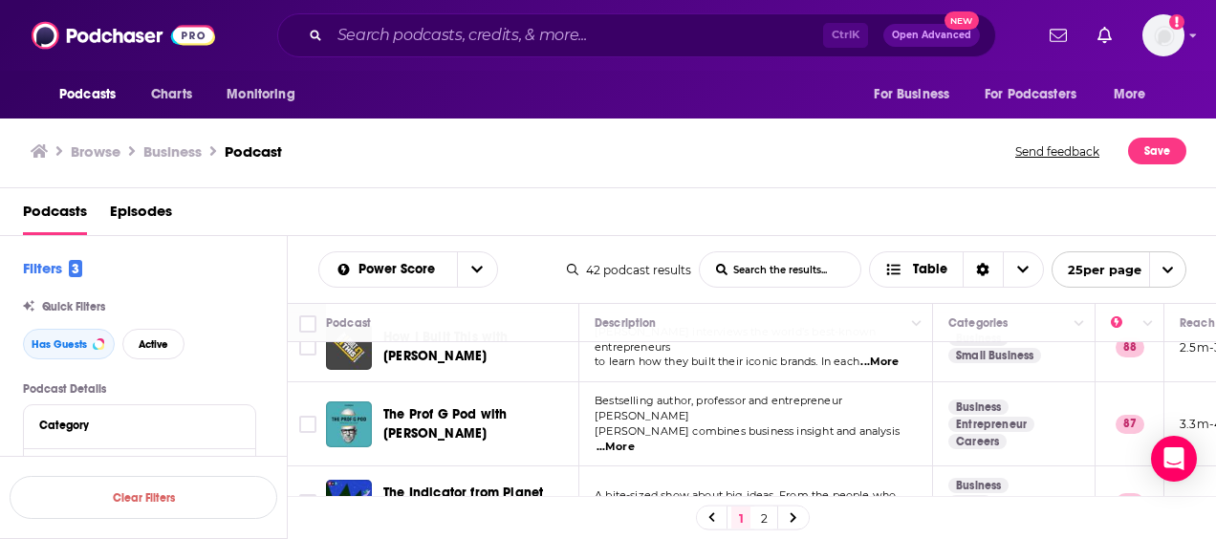
click at [635, 440] on span "...More" at bounding box center [616, 447] width 38 height 15
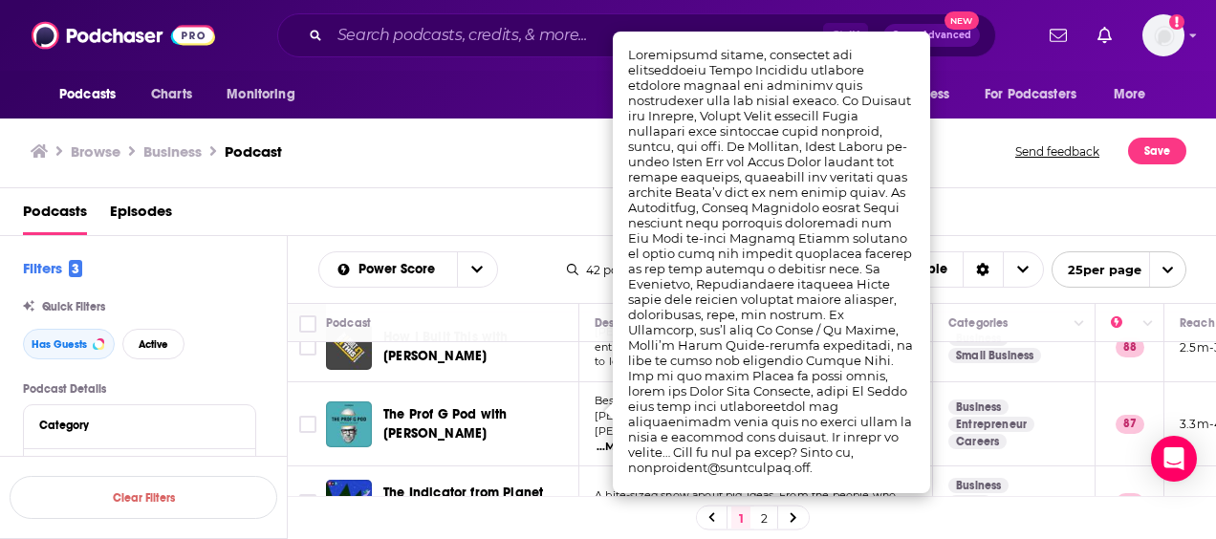
click at [519, 198] on div "Podcasts Episodes" at bounding box center [612, 215] width 1179 height 39
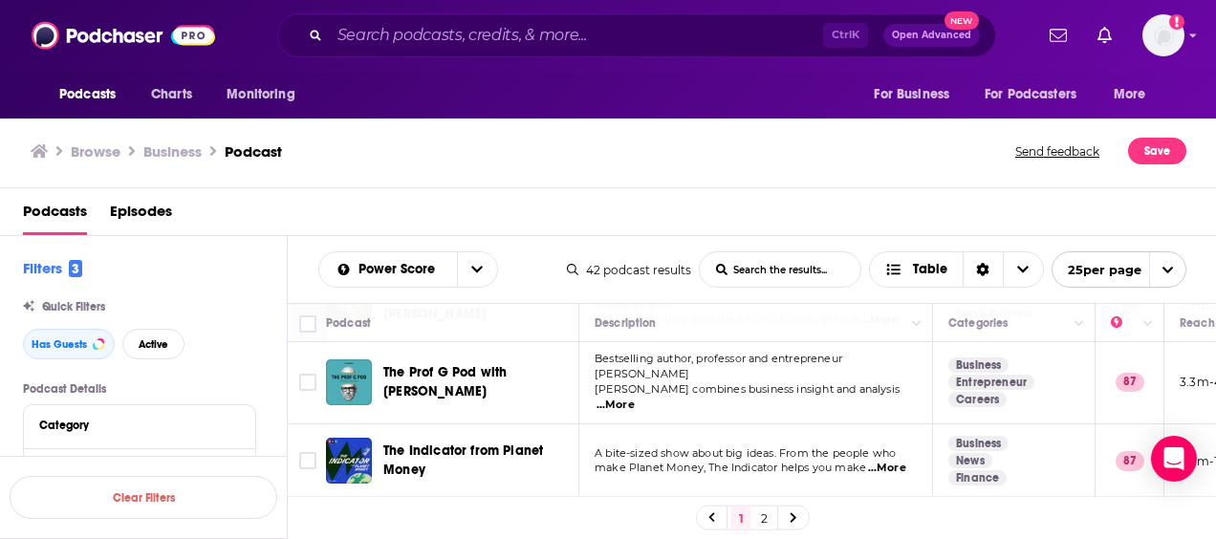
scroll to position [701, 0]
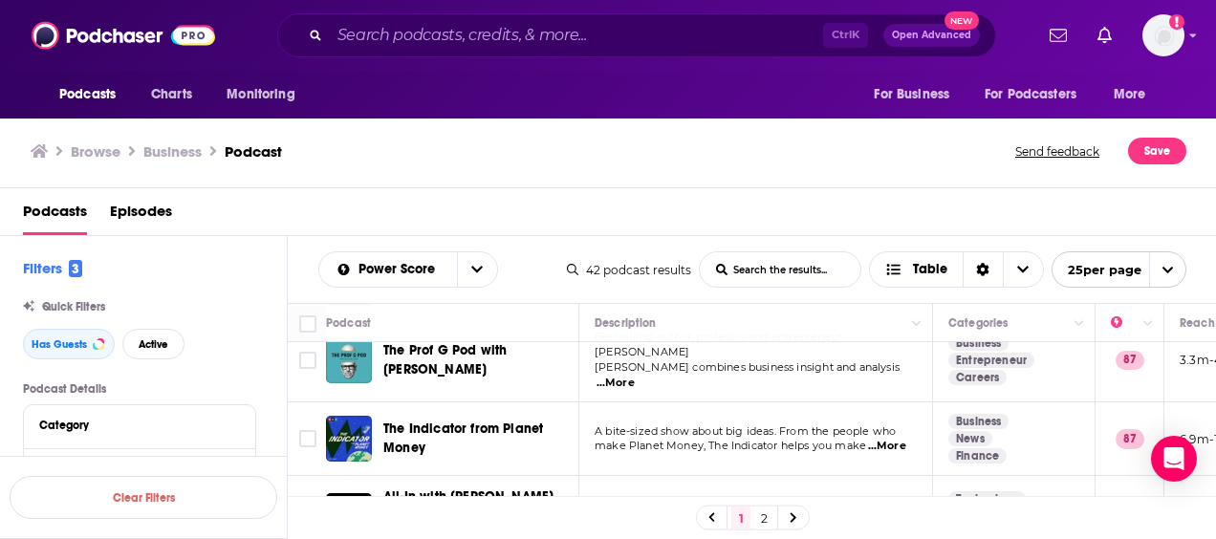
click at [885, 439] on span "...More" at bounding box center [887, 446] width 38 height 15
click at [833, 206] on div "Podcasts Episodes" at bounding box center [612, 215] width 1179 height 39
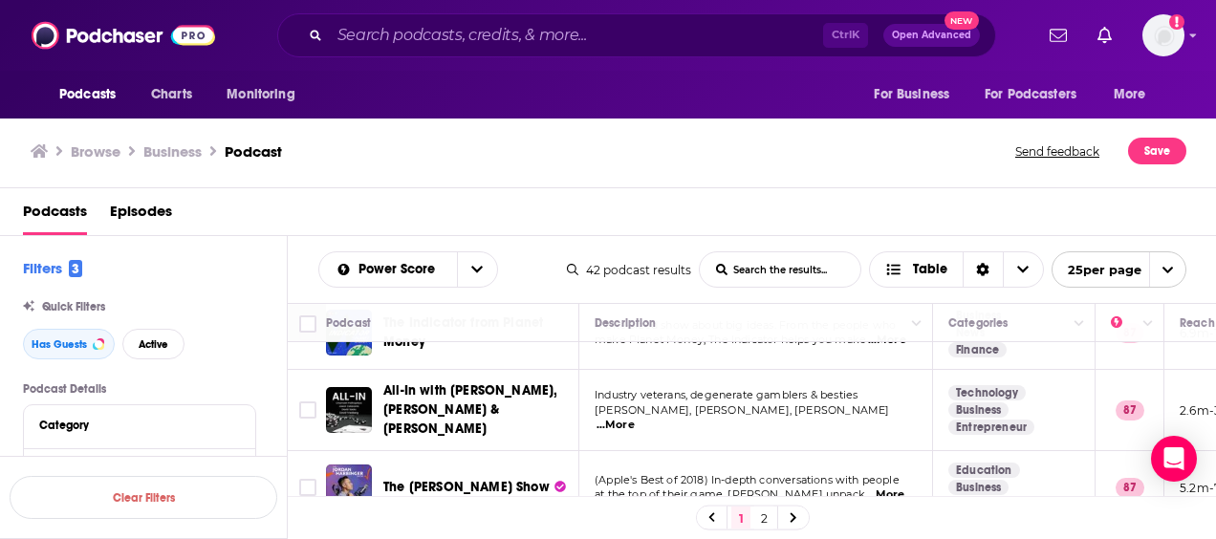
scroll to position [828, 0]
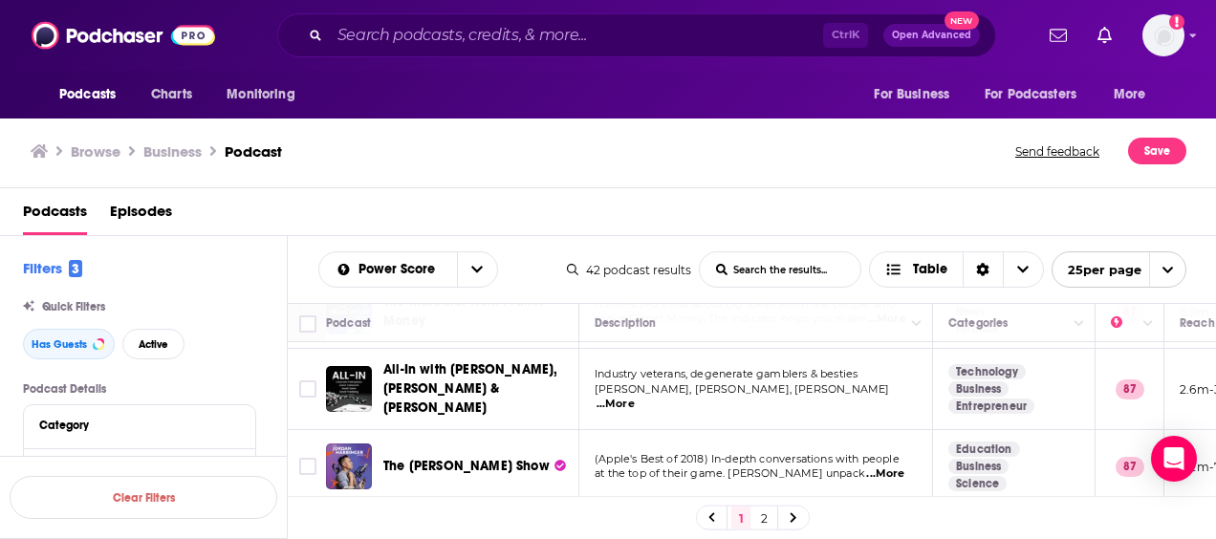
click at [892, 467] on span "...More" at bounding box center [885, 474] width 38 height 15
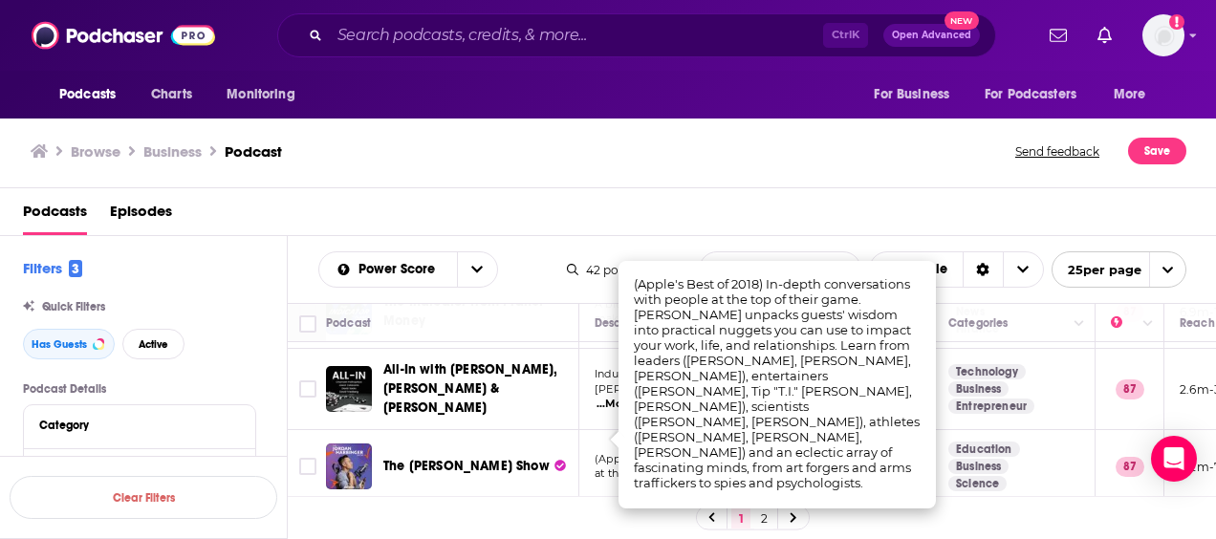
click at [845, 176] on div "Browse Business Podcast Send feedback Save" at bounding box center [608, 152] width 1217 height 74
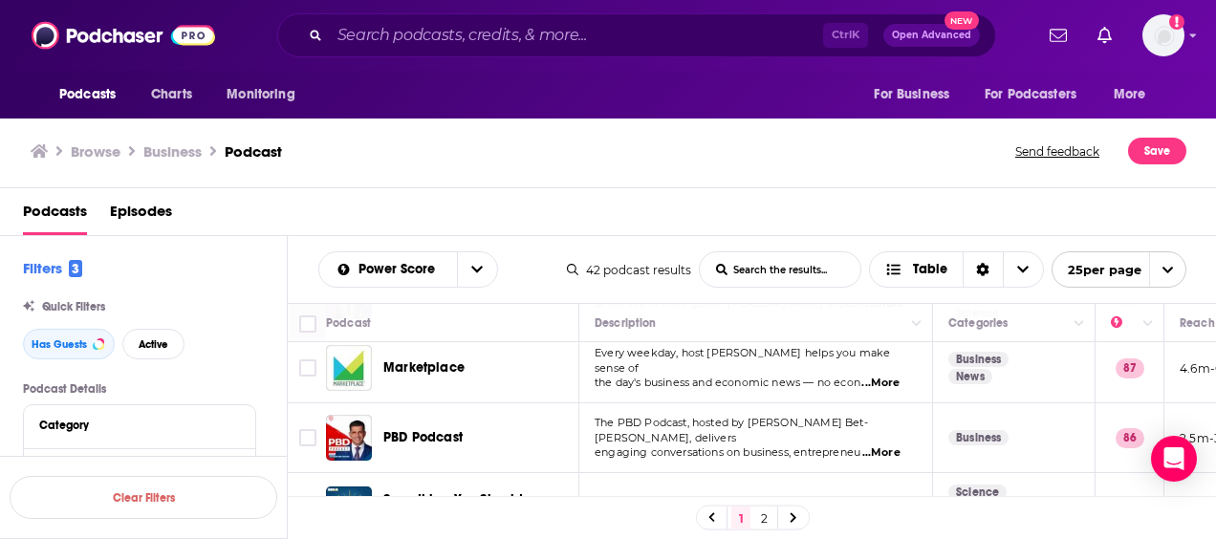
scroll to position [1019, 0]
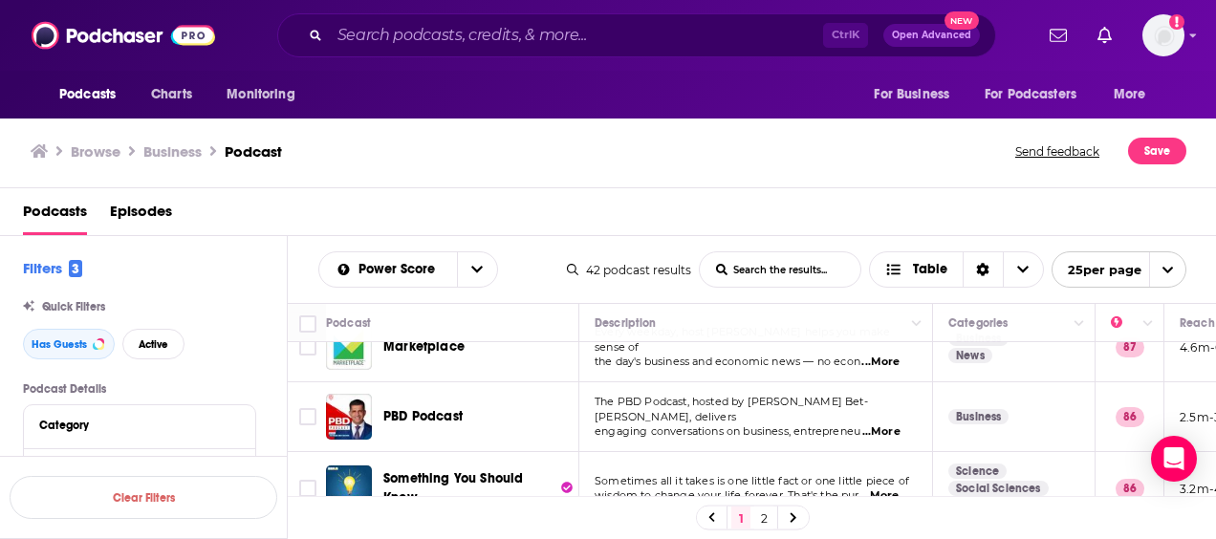
click at [905, 424] on p "engaging conversations on business, entrepreneu ...More" at bounding box center [755, 431] width 321 height 15
click at [901, 424] on span "...More" at bounding box center [881, 431] width 38 height 15
click at [880, 210] on div "Podcasts Episodes" at bounding box center [612, 215] width 1179 height 39
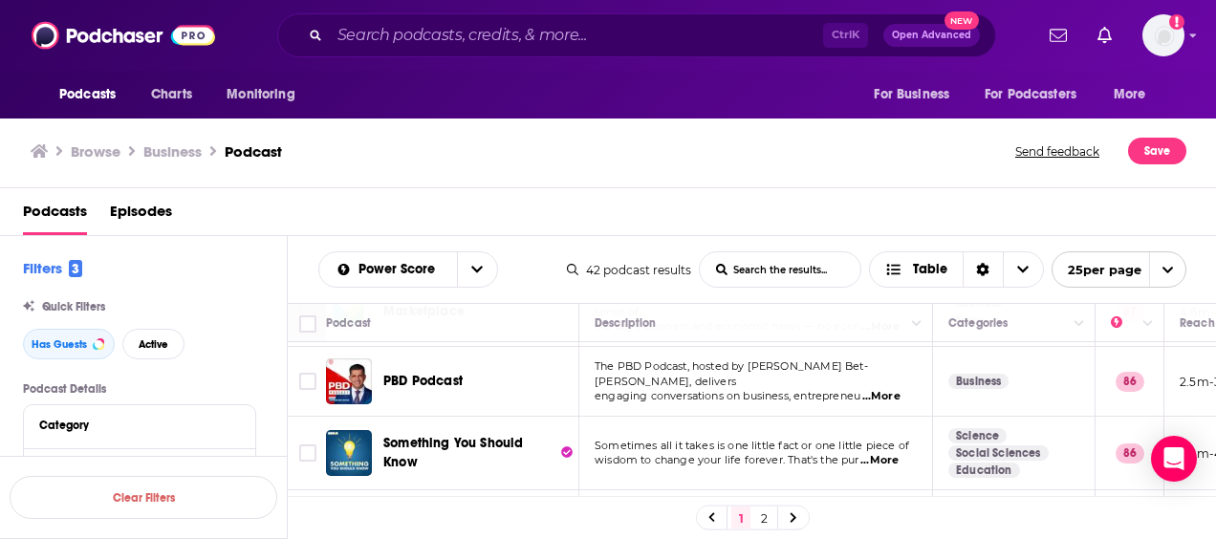
scroll to position [1083, 0]
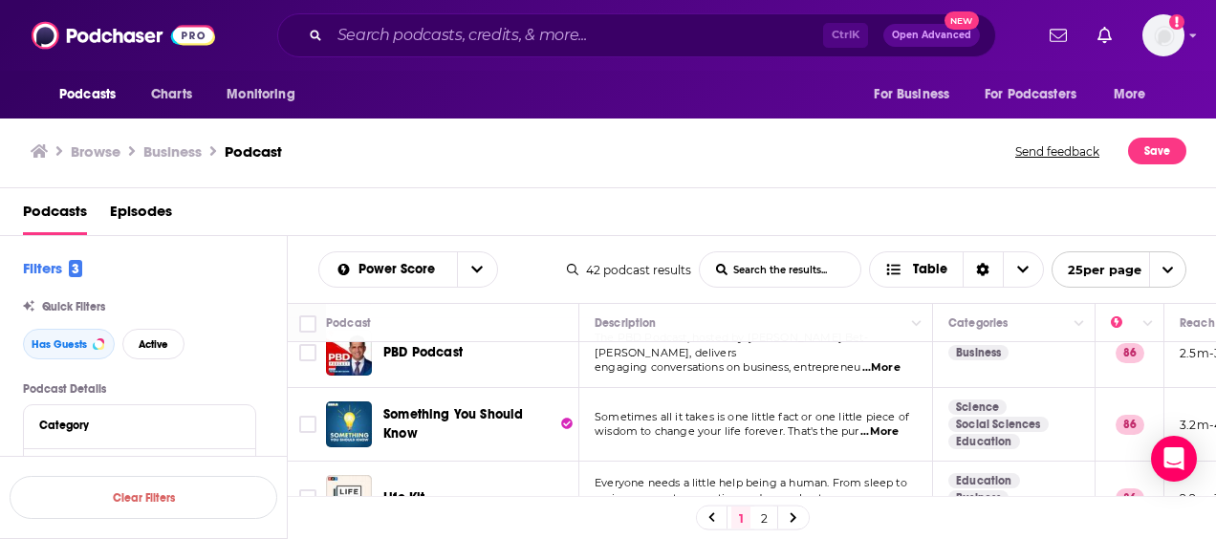
click at [888, 424] on span "...More" at bounding box center [879, 431] width 38 height 15
click at [830, 190] on div "Podcasts Episodes" at bounding box center [608, 212] width 1217 height 48
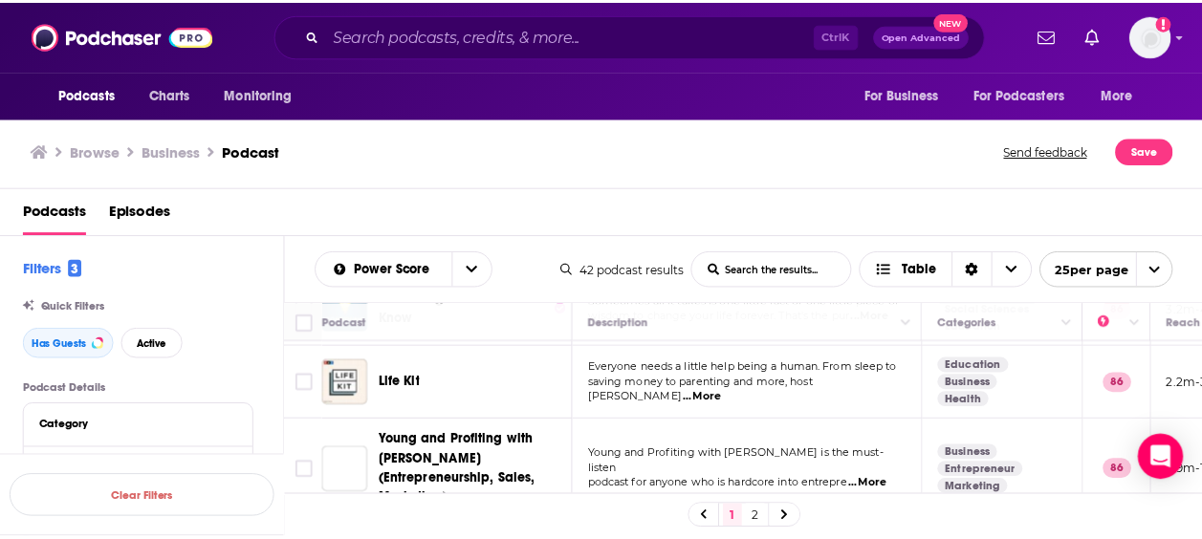
scroll to position [1210, 0]
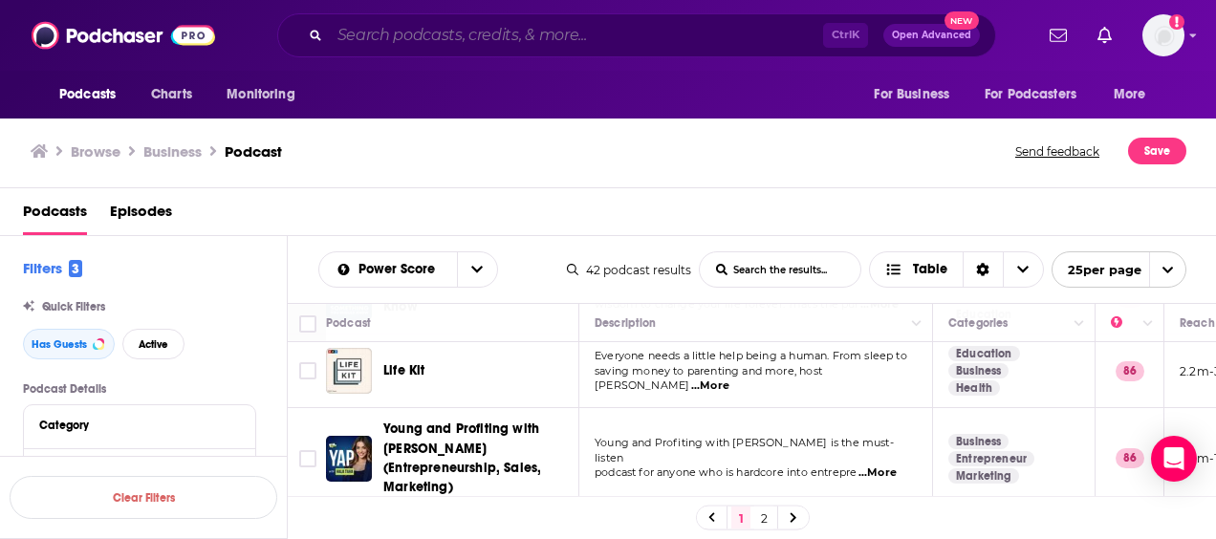
click at [420, 23] on input "Search podcasts, credits, & more..." at bounding box center [576, 35] width 493 height 31
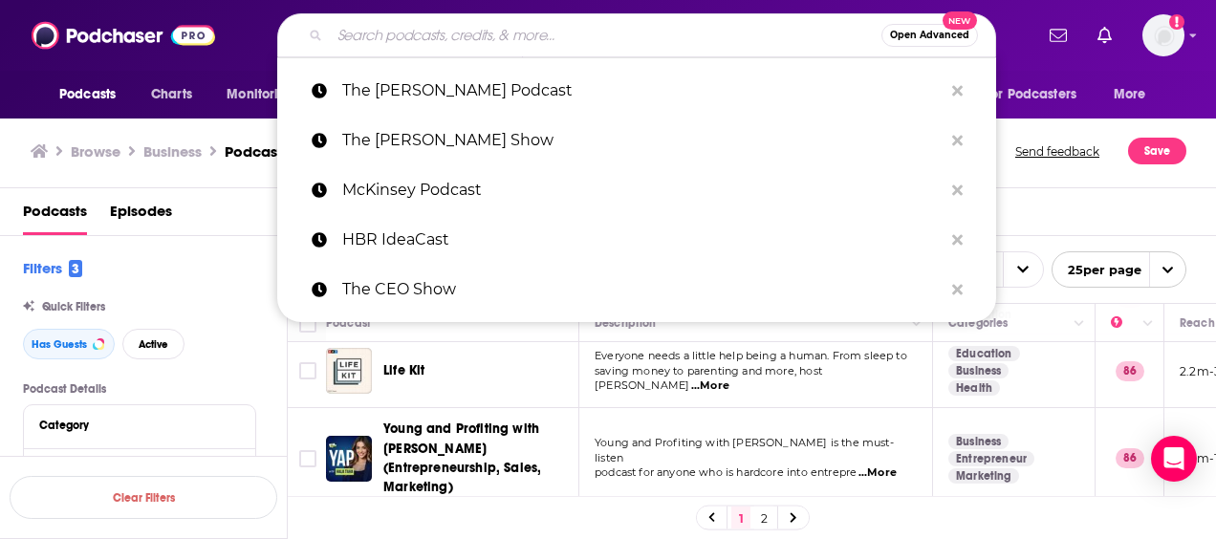
paste input "[PERSON_NAME] The Circuit"
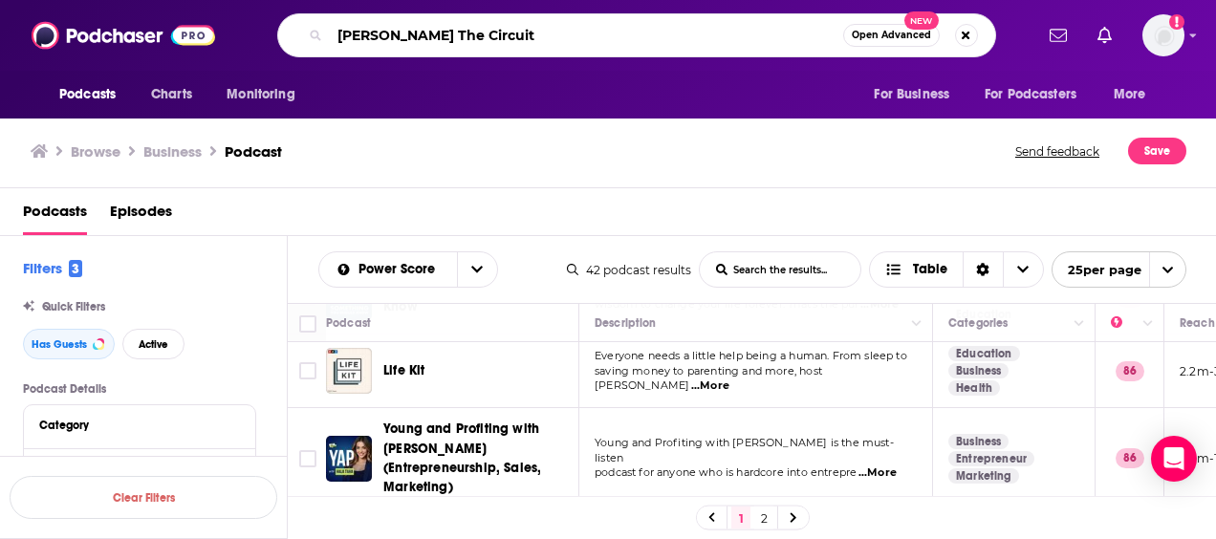
type input "[PERSON_NAME] The Circuit"
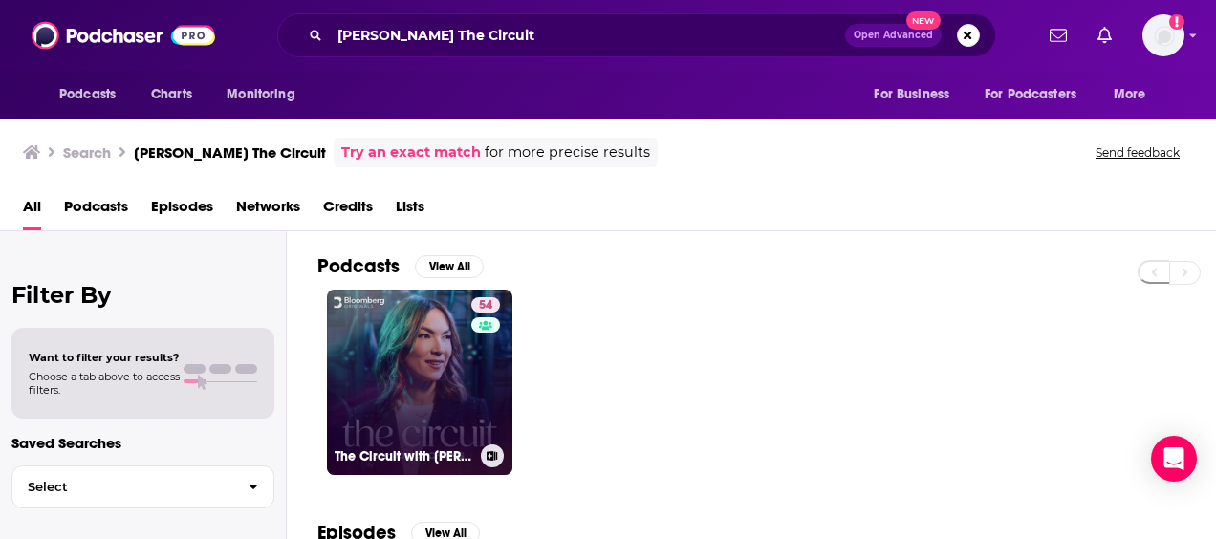
click at [408, 386] on link "54 The Circuit with [PERSON_NAME]" at bounding box center [419, 382] width 185 height 185
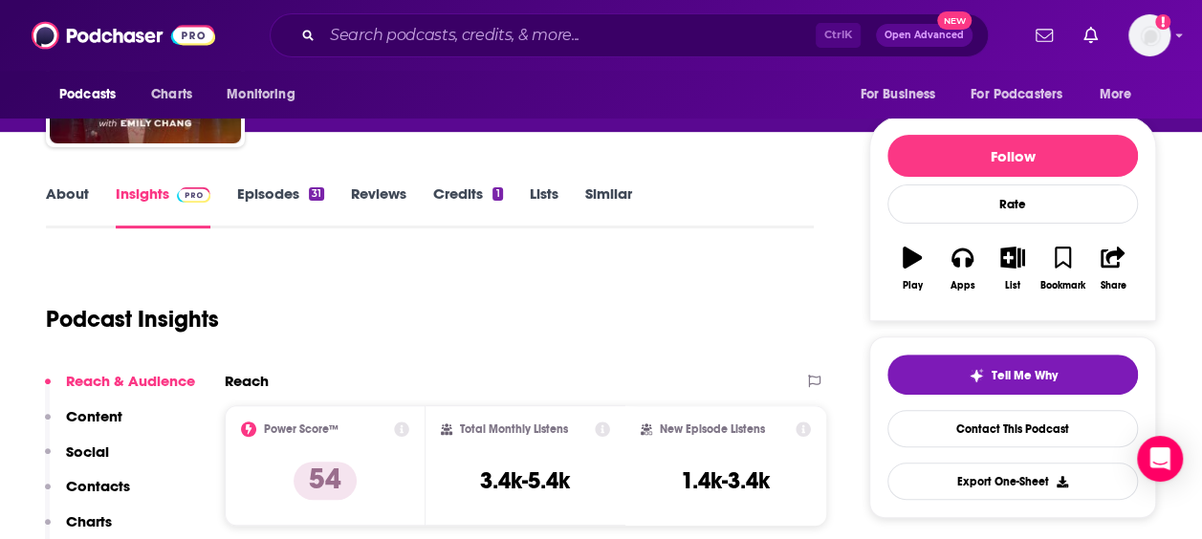
scroll to position [254, 0]
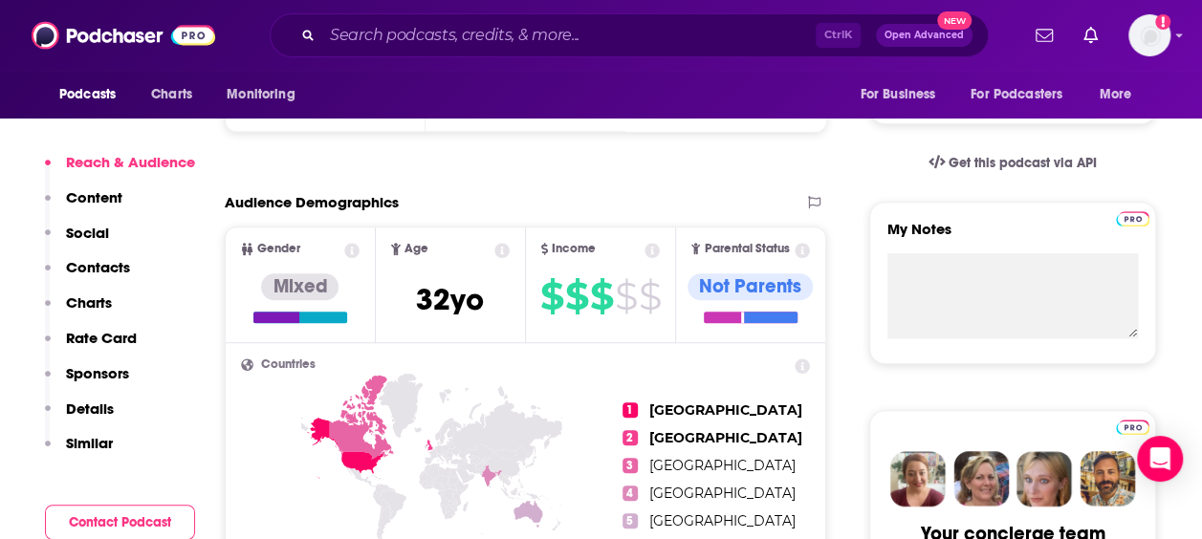
scroll to position [637, 0]
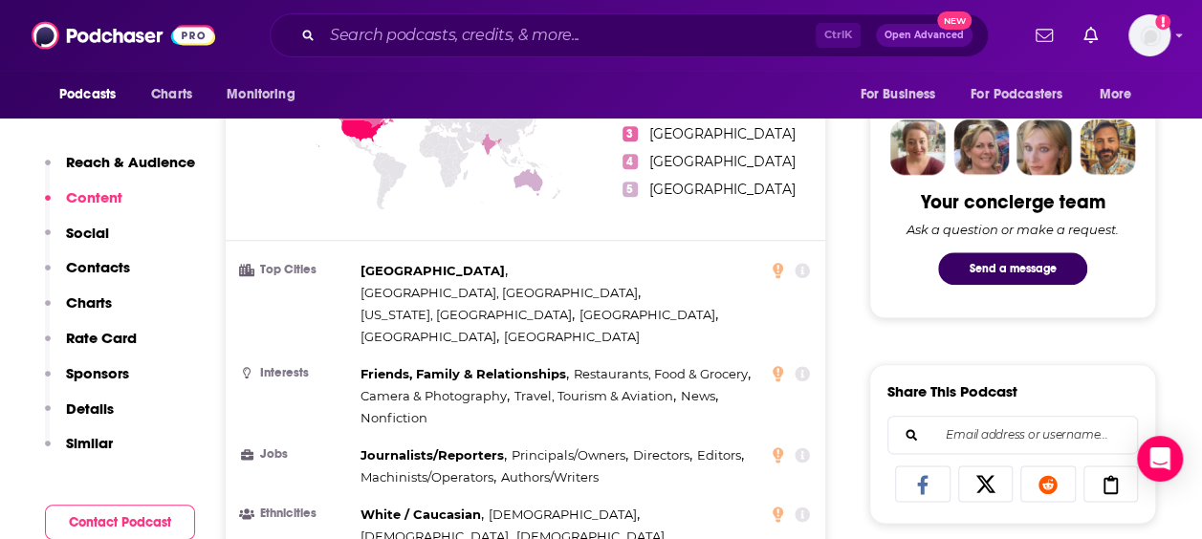
scroll to position [892, 0]
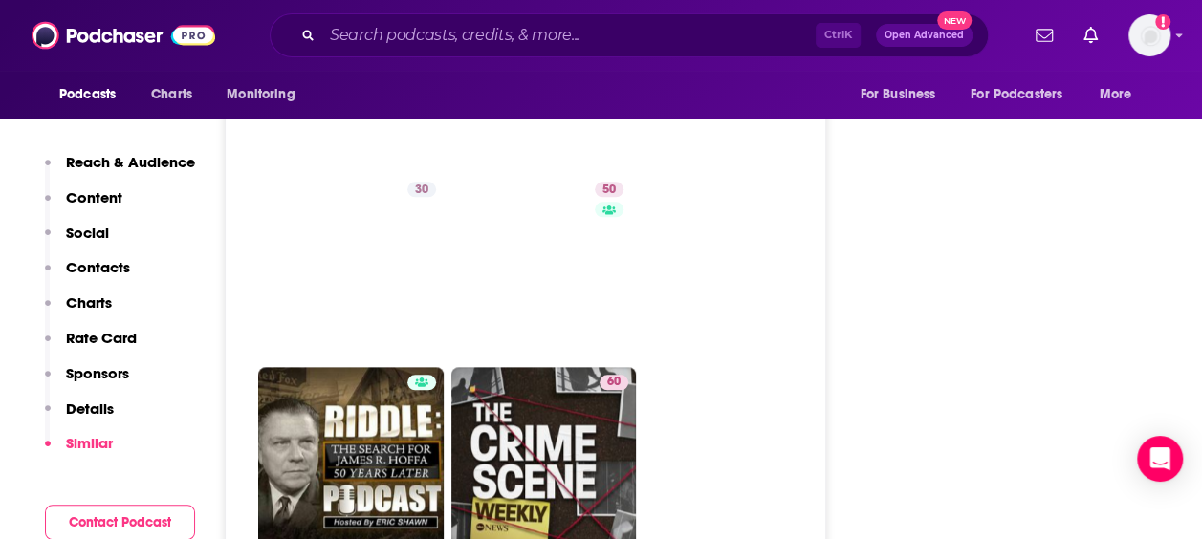
scroll to position [0, 0]
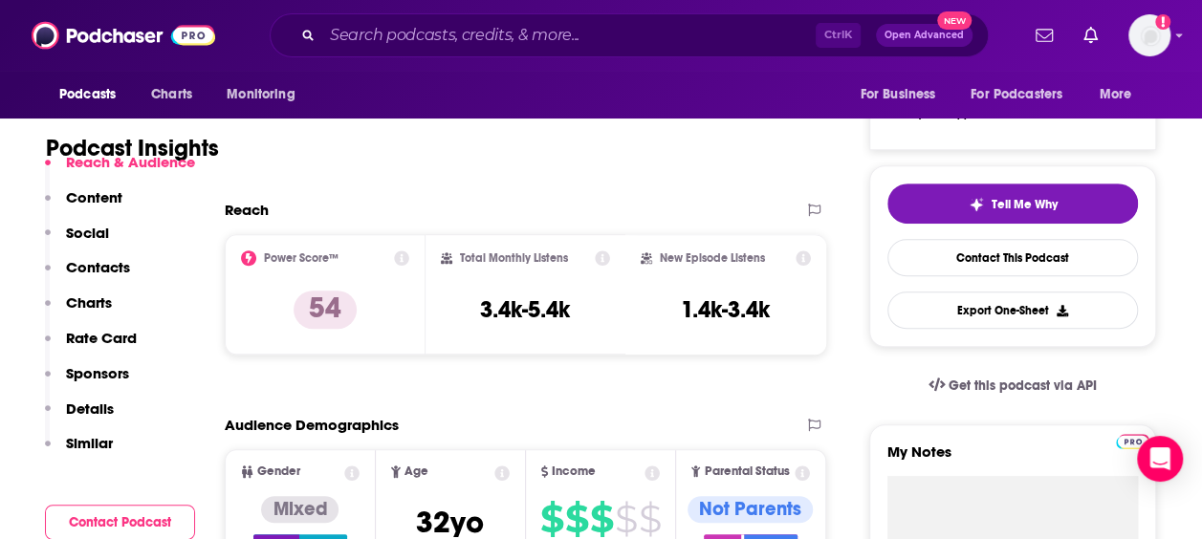
scroll to position [382, 0]
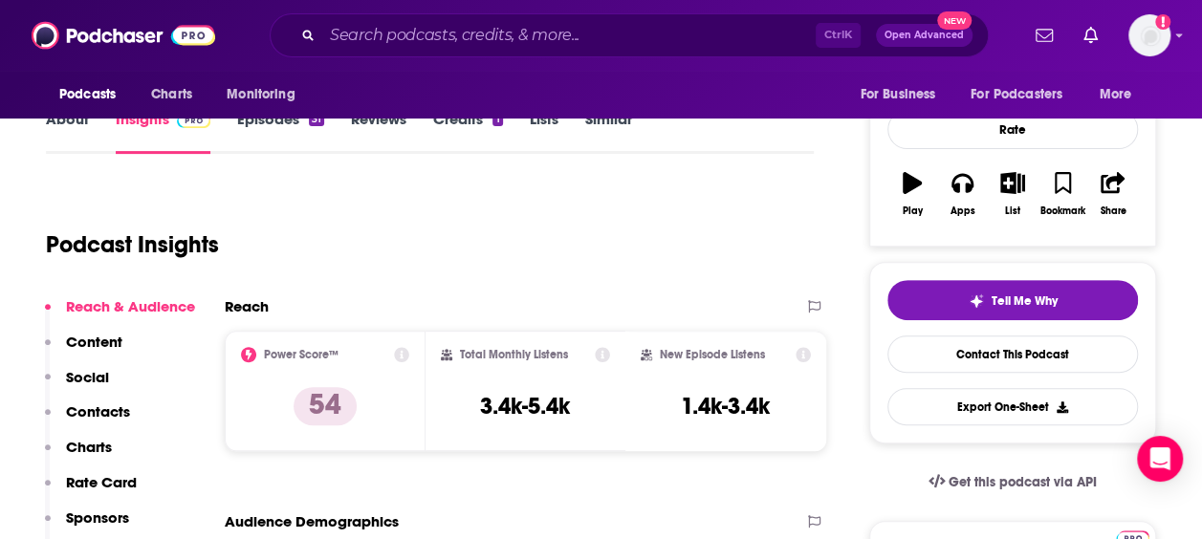
scroll to position [191, 0]
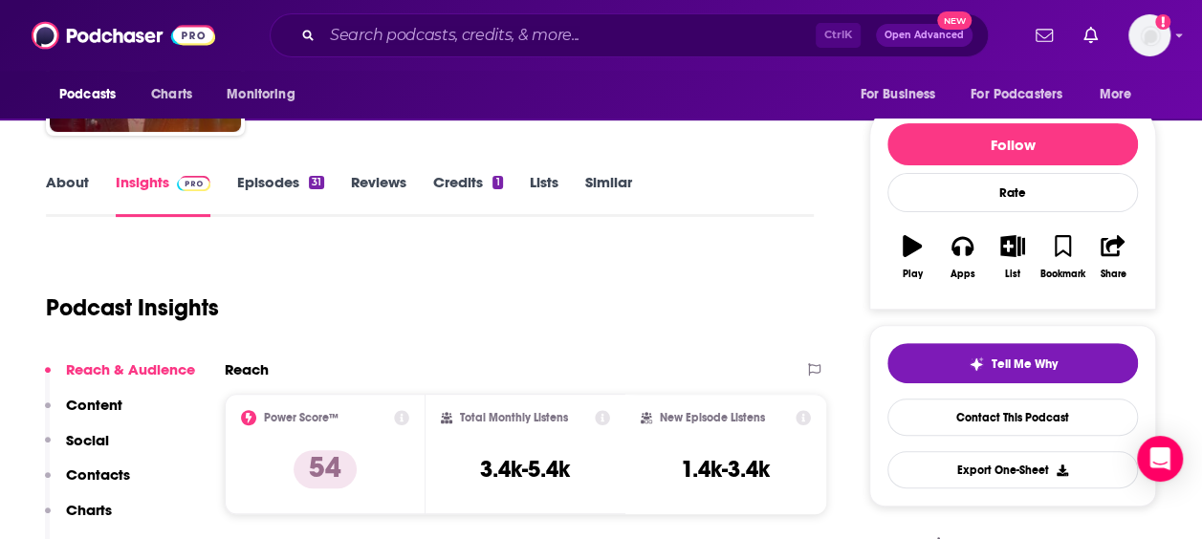
click at [57, 181] on link "About" at bounding box center [67, 195] width 43 height 44
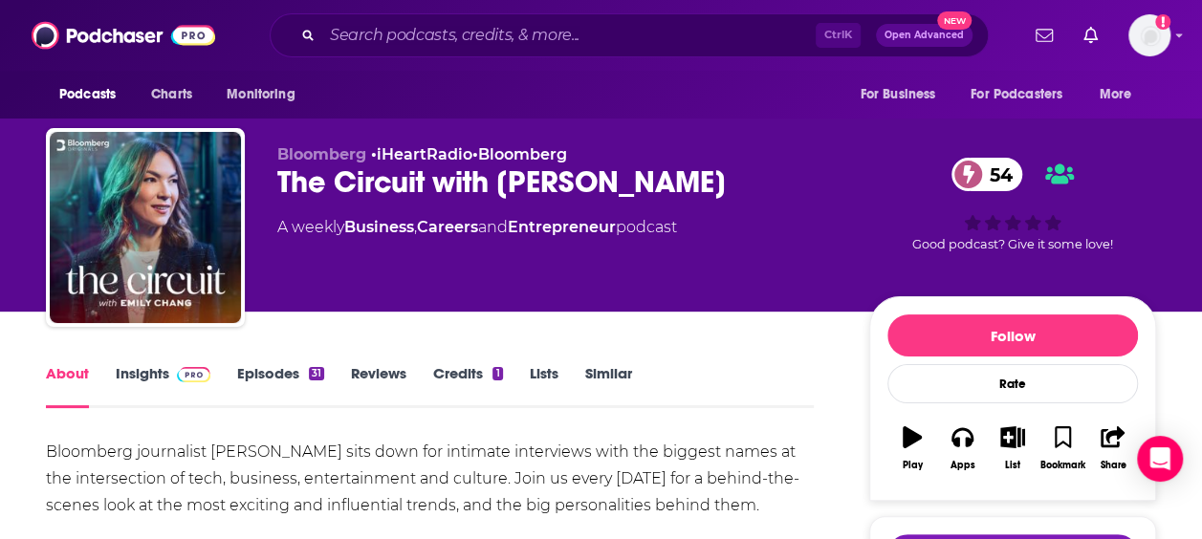
click at [786, 384] on div "About Insights Episodes 31 Reviews Credits 1 Lists Similar" at bounding box center [430, 384] width 768 height 47
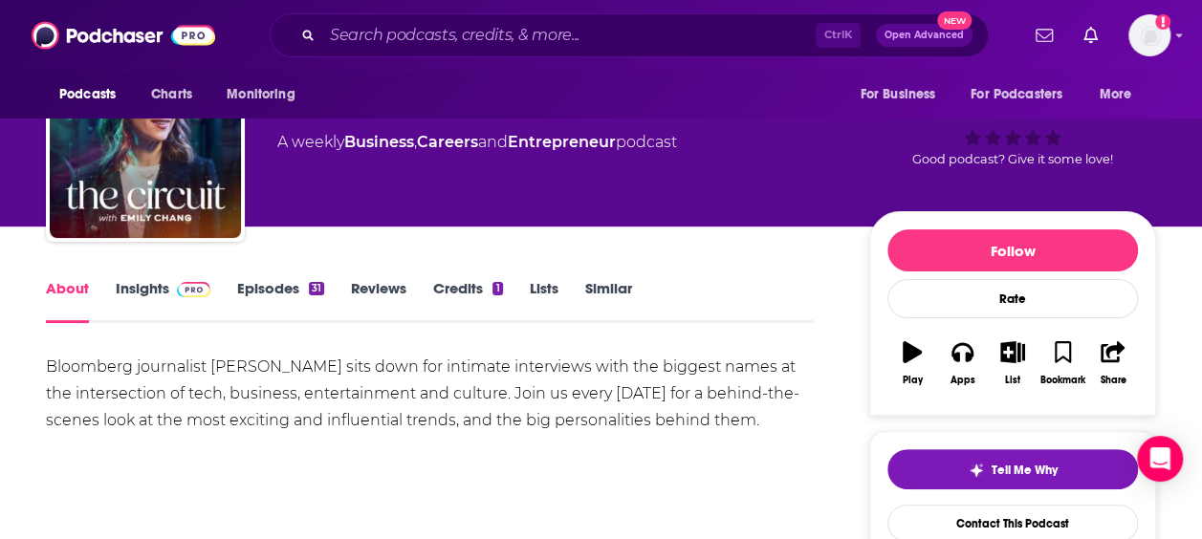
scroll to position [63, 0]
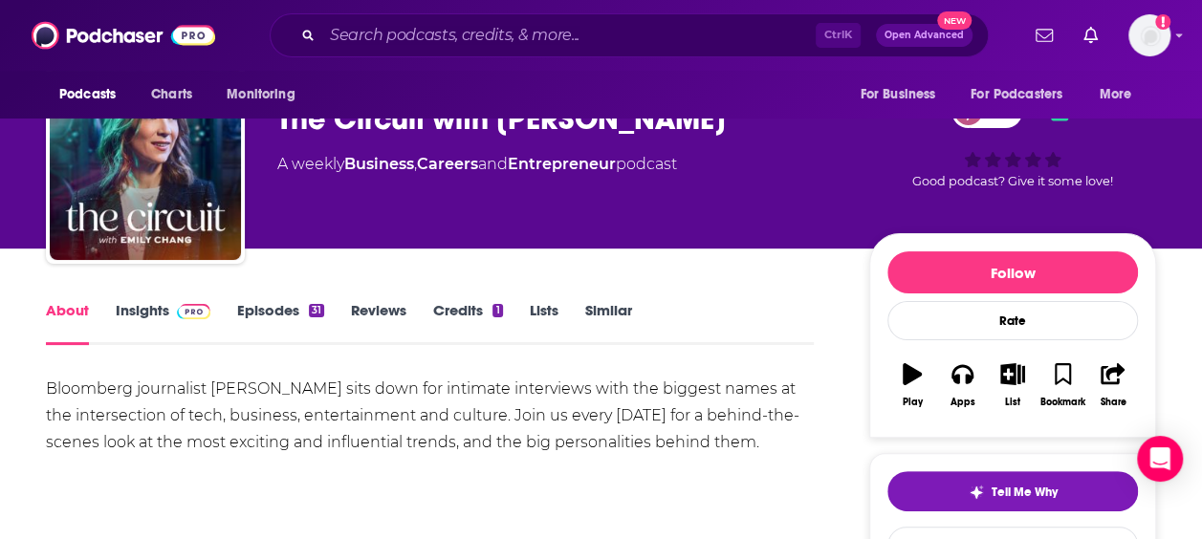
click at [773, 379] on div "Bloomberg journalist [PERSON_NAME] sits down for intimate interviews with the b…" at bounding box center [430, 416] width 768 height 80
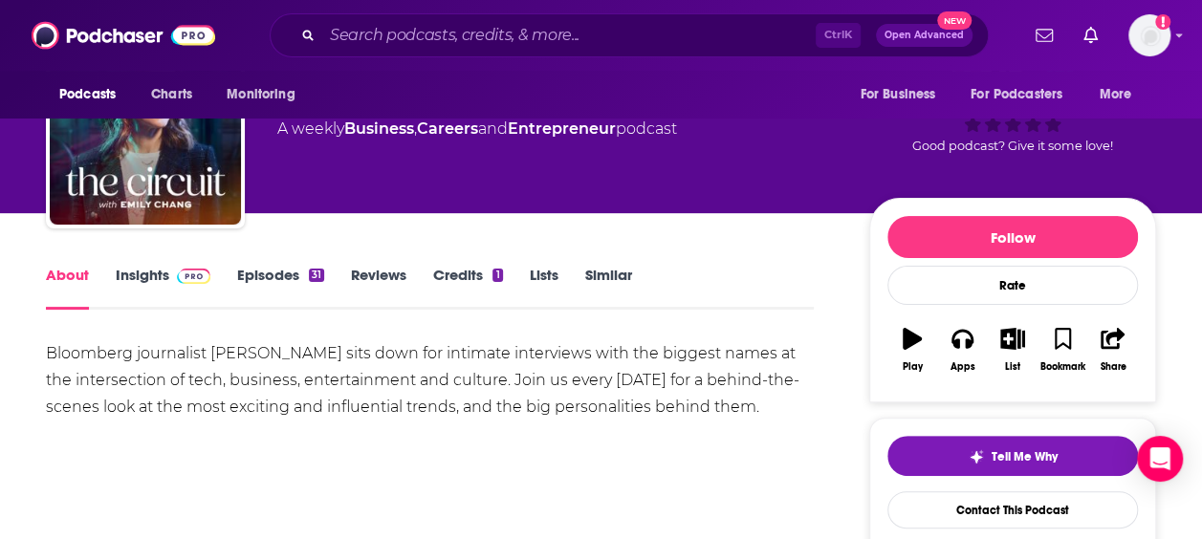
scroll to position [127, 0]
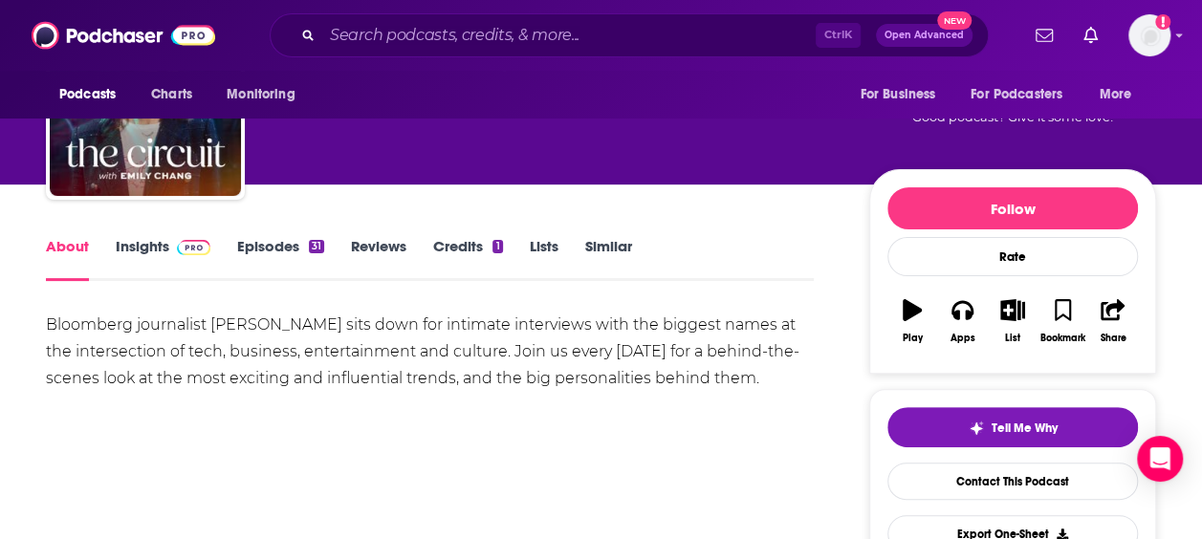
click at [789, 365] on div "Bloomberg journalist [PERSON_NAME] sits down for intimate interviews with the b…" at bounding box center [430, 352] width 768 height 80
click at [778, 378] on div "Bloomberg journalist [PERSON_NAME] sits down for intimate interviews with the b…" at bounding box center [430, 352] width 768 height 80
click at [205, 323] on div "Bloomberg journalist [PERSON_NAME] sits down for intimate interviews with the b…" at bounding box center [430, 352] width 768 height 80
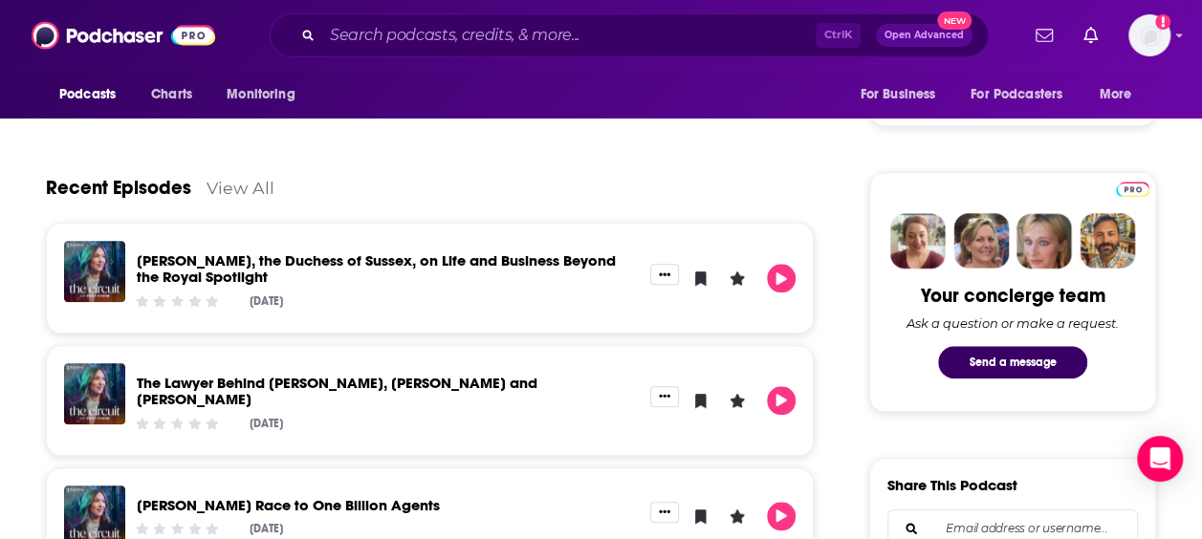
scroll to position [956, 0]
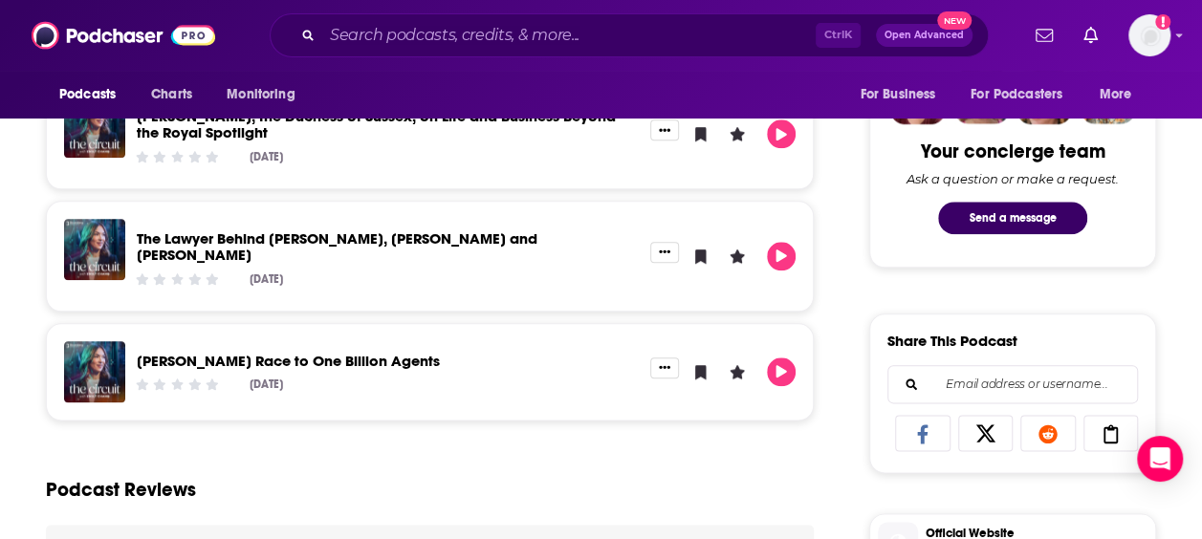
click at [839, 348] on div "About Insights Episodes 31 Reviews Credits 1 Lists Similar Bloomberg journalist…" at bounding box center [442, 302] width 854 height 1795
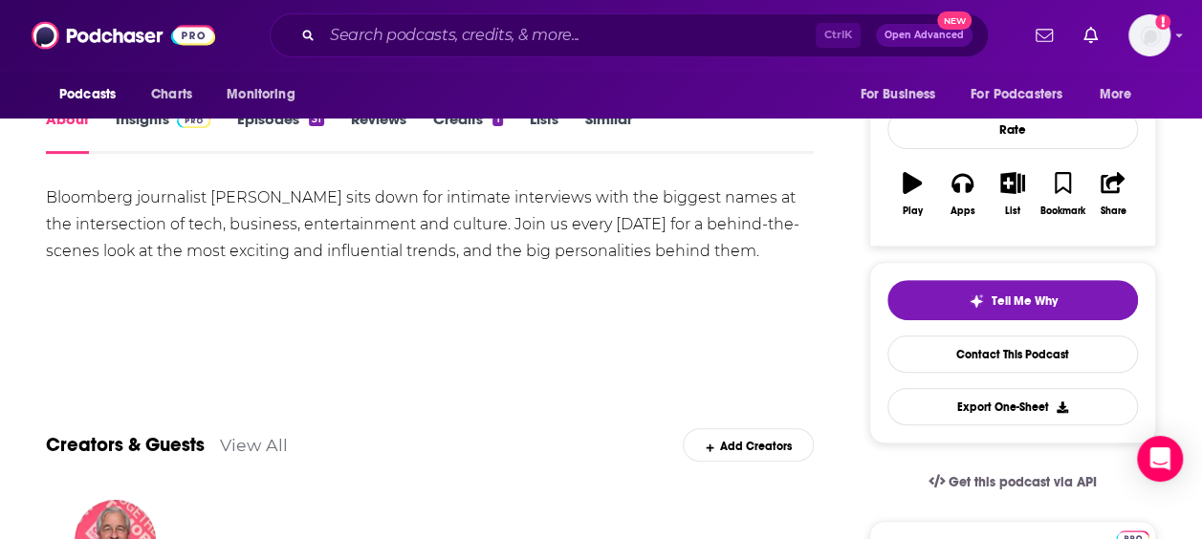
scroll to position [63, 0]
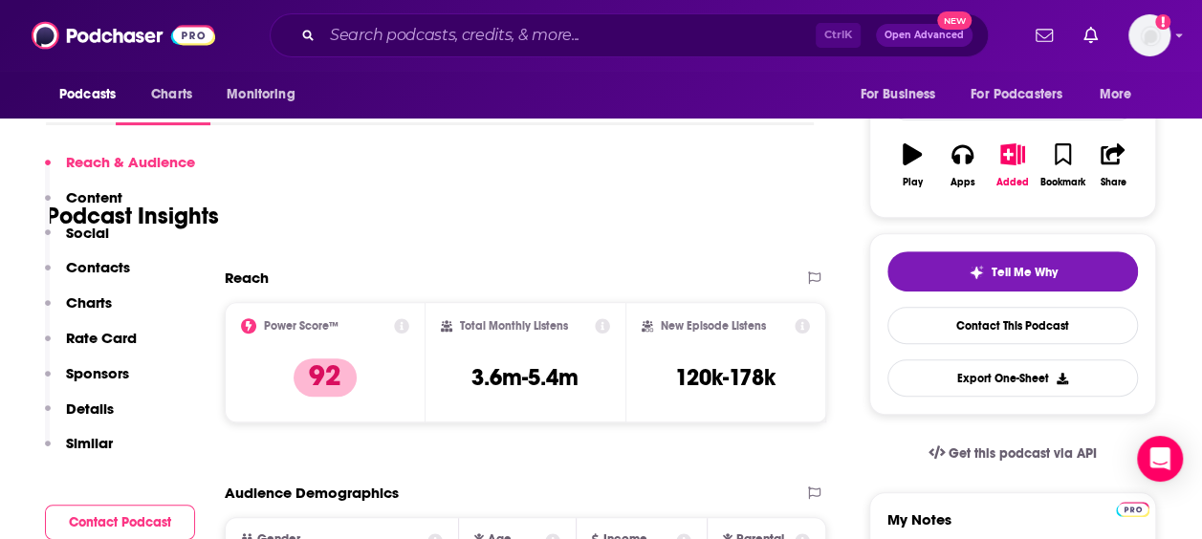
scroll to position [254, 0]
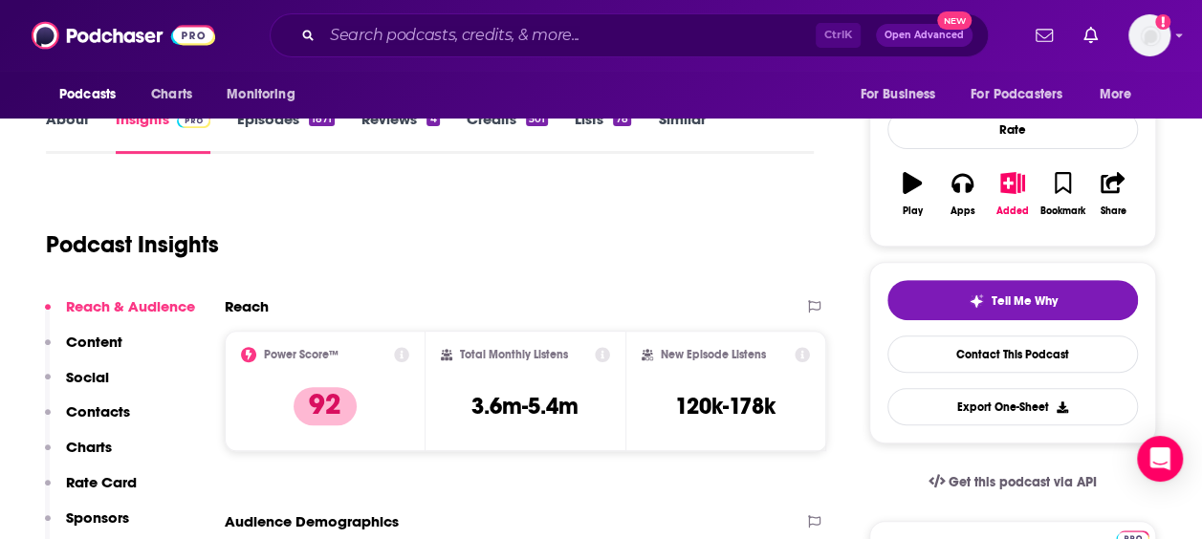
click at [793, 226] on div "Podcast Insights" at bounding box center [422, 234] width 752 height 98
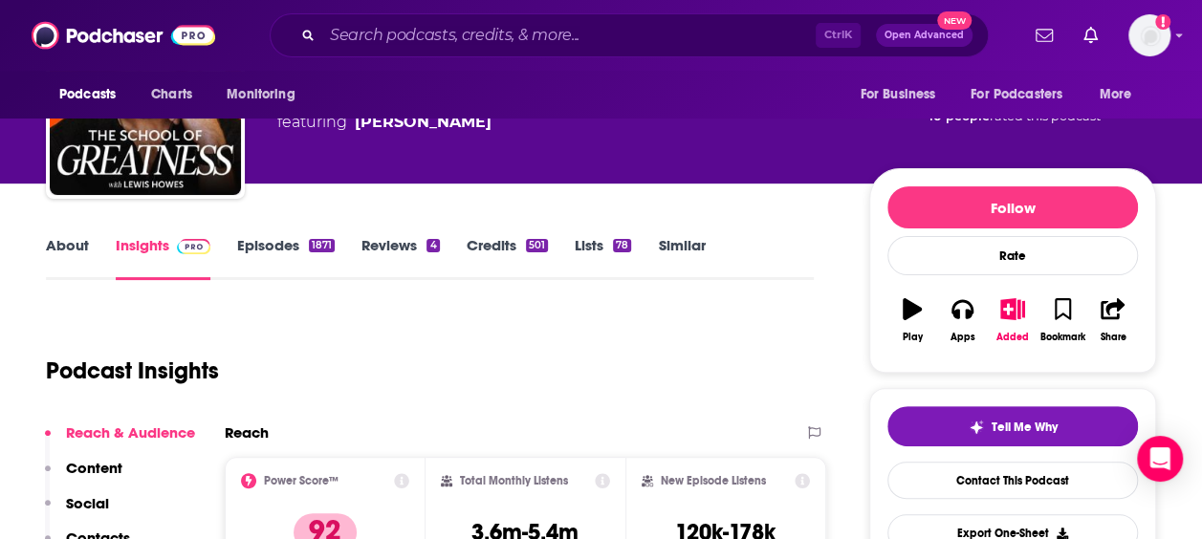
scroll to position [127, 0]
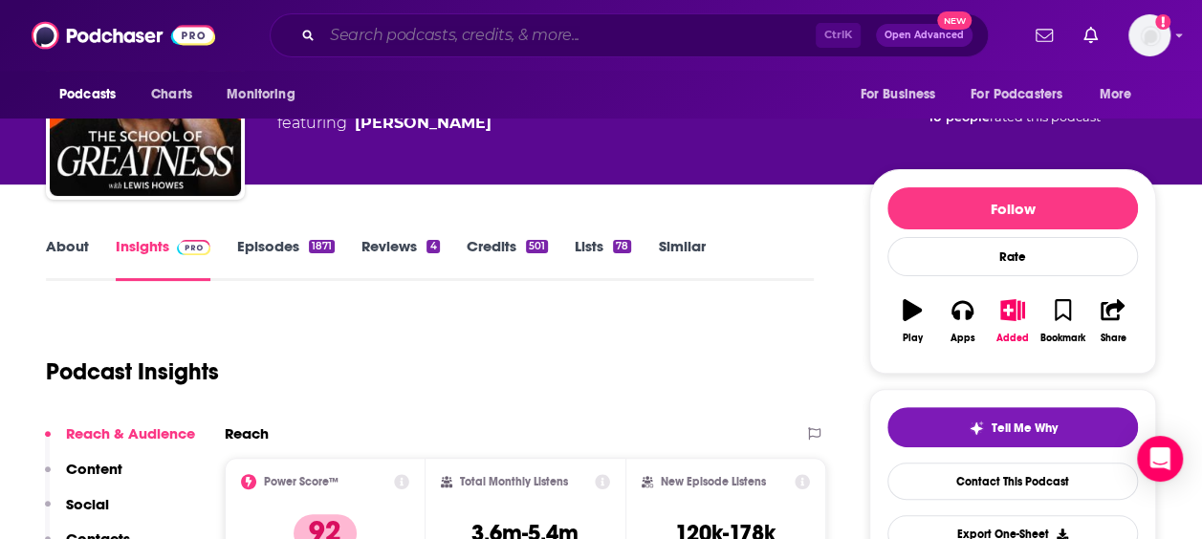
click at [446, 34] on input "Search podcasts, credits, & more..." at bounding box center [568, 35] width 493 height 31
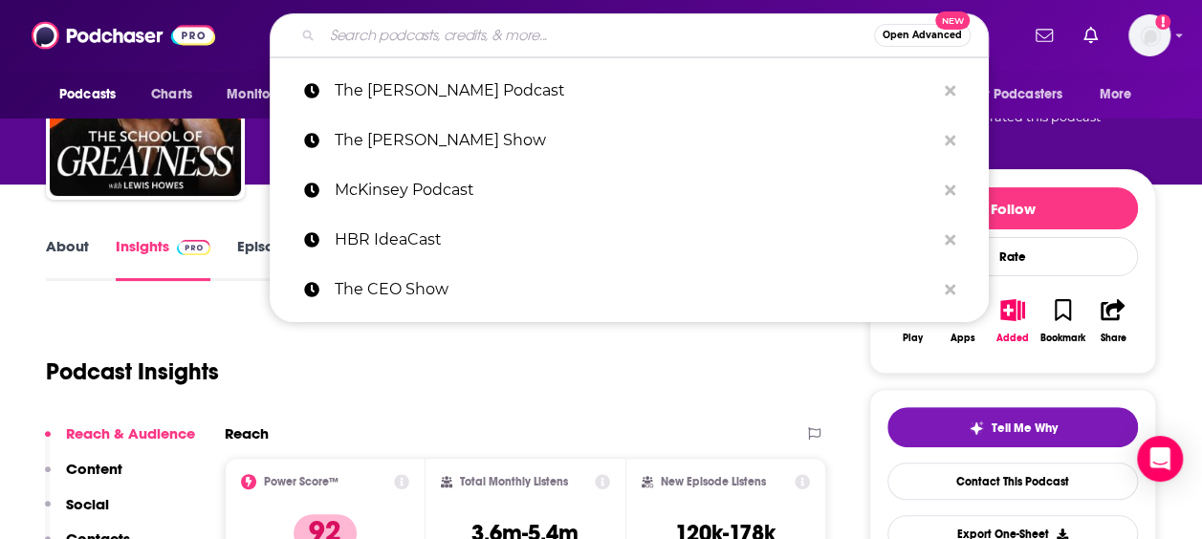
paste input "Marketplace Morning Report"
type input "Marketplace Morning Report"
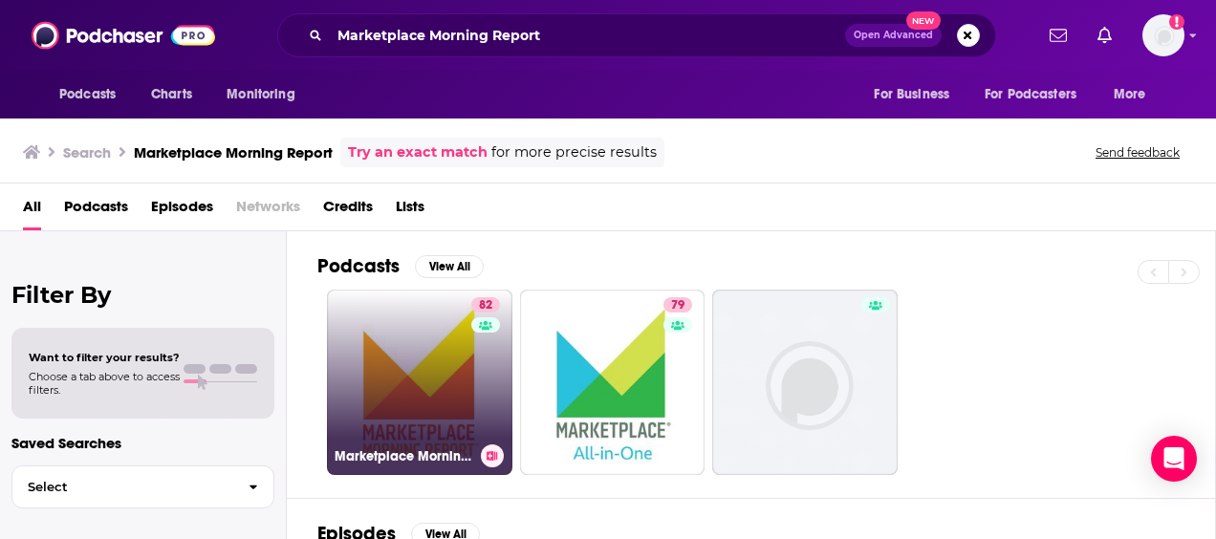
click at [424, 402] on link "82 Marketplace Morning Report" at bounding box center [419, 382] width 185 height 185
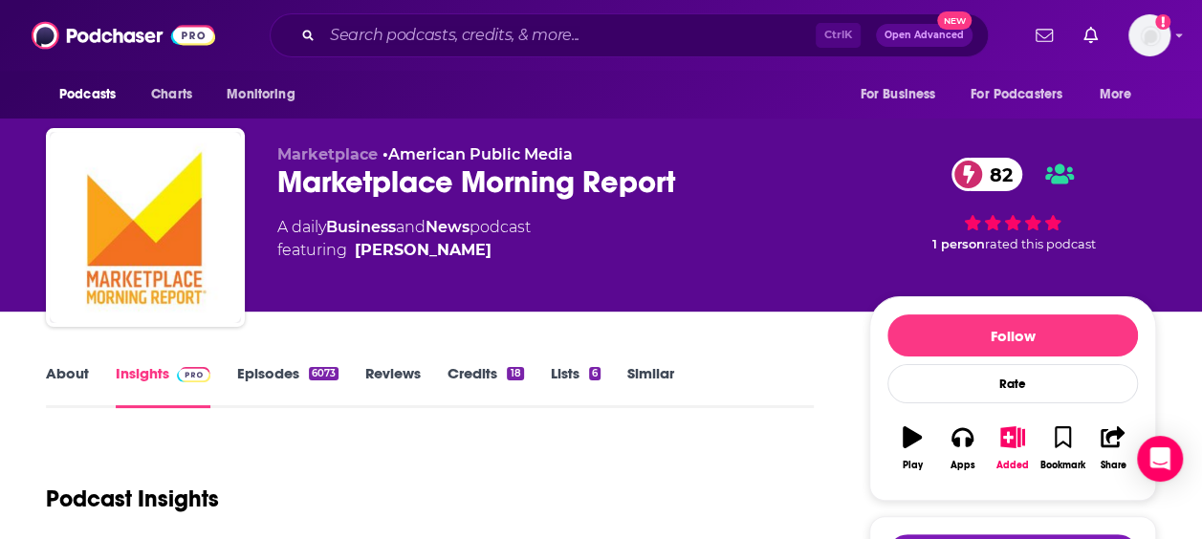
click at [672, 459] on div "Podcast Insights" at bounding box center [422, 488] width 752 height 98
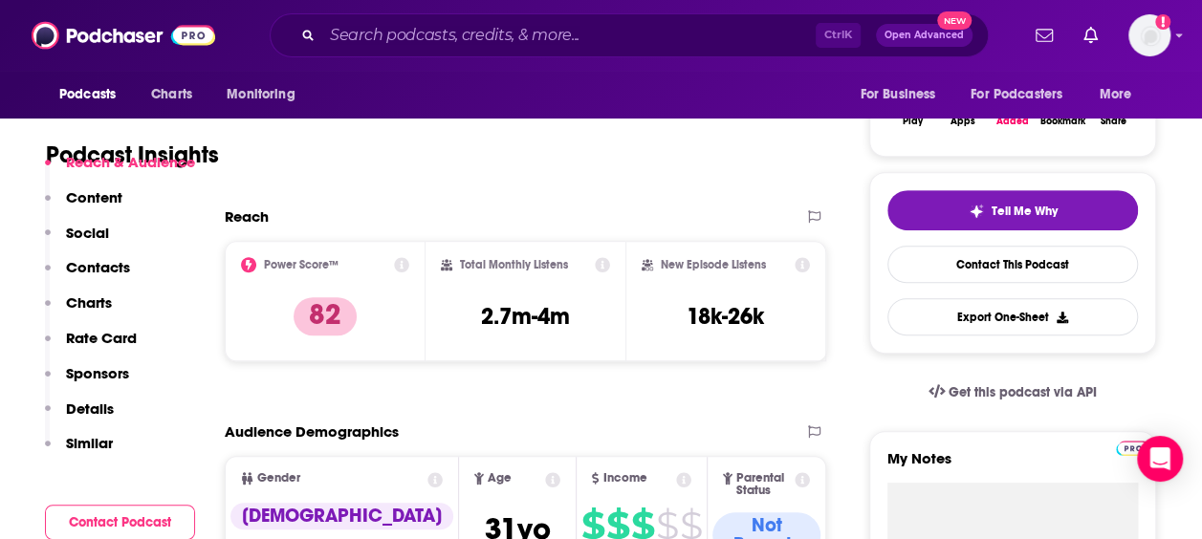
scroll to position [382, 0]
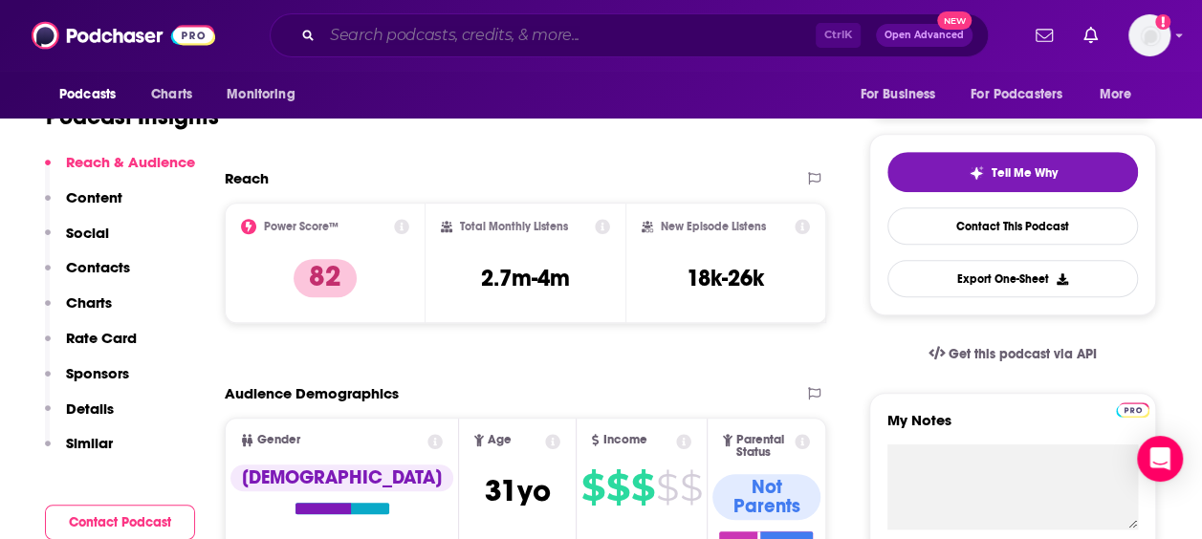
click at [480, 34] on input "Search podcasts, credits, & more..." at bounding box center [568, 35] width 493 height 31
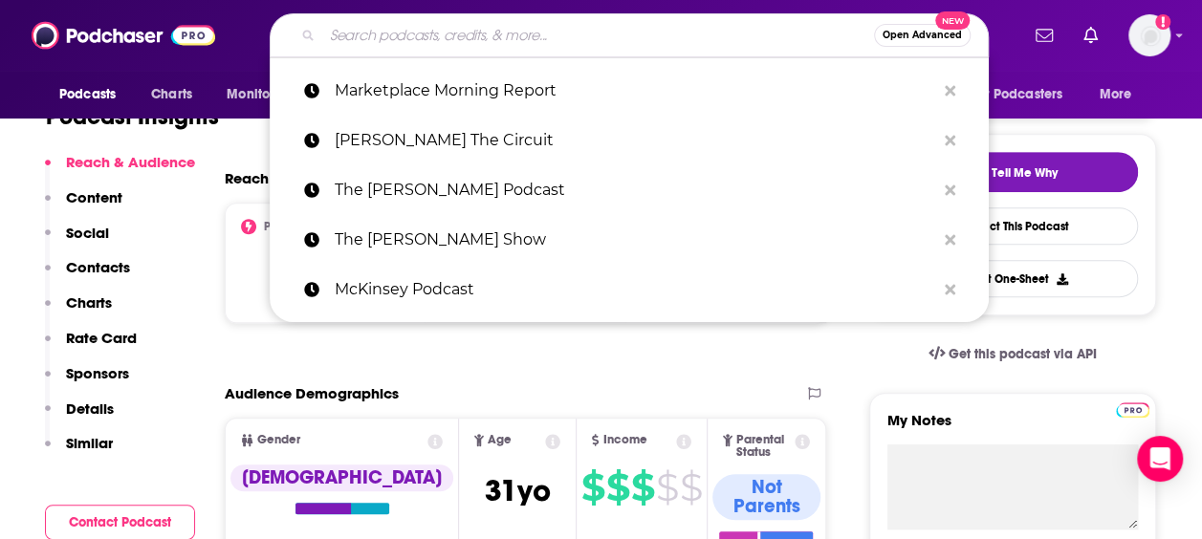
paste input "HBR IdeaCast"
type input "HBR IdeaCast"
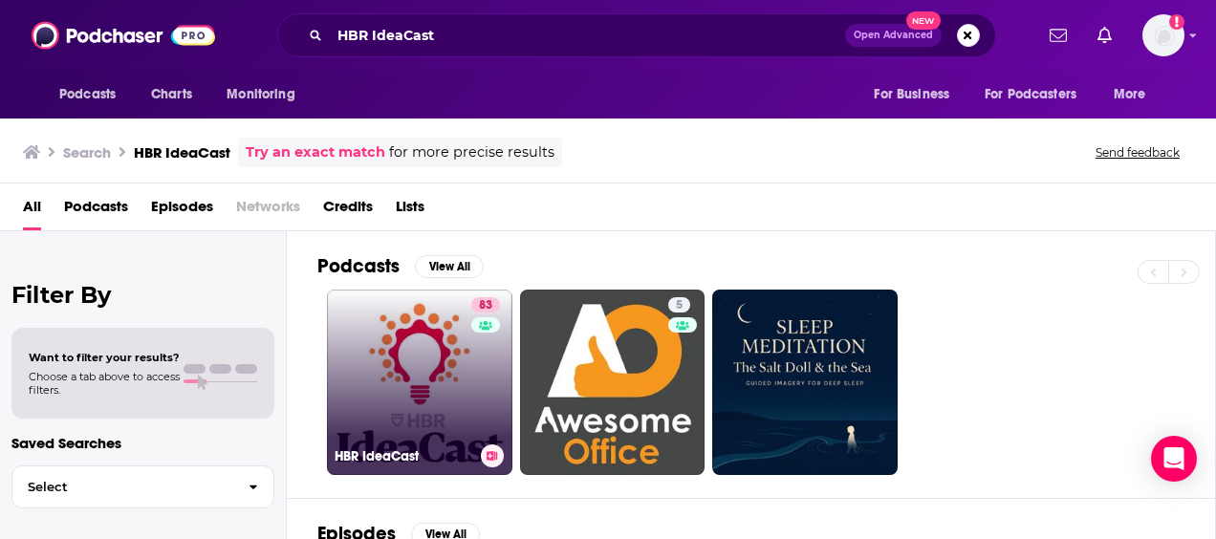
click at [432, 358] on link "83 [PERSON_NAME]" at bounding box center [419, 382] width 185 height 185
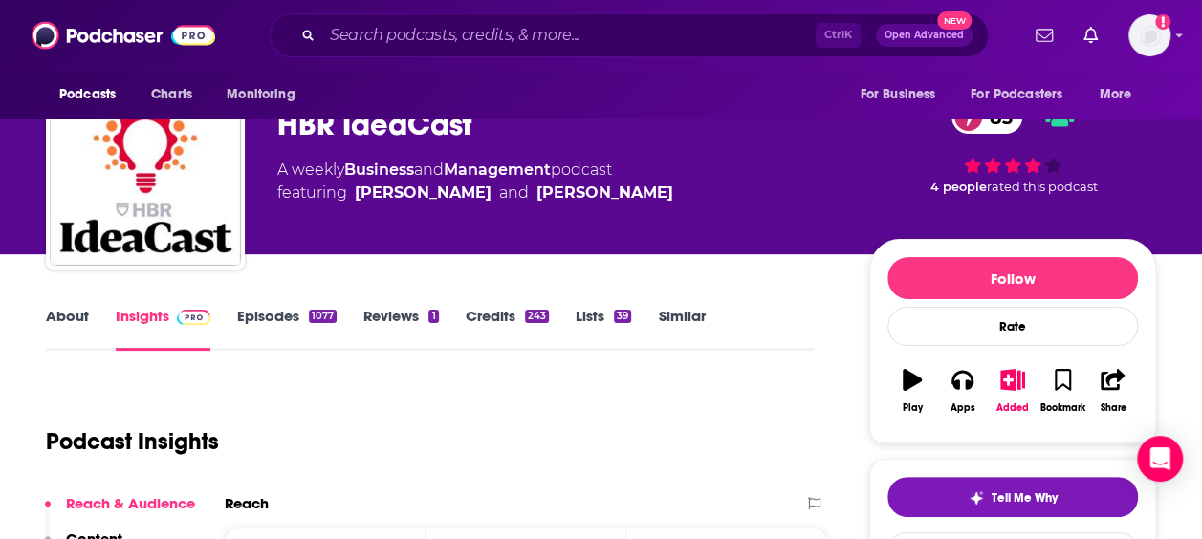
scroll to position [382, 0]
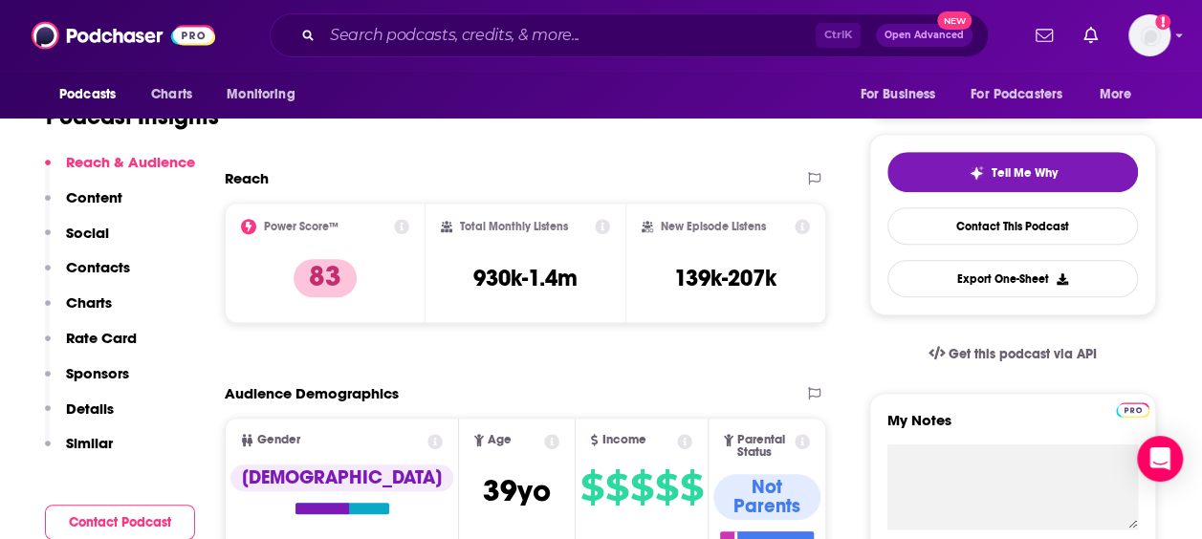
click at [558, 157] on div "Podcast Insights" at bounding box center [430, 112] width 768 height 113
